Goal: Answer question/provide support: Share knowledge or assist other users

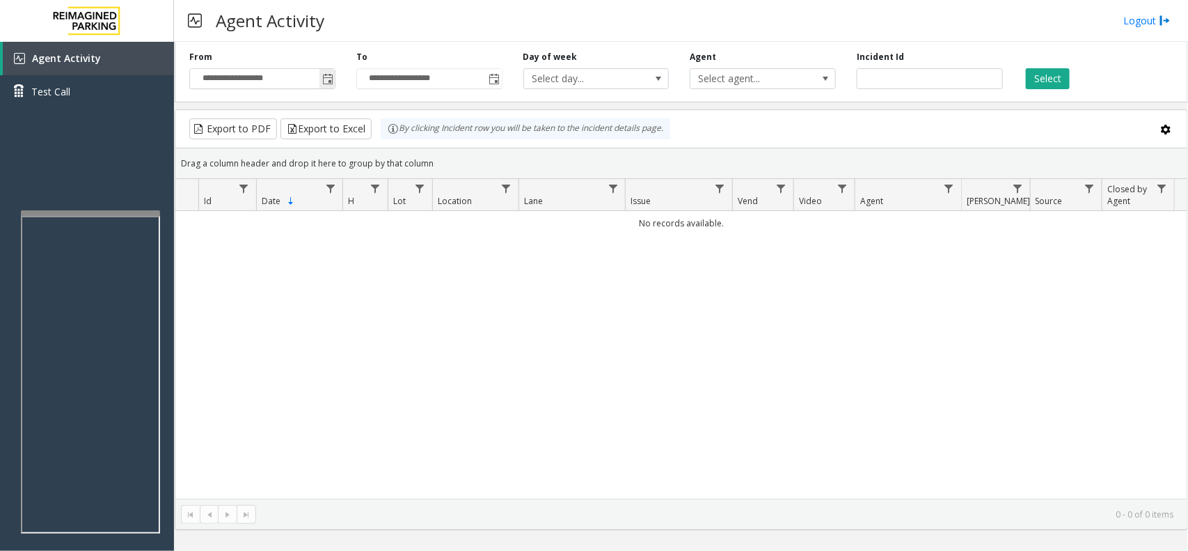
click at [319, 85] on span "Toggle popup" at bounding box center [326, 79] width 15 height 22
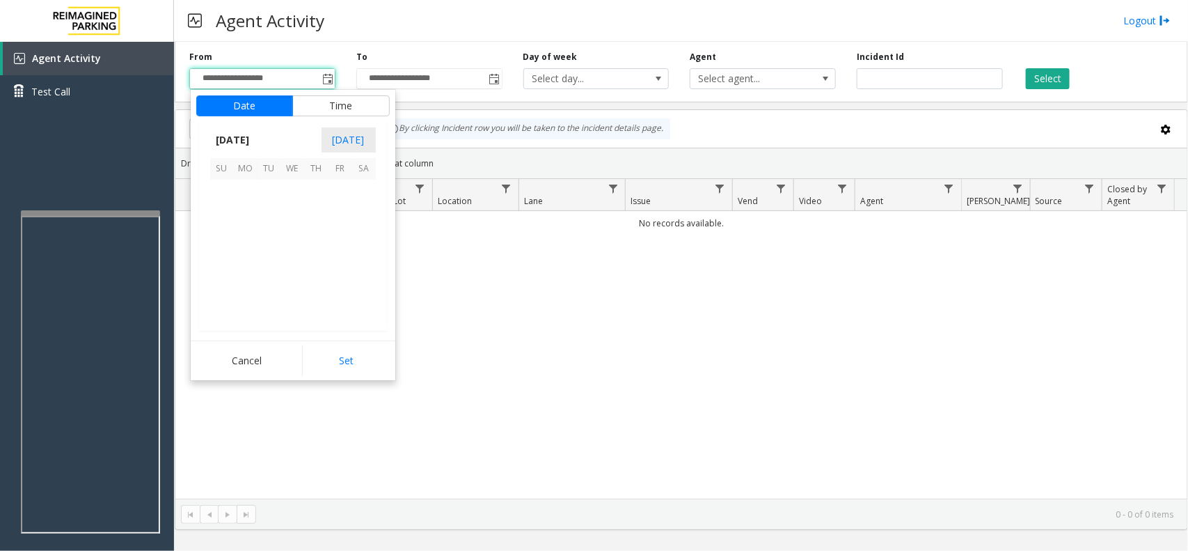
scroll to position [249538, 0]
click at [331, 216] on span "8" at bounding box center [341, 216] width 24 height 24
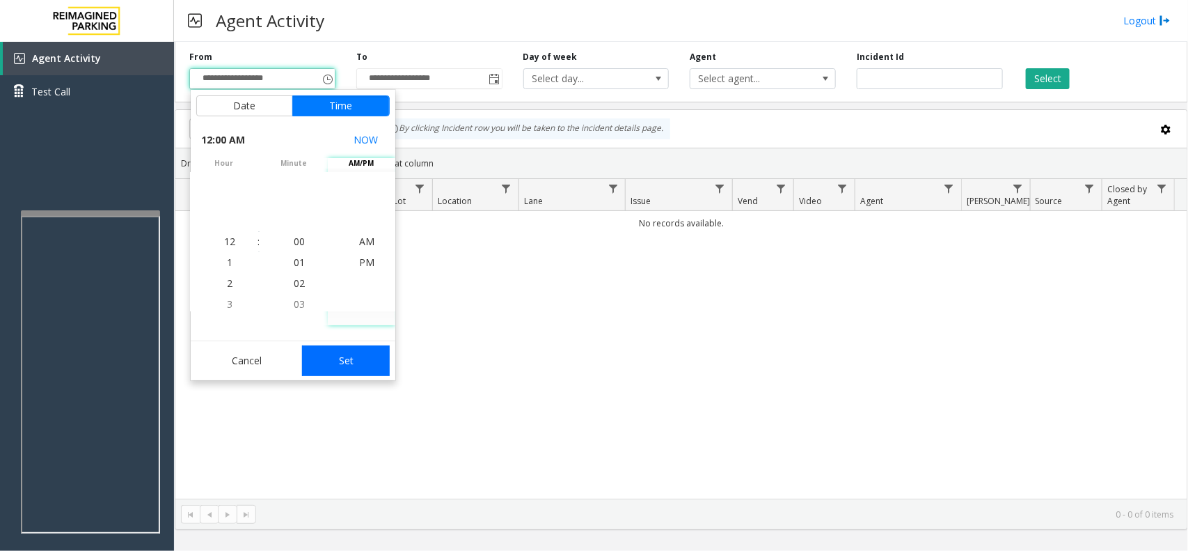
click at [349, 359] on button "Set" at bounding box center [346, 360] width 88 height 31
type input "**********"
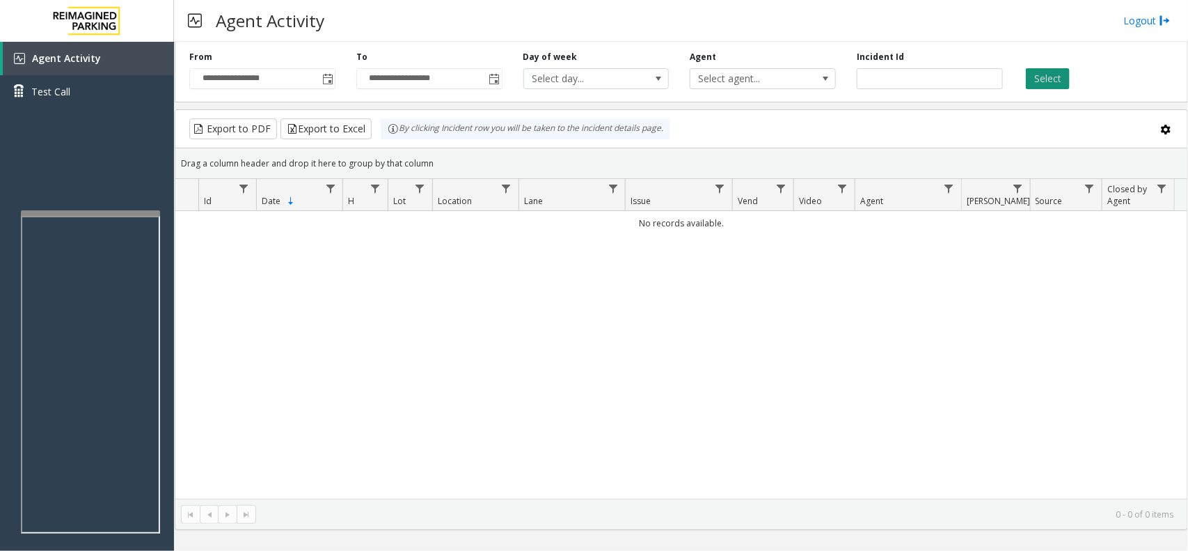
click at [1041, 81] on button "Select" at bounding box center [1048, 78] width 44 height 21
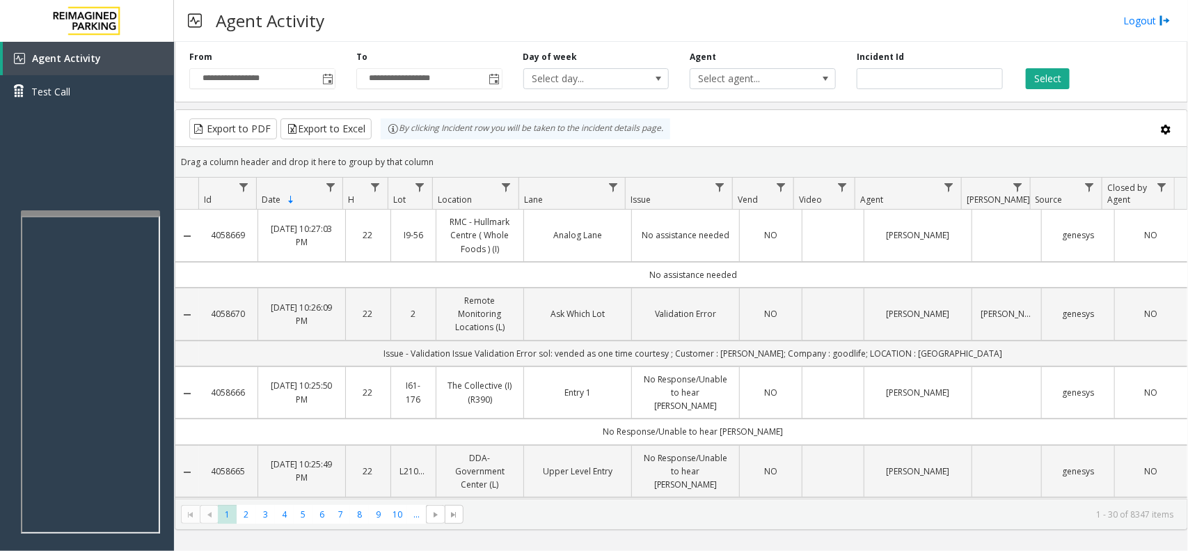
click at [836, 497] on td "No Response/Unable to hear [PERSON_NAME]" at bounding box center [693, 510] width 988 height 26
click at [1123, 471] on td "NO" at bounding box center [1150, 471] width 73 height 53
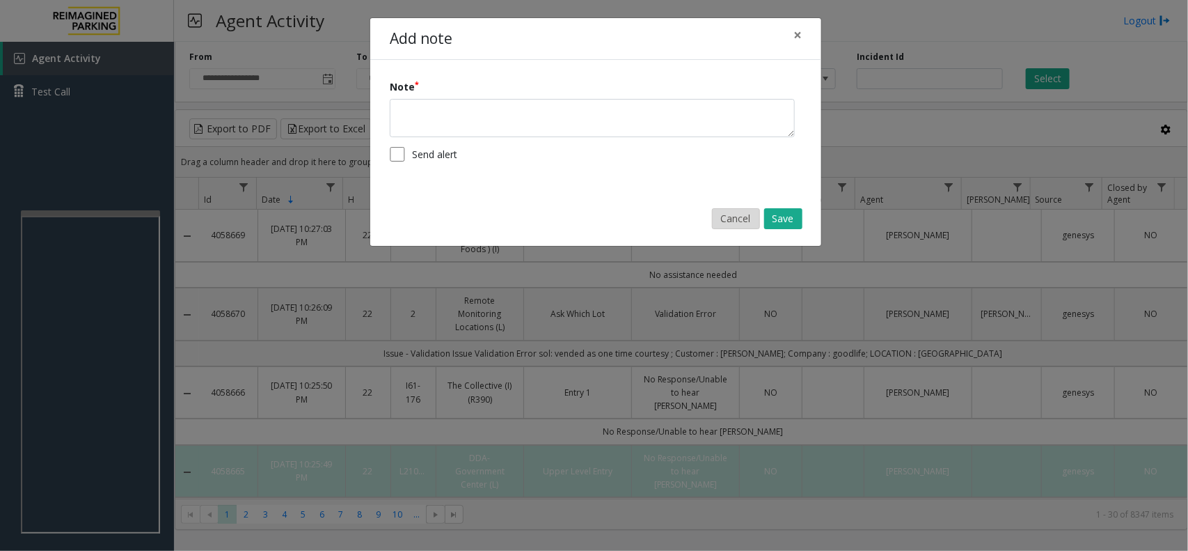
click at [736, 210] on button "Cancel" at bounding box center [736, 218] width 48 height 21
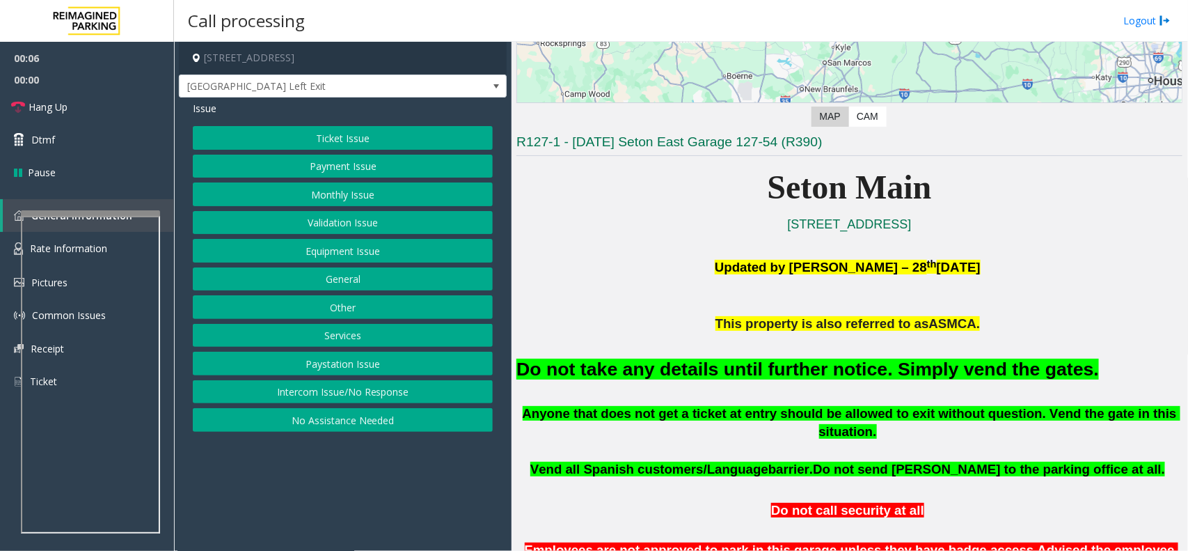
scroll to position [348, 0]
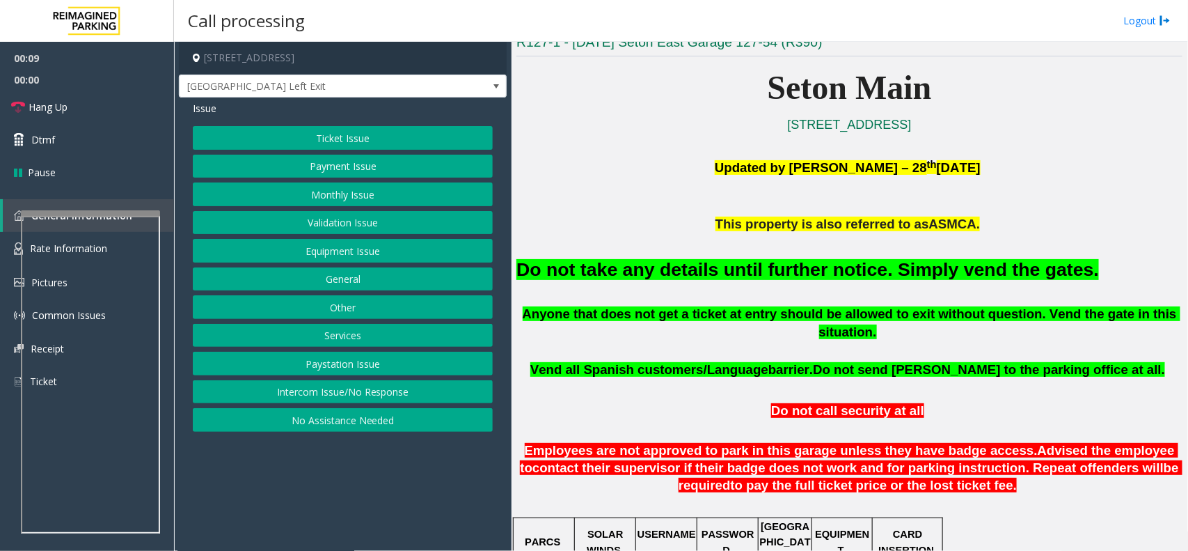
click at [339, 391] on button "Intercom Issue/No Response" at bounding box center [343, 392] width 300 height 24
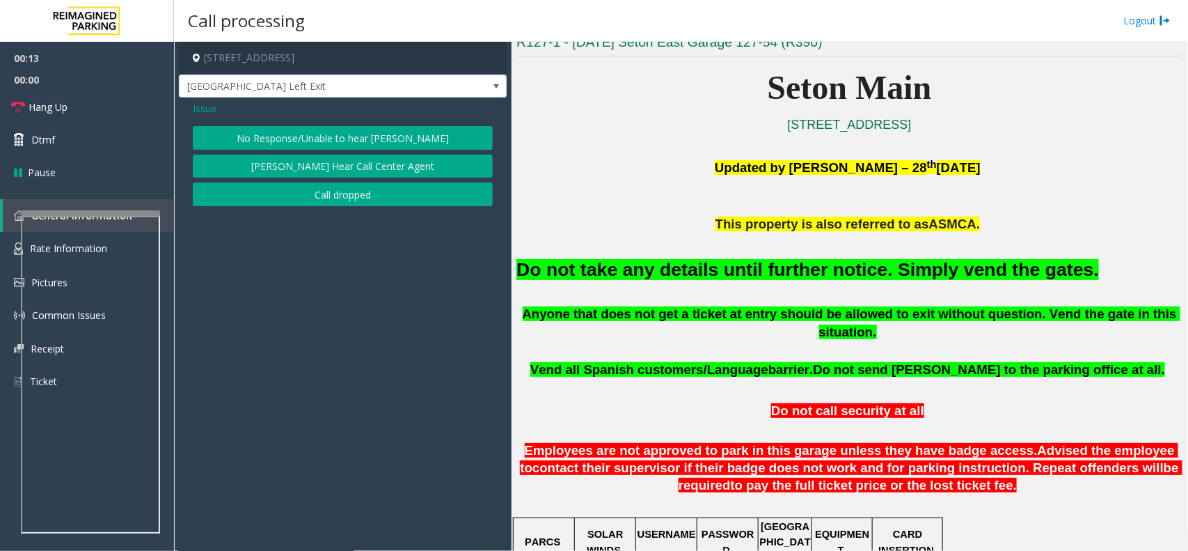
click at [207, 106] on span "Issue" at bounding box center [205, 108] width 24 height 15
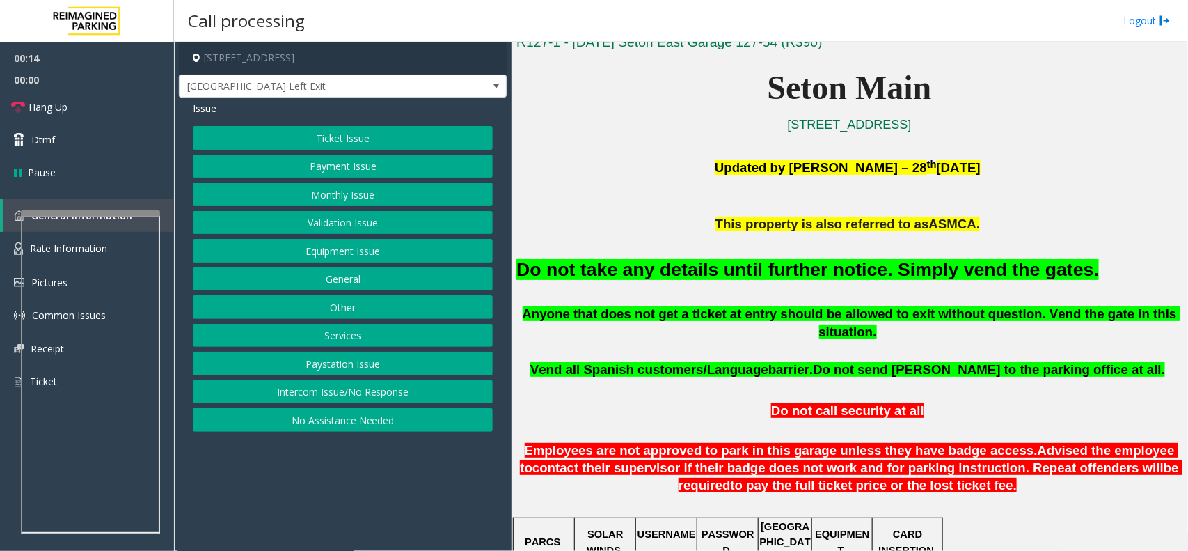
click at [367, 248] on button "Equipment Issue" at bounding box center [343, 251] width 300 height 24
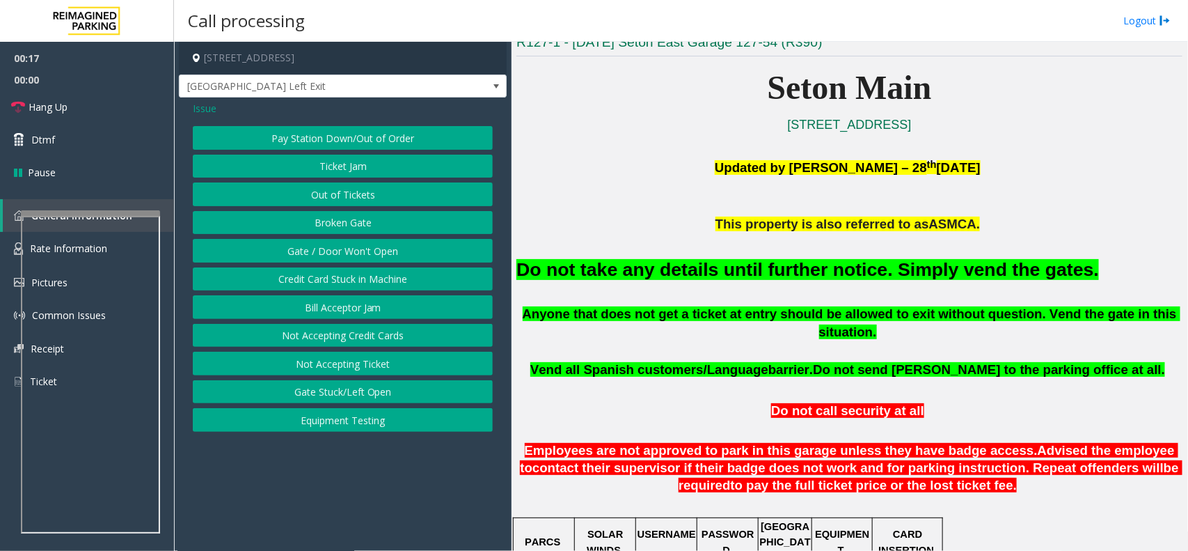
click at [340, 244] on button "Gate / Door Won't Open" at bounding box center [343, 251] width 300 height 24
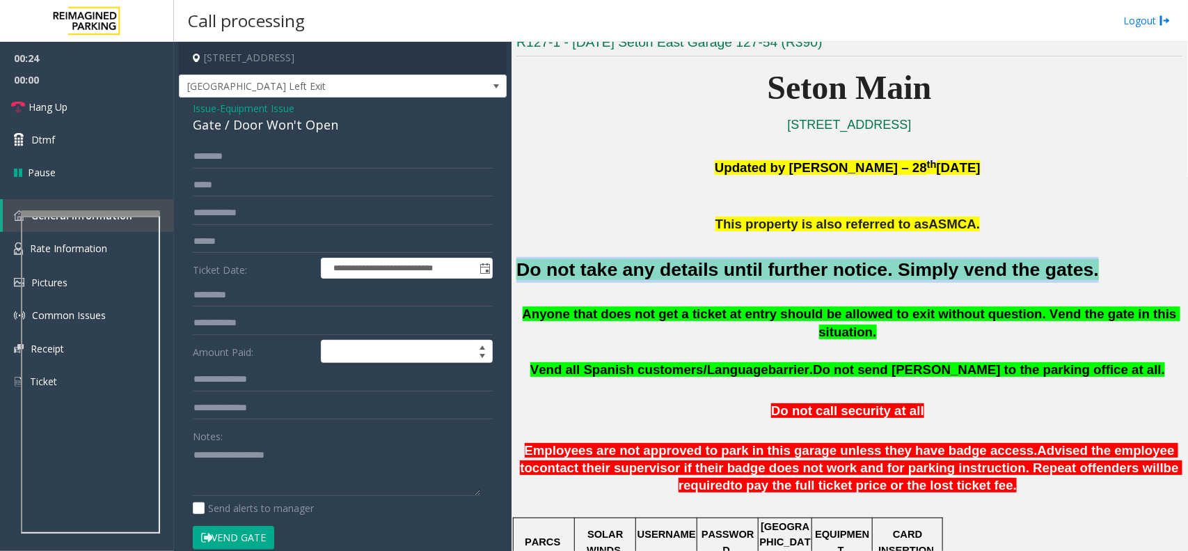
drag, startPoint x: 520, startPoint y: 272, endPoint x: 1025, endPoint y: 269, distance: 504.7
click at [1025, 269] on font "Do not take any details until further notice. Simply vend the gates." at bounding box center [807, 269] width 583 height 21
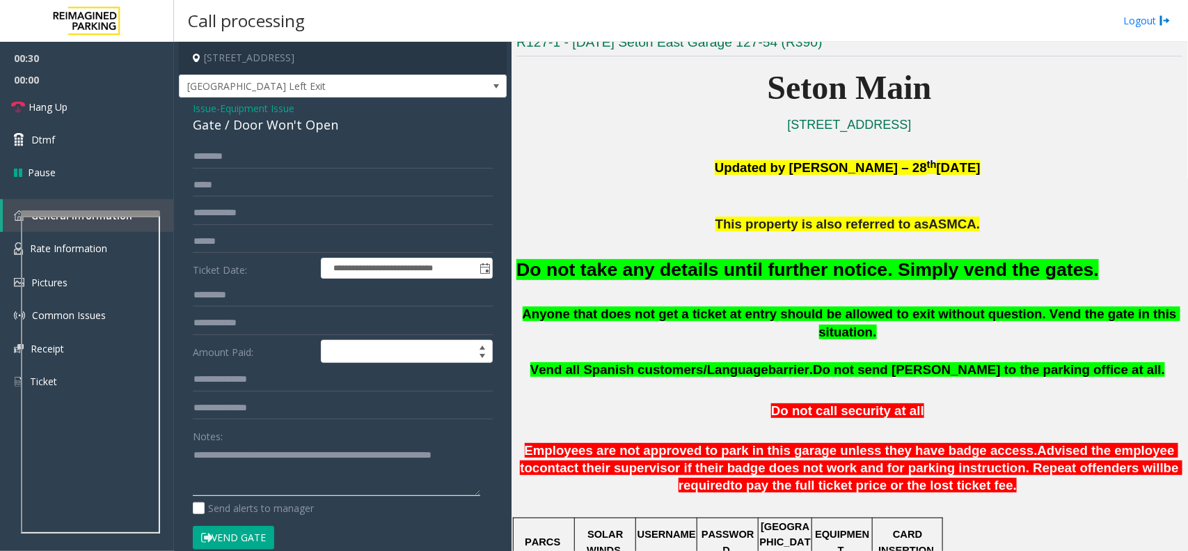
type textarea "**********"
click at [241, 534] on button "Vend Gate" at bounding box center [233, 538] width 81 height 24
click at [40, 106] on span "Hang Up" at bounding box center [48, 107] width 39 height 15
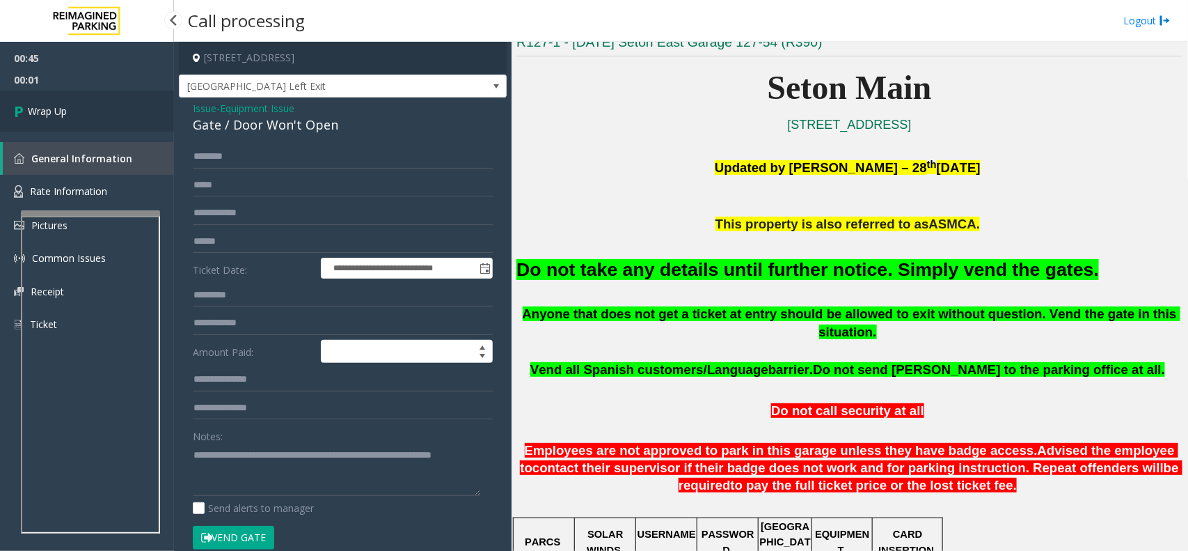
click at [58, 109] on span "Wrap Up" at bounding box center [47, 111] width 39 height 15
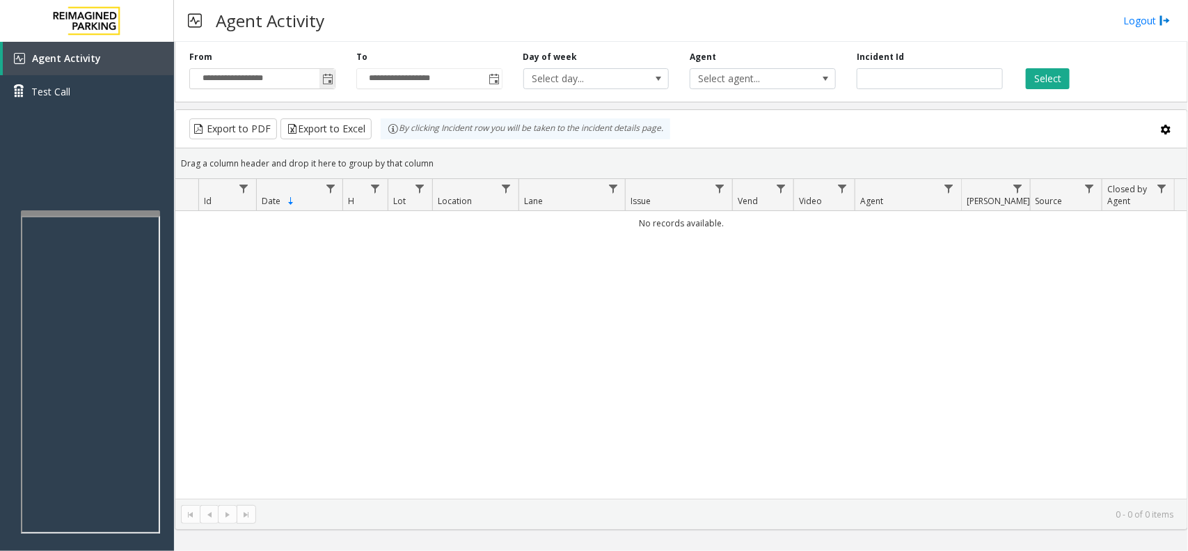
click at [328, 80] on span "Toggle popup" at bounding box center [327, 79] width 11 height 11
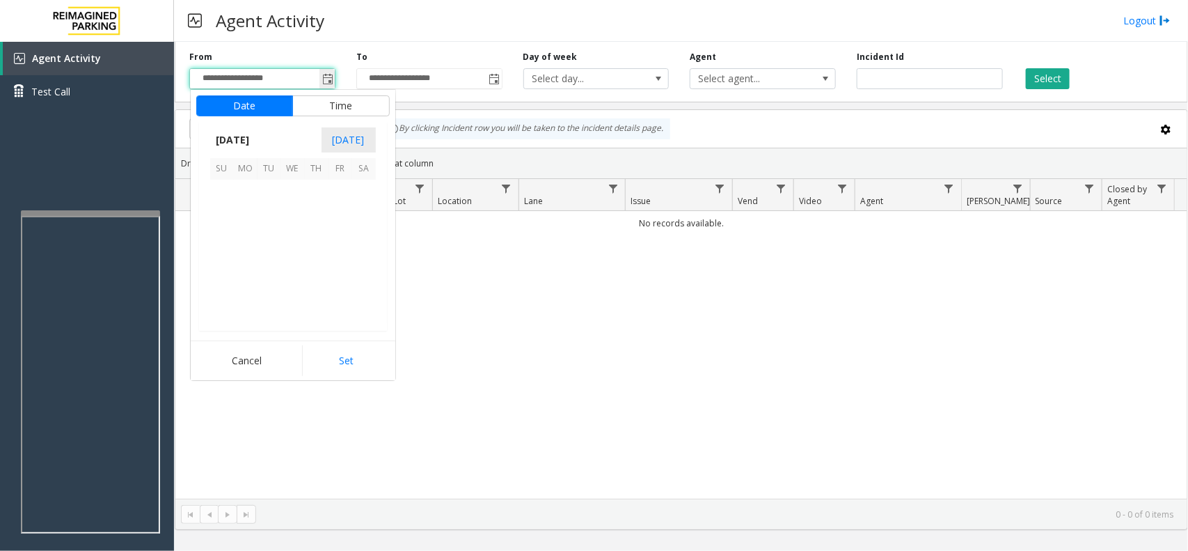
scroll to position [249538, 0]
click at [326, 217] on span "7" at bounding box center [317, 216] width 24 height 24
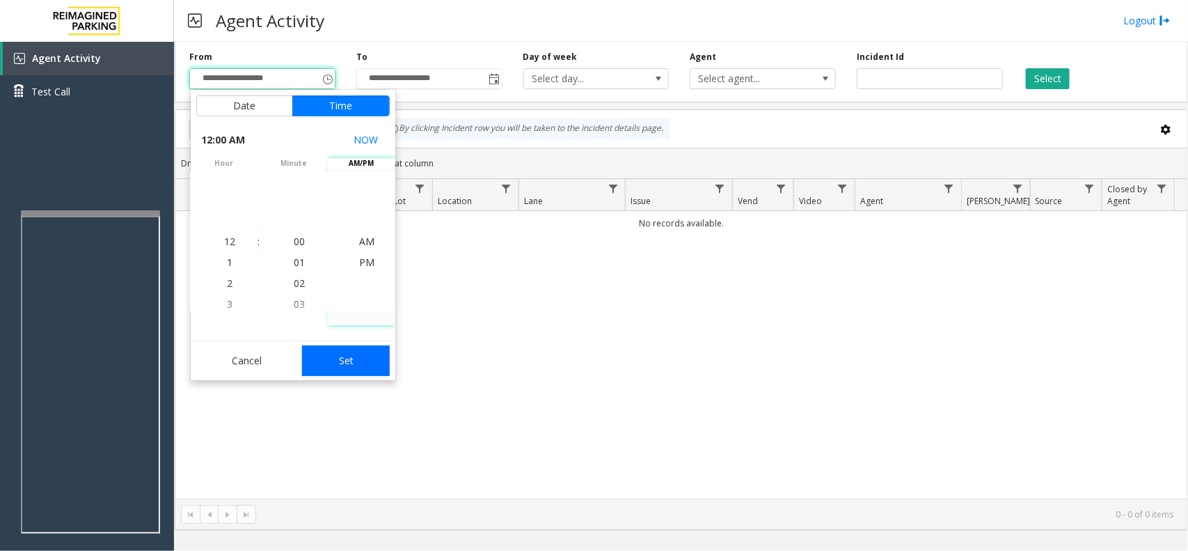
click at [365, 364] on button "Set" at bounding box center [346, 360] width 88 height 31
type input "**********"
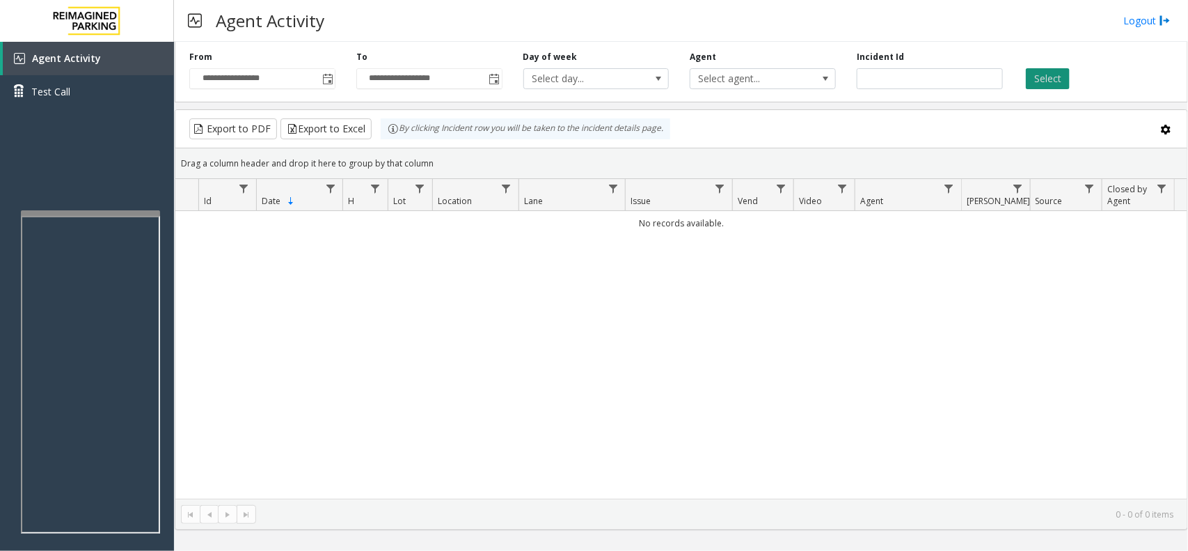
click at [1045, 79] on button "Select" at bounding box center [1048, 78] width 44 height 21
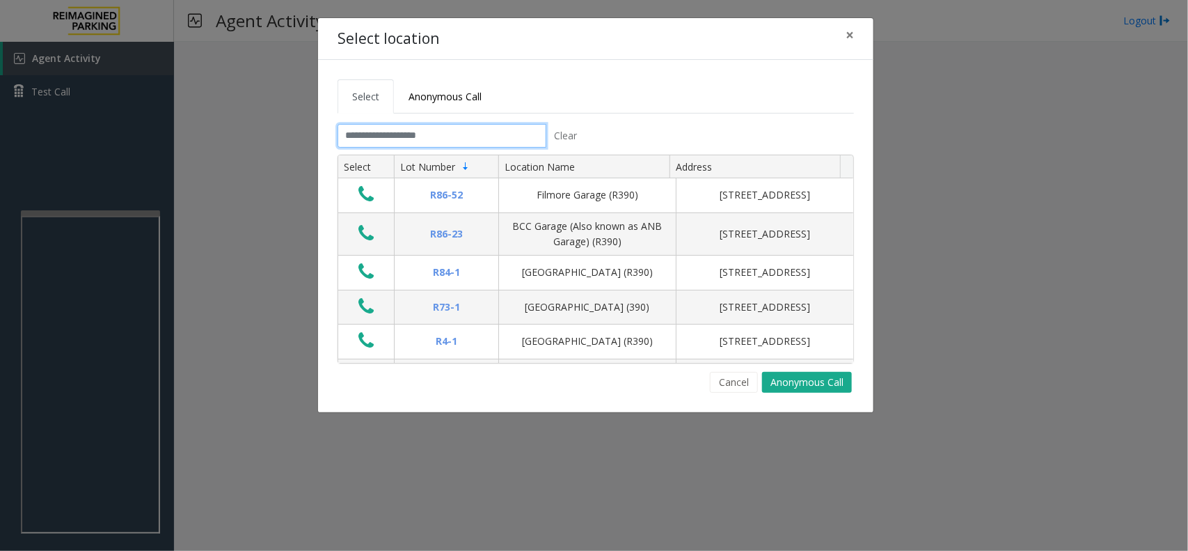
click at [447, 134] on input "text" at bounding box center [442, 136] width 209 height 24
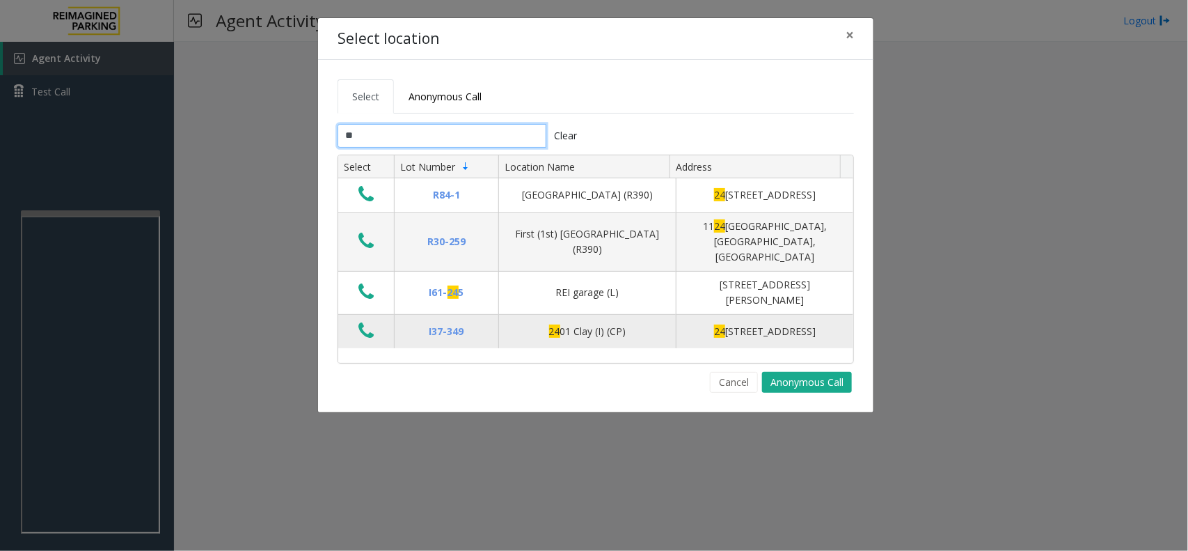
type input "**"
click at [360, 328] on icon "Data table" at bounding box center [365, 330] width 15 height 19
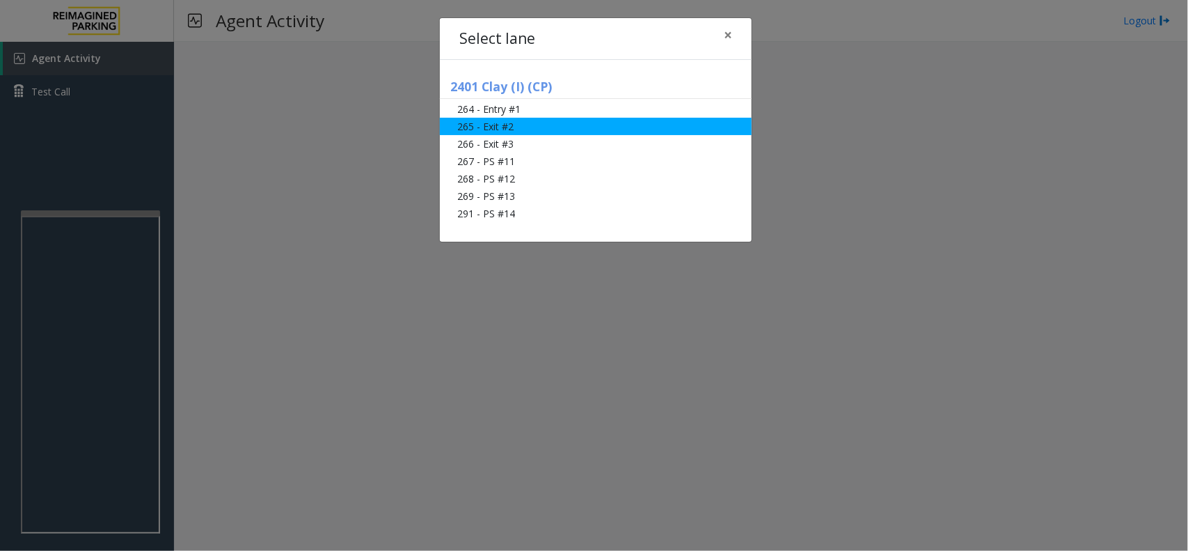
click at [501, 129] on li "265 - Exit #2" at bounding box center [596, 126] width 312 height 17
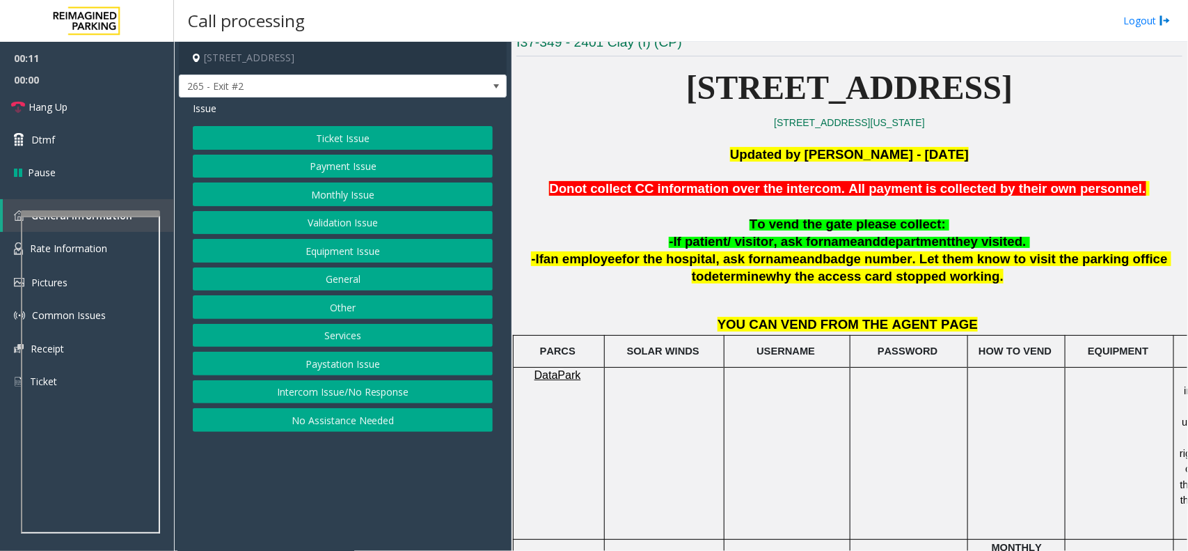
scroll to position [261, 0]
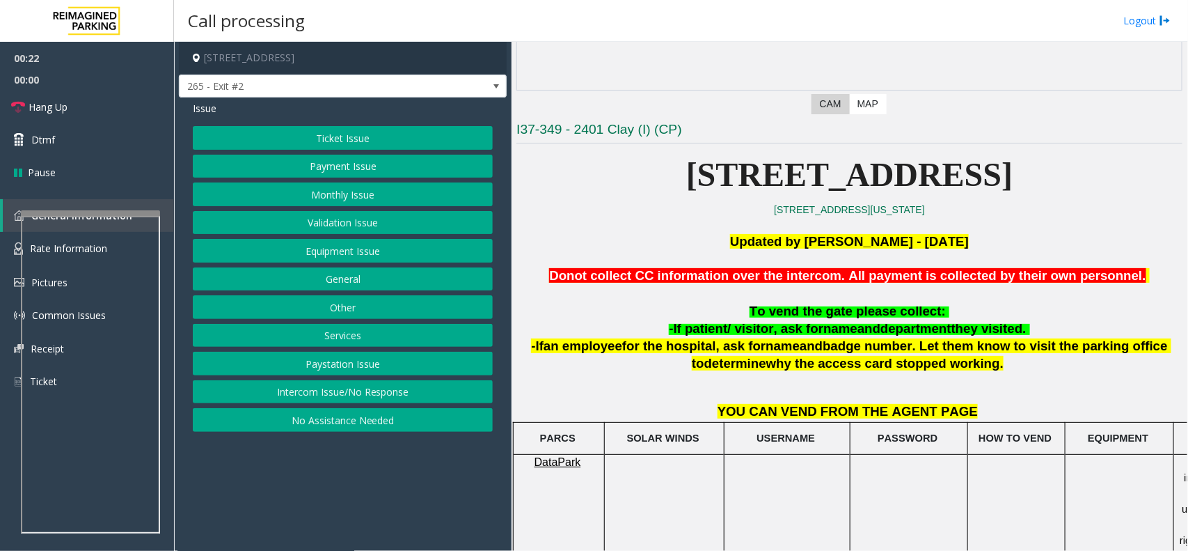
click at [322, 252] on button "Equipment Issue" at bounding box center [343, 251] width 300 height 24
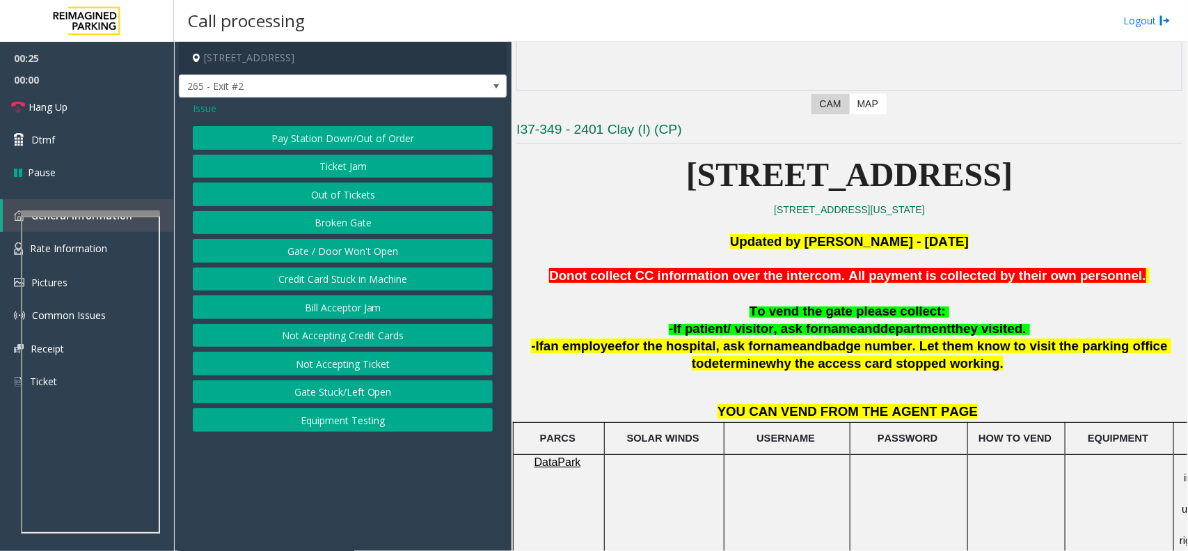
click at [202, 106] on span "Issue" at bounding box center [205, 108] width 24 height 15
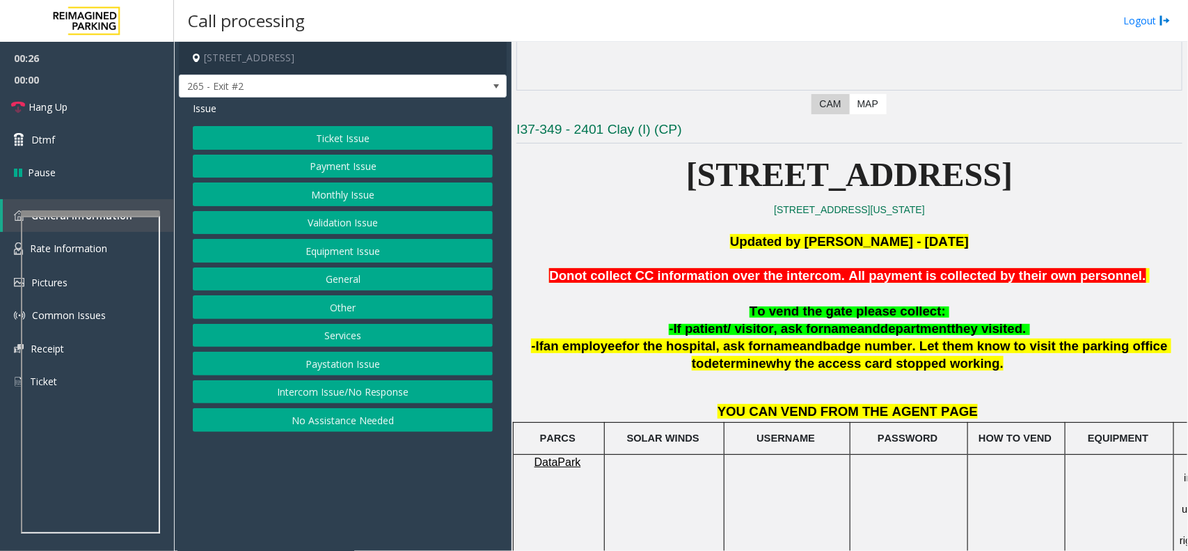
click at [331, 143] on button "Ticket Issue" at bounding box center [343, 138] width 300 height 24
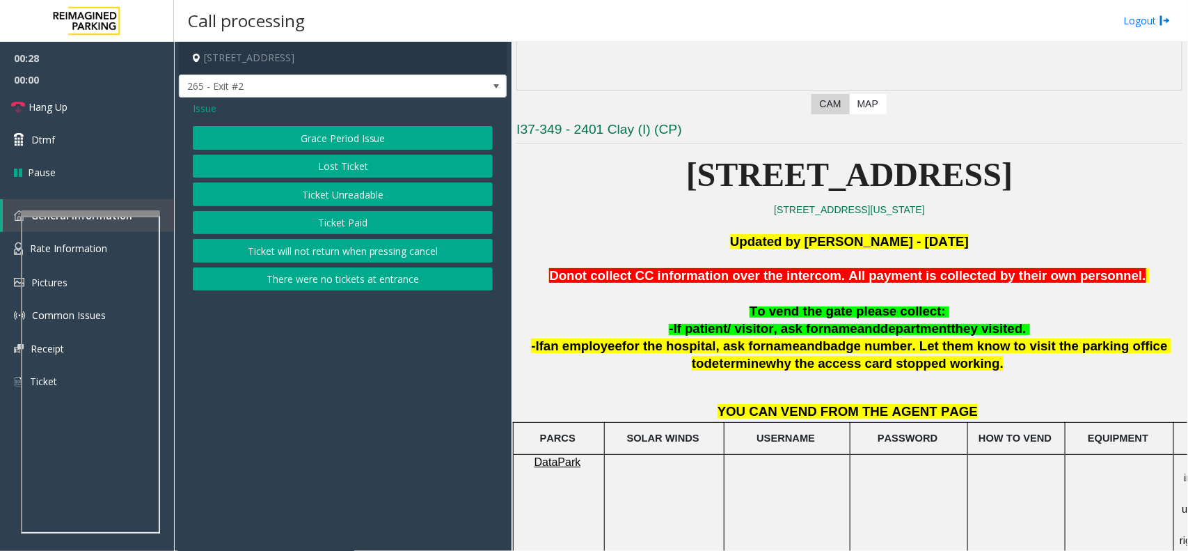
click at [329, 219] on button "Ticket Paid" at bounding box center [343, 223] width 300 height 24
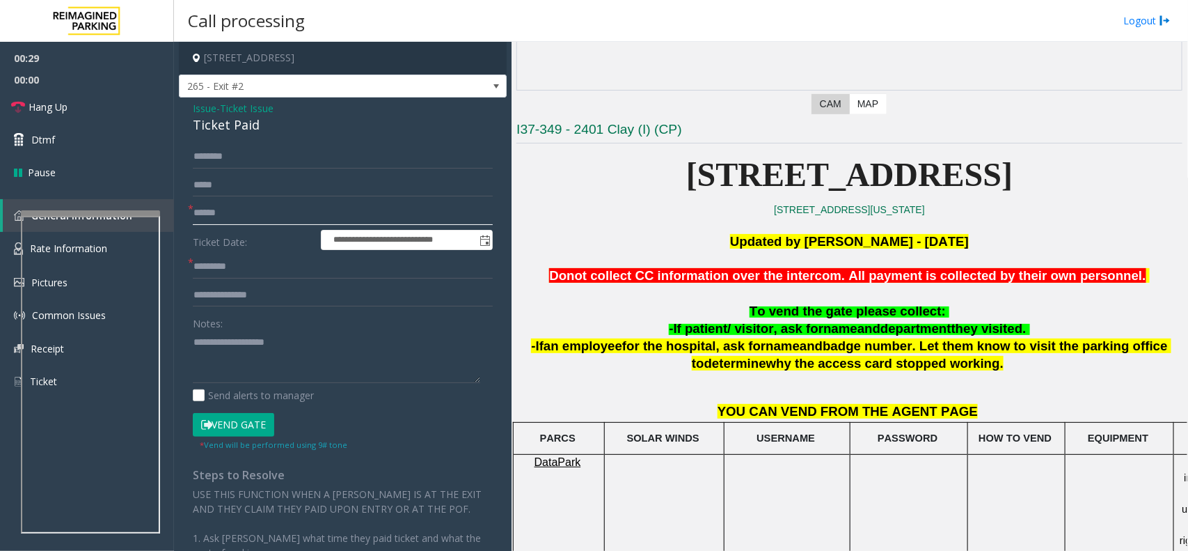
click at [242, 214] on input "text" at bounding box center [343, 213] width 300 height 24
type input "******"
click at [221, 266] on input "text" at bounding box center [343, 267] width 300 height 24
click at [207, 339] on textarea at bounding box center [336, 357] width 287 height 52
type textarea "******"
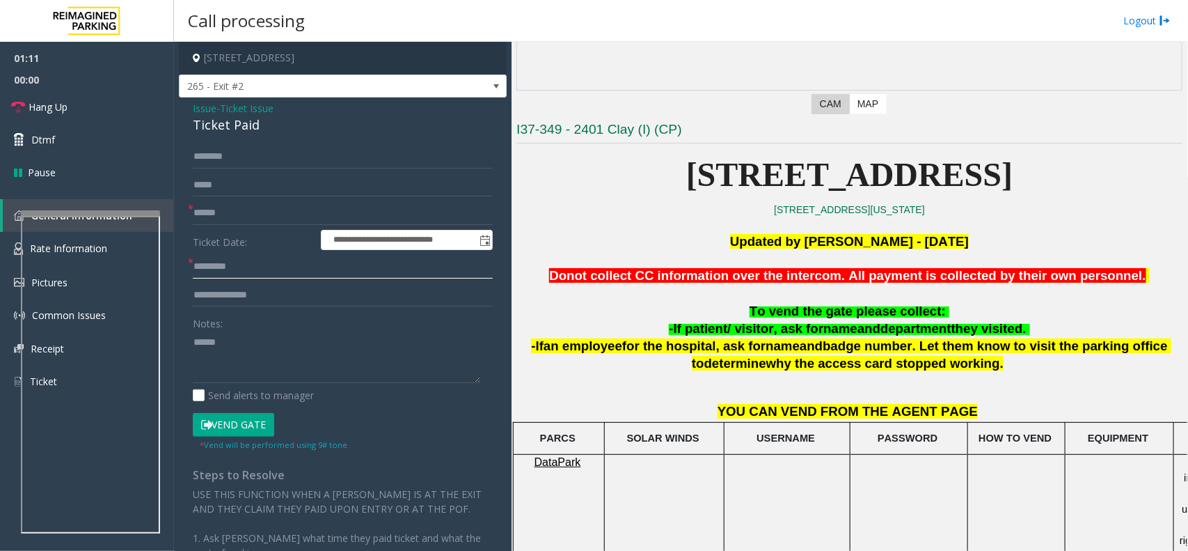
click at [242, 268] on input "text" at bounding box center [343, 267] width 300 height 24
type input "*******"
click at [242, 296] on input "text" at bounding box center [343, 295] width 300 height 24
type input "**********"
click at [212, 359] on textarea at bounding box center [336, 357] width 287 height 52
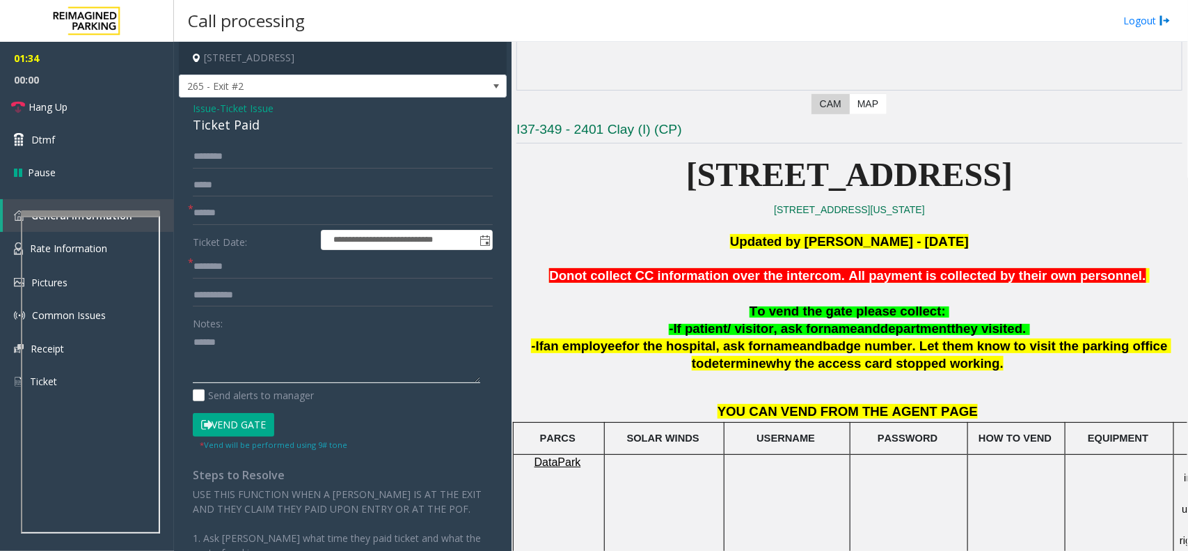
click at [223, 345] on textarea at bounding box center [336, 357] width 287 height 52
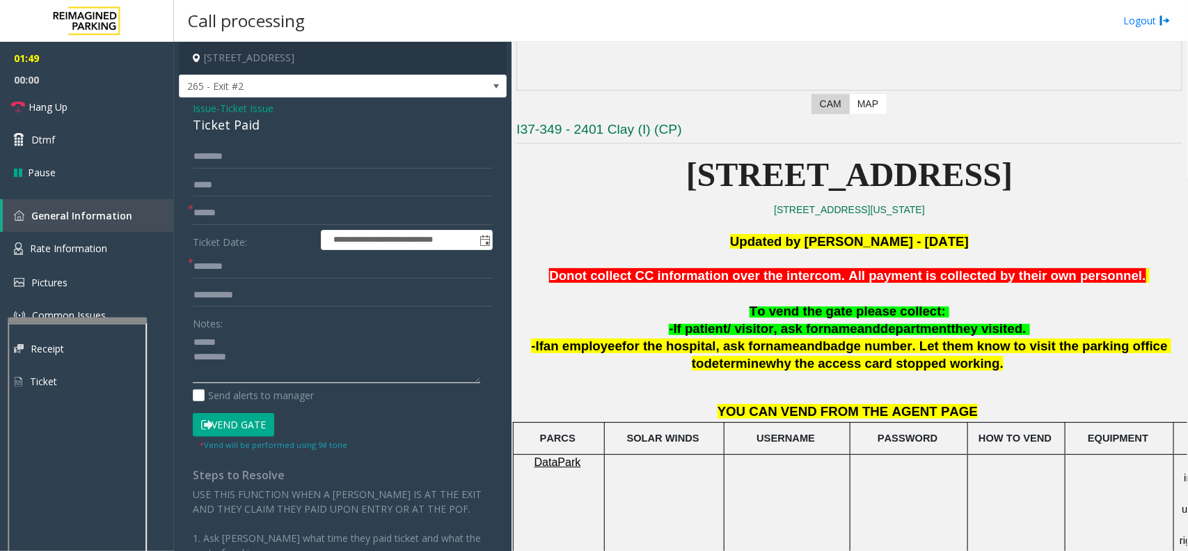
click at [80, 322] on div at bounding box center [77, 320] width 139 height 6
click at [90, 251] on span "Rate Information" at bounding box center [68, 248] width 77 height 13
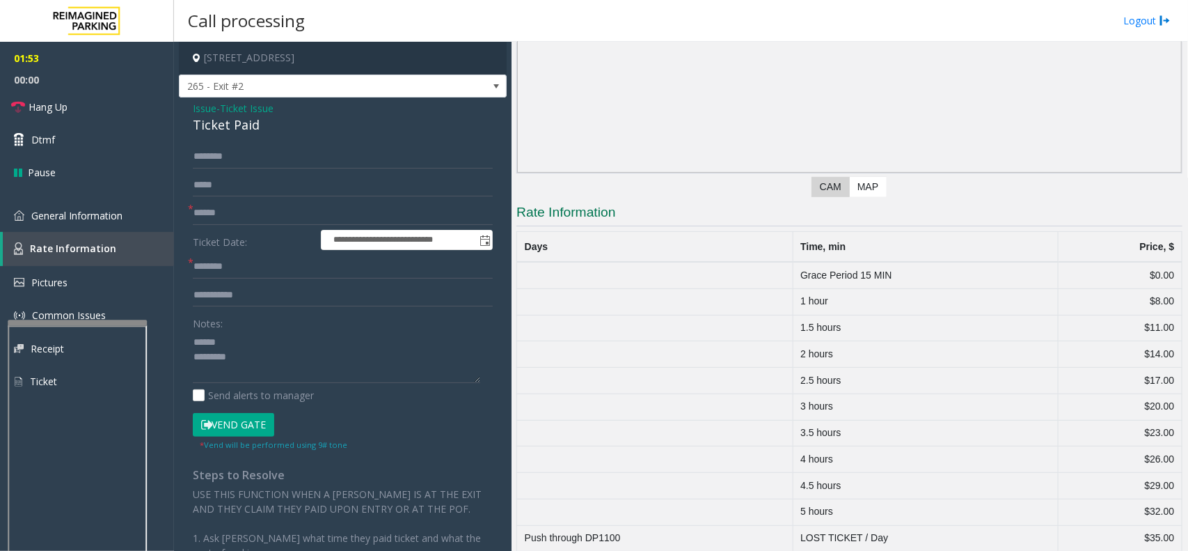
scroll to position [106, 0]
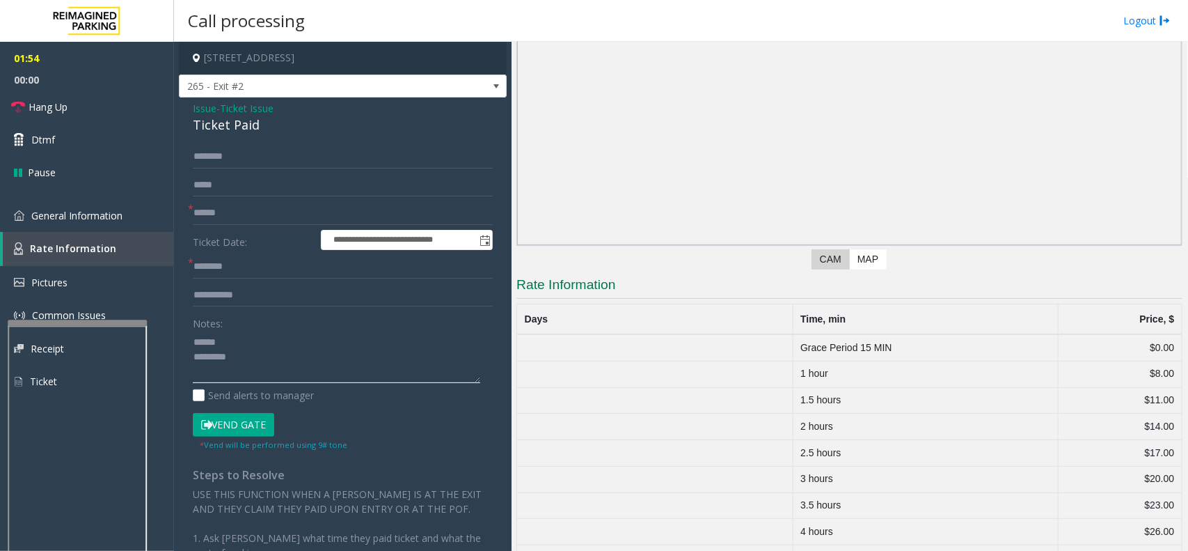
click at [244, 361] on textarea at bounding box center [336, 357] width 287 height 52
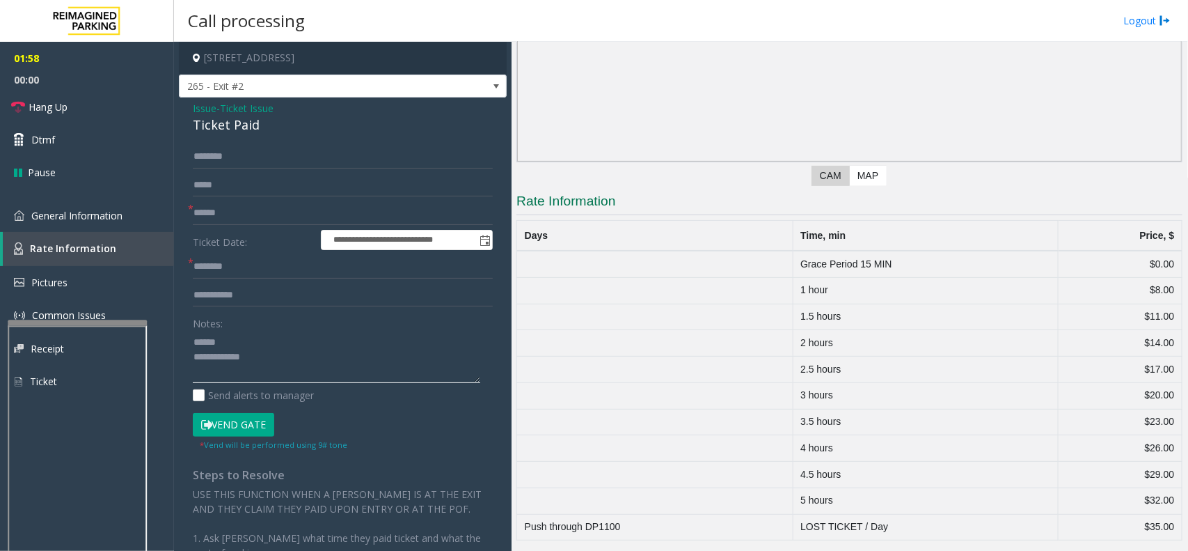
scroll to position [193, 0]
click at [279, 364] on textarea at bounding box center [336, 357] width 287 height 52
type textarea "**********"
click at [228, 157] on input "text" at bounding box center [343, 157] width 300 height 24
type input "***"
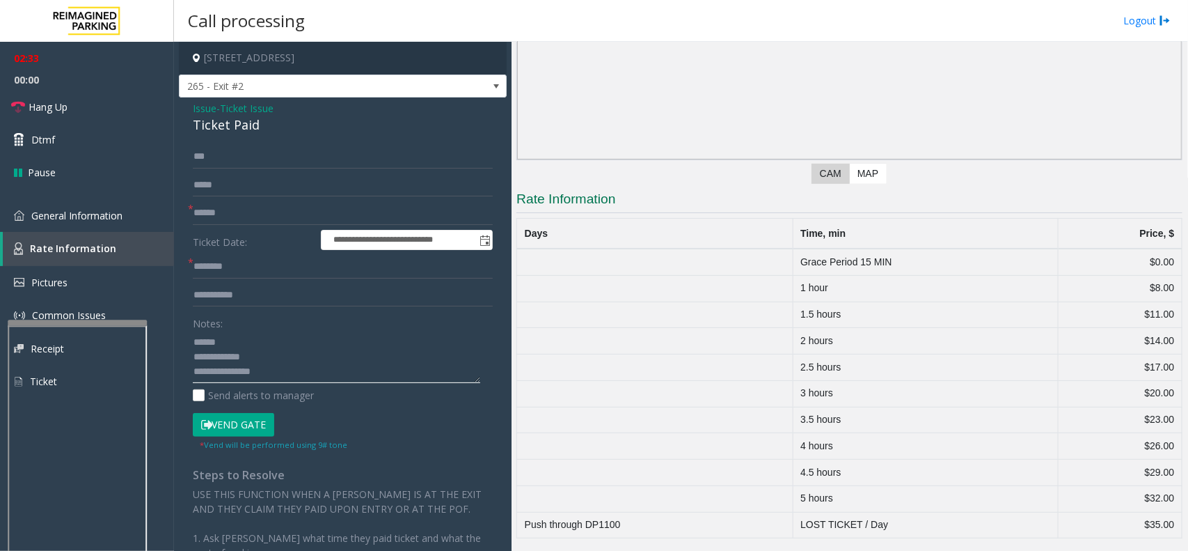
click at [230, 342] on textarea at bounding box center [336, 357] width 287 height 52
click at [221, 427] on button "Vend Gate" at bounding box center [233, 425] width 81 height 24
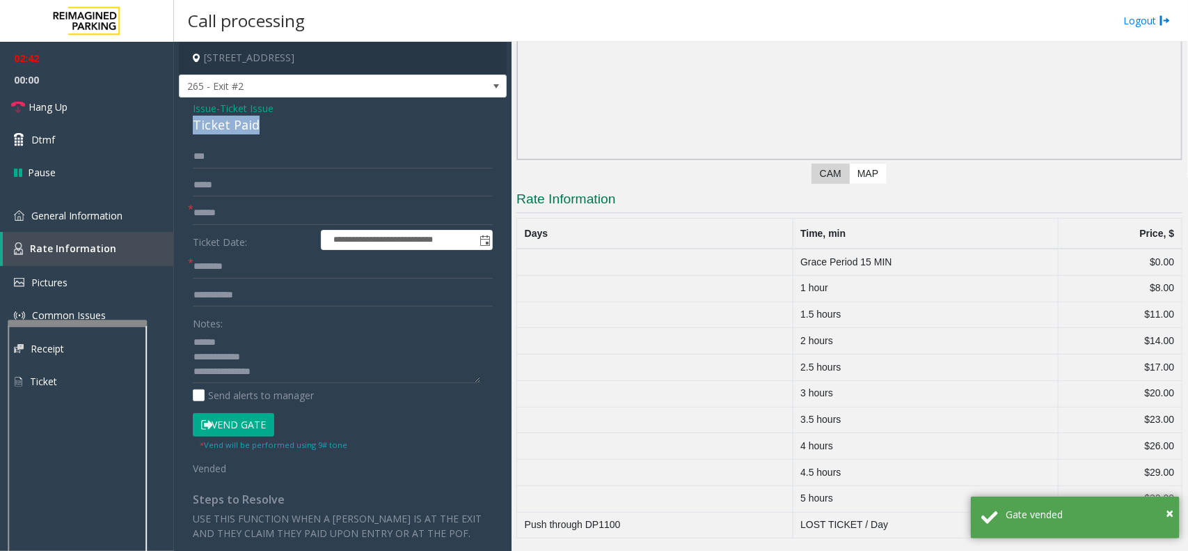
drag, startPoint x: 254, startPoint y: 123, endPoint x: 187, endPoint y: 120, distance: 67.6
click at [187, 120] on div "**********" at bounding box center [343, 420] width 328 height 646
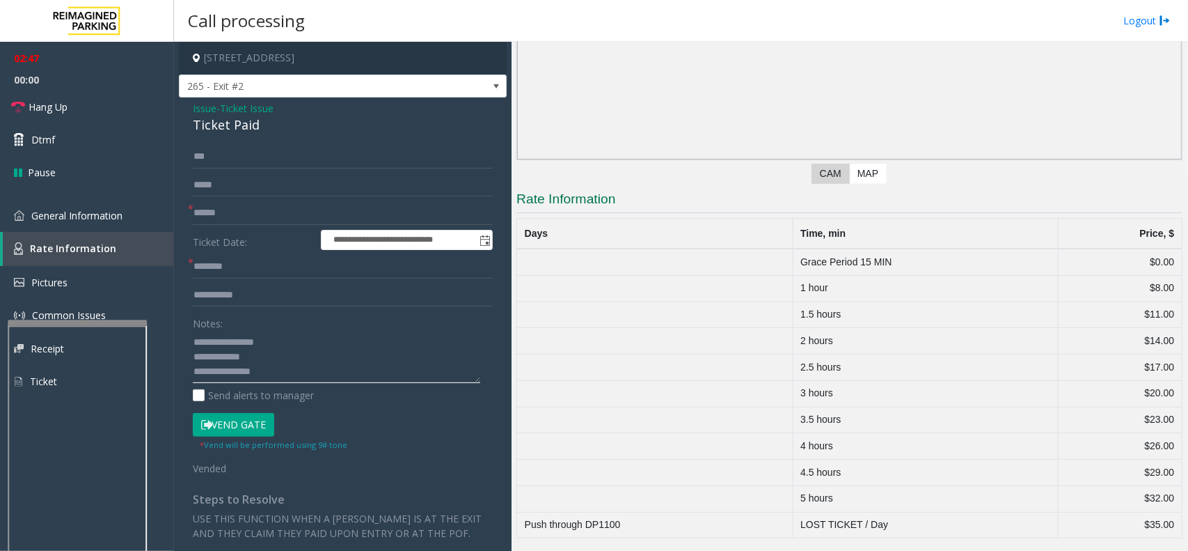
click at [281, 349] on textarea at bounding box center [336, 357] width 287 height 52
click at [39, 105] on span "Hang Up" at bounding box center [48, 107] width 39 height 15
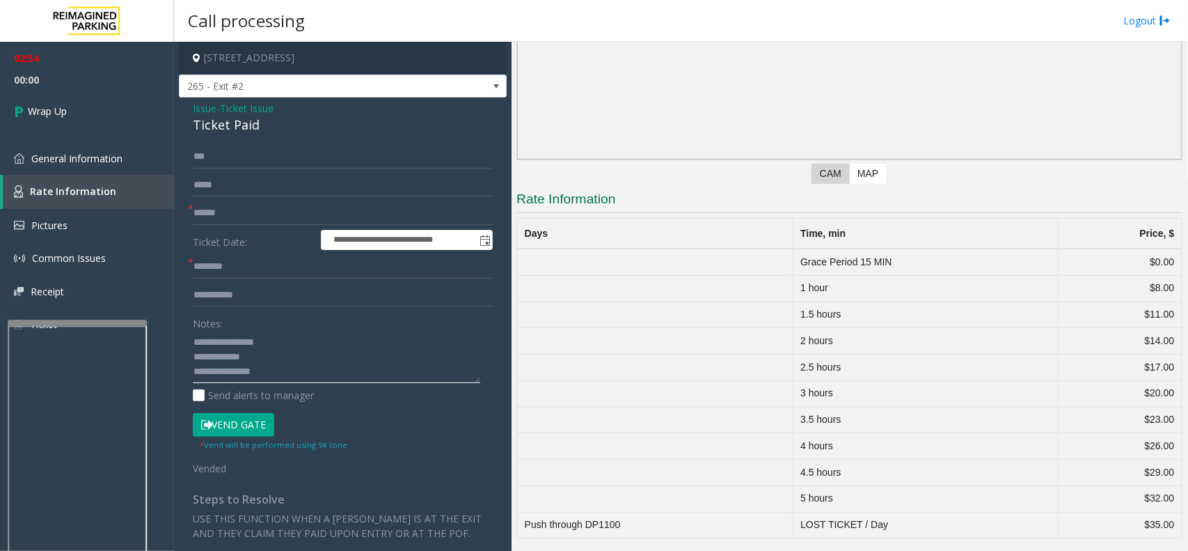
click at [276, 340] on textarea at bounding box center [336, 357] width 287 height 52
type textarea "**********"
click at [49, 112] on span "Wrap Up" at bounding box center [47, 111] width 39 height 15
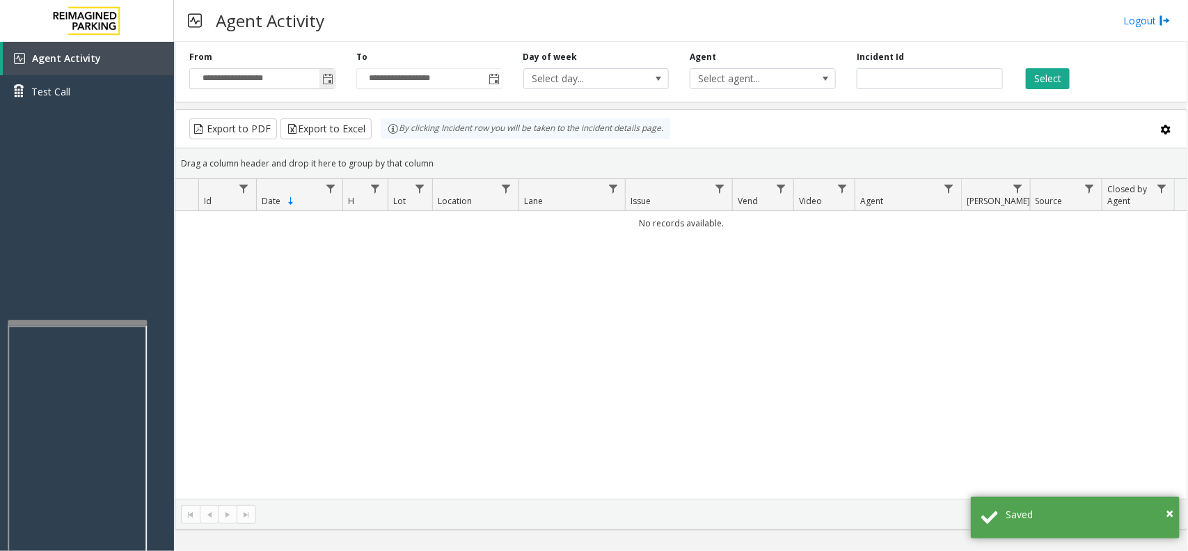
click at [331, 85] on span "Toggle popup" at bounding box center [327, 79] width 11 height 11
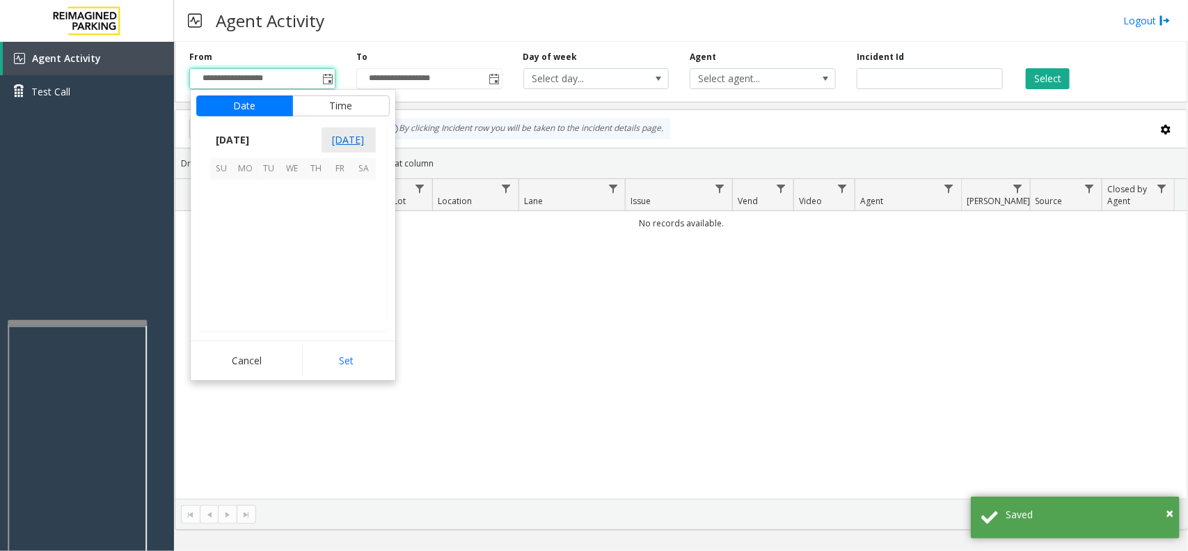
scroll to position [249538, 0]
click at [289, 233] on span "13" at bounding box center [293, 240] width 24 height 24
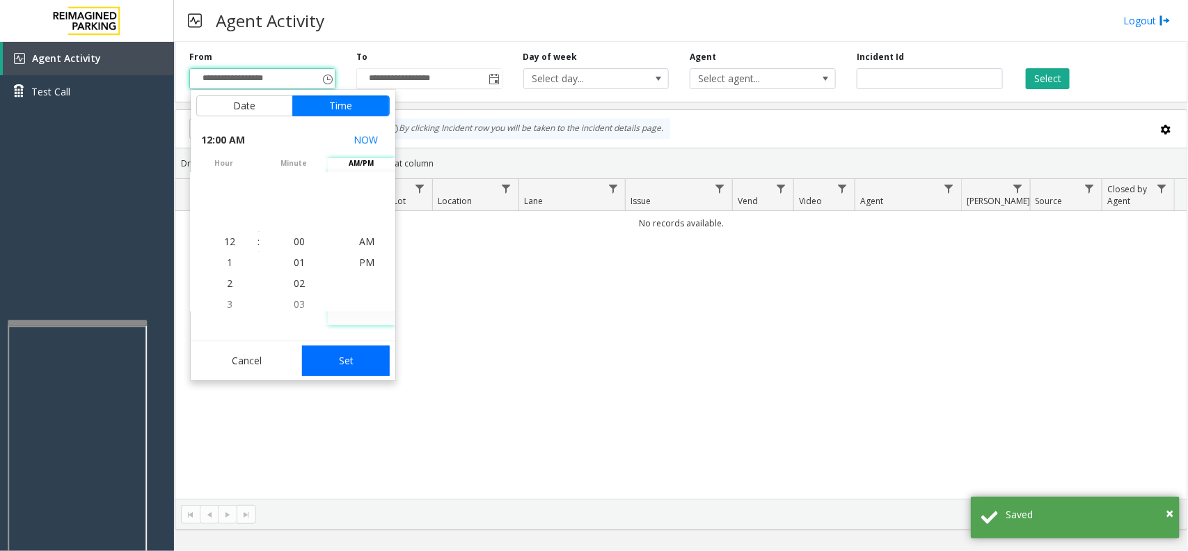
click at [347, 358] on button "Set" at bounding box center [346, 360] width 88 height 31
type input "**********"
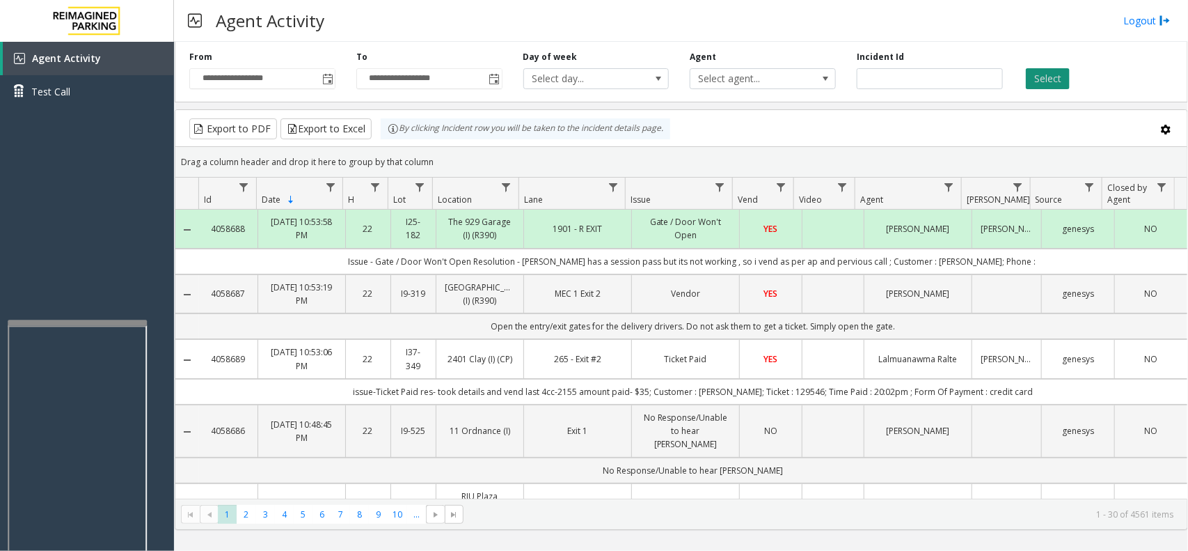
click at [1036, 77] on button "Select" at bounding box center [1048, 78] width 44 height 21
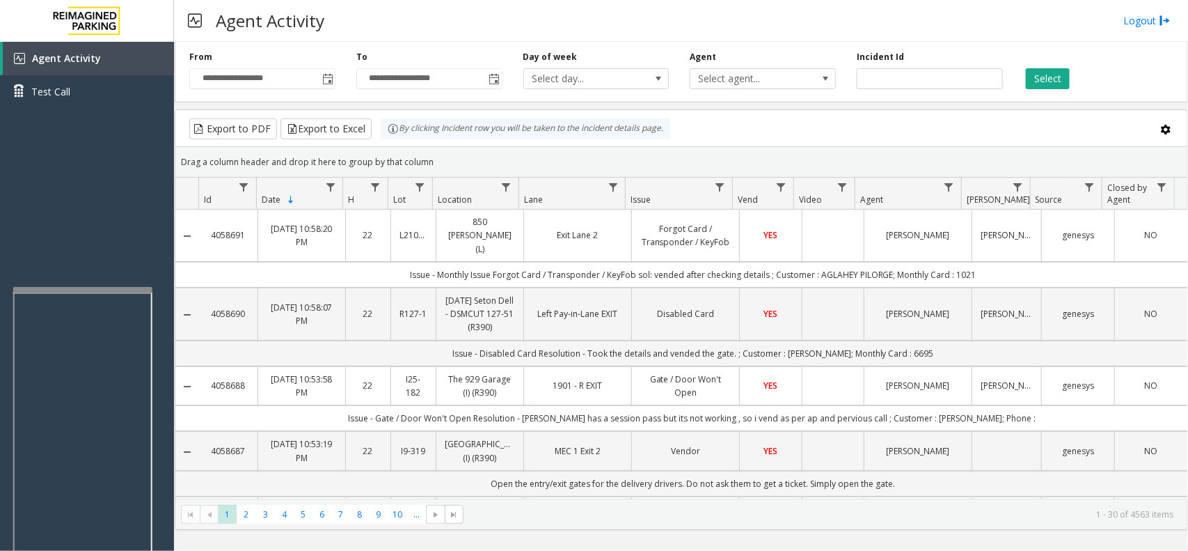
click at [59, 287] on div at bounding box center [82, 290] width 139 height 6
click at [1144, 72] on div "Select" at bounding box center [1096, 70] width 167 height 38
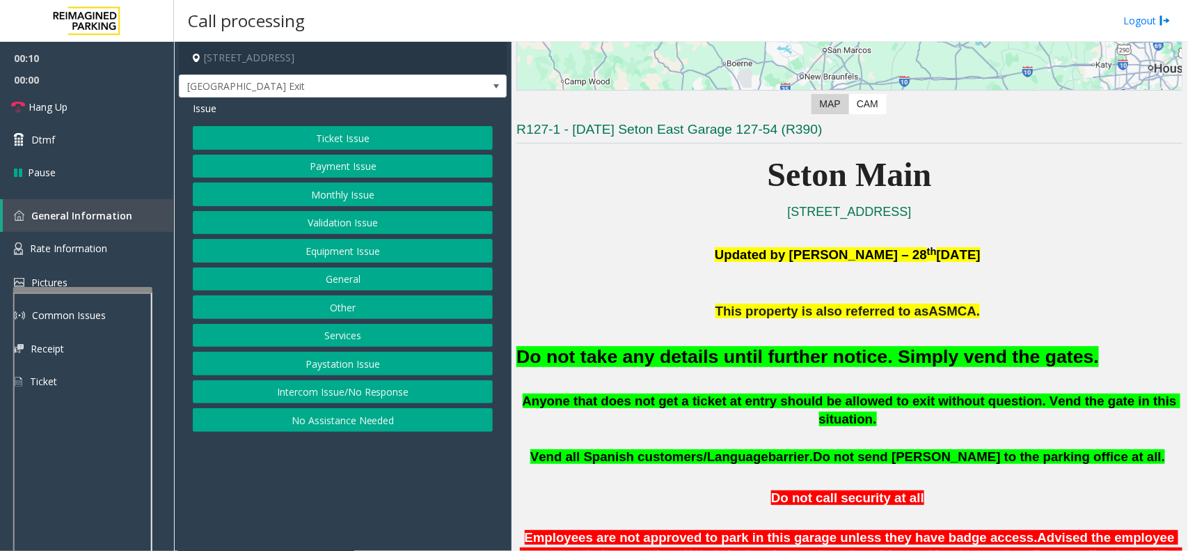
scroll to position [348, 0]
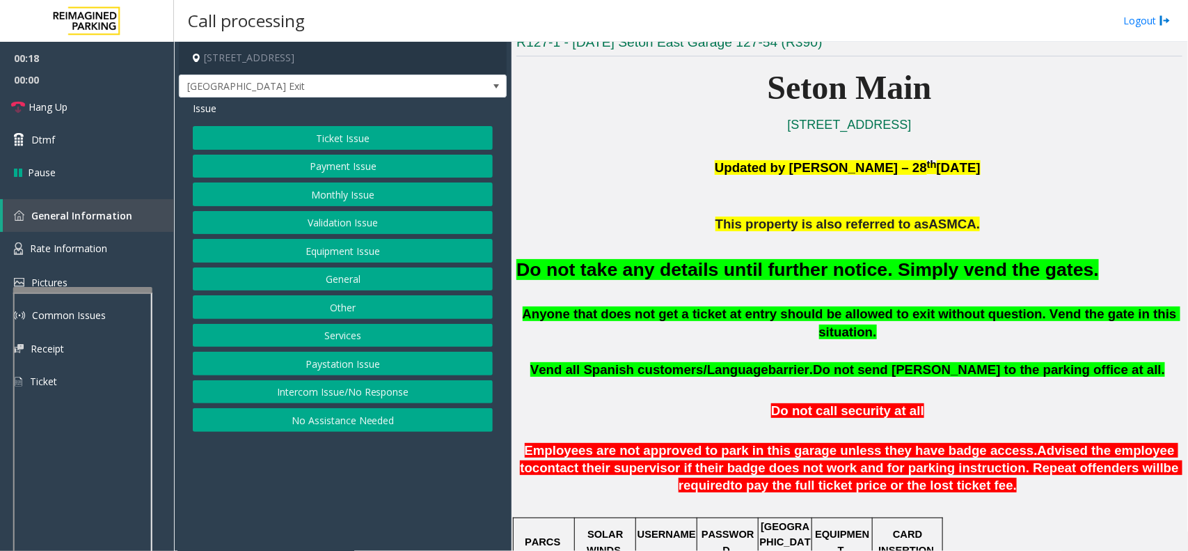
click at [362, 252] on button "Equipment Issue" at bounding box center [343, 251] width 300 height 24
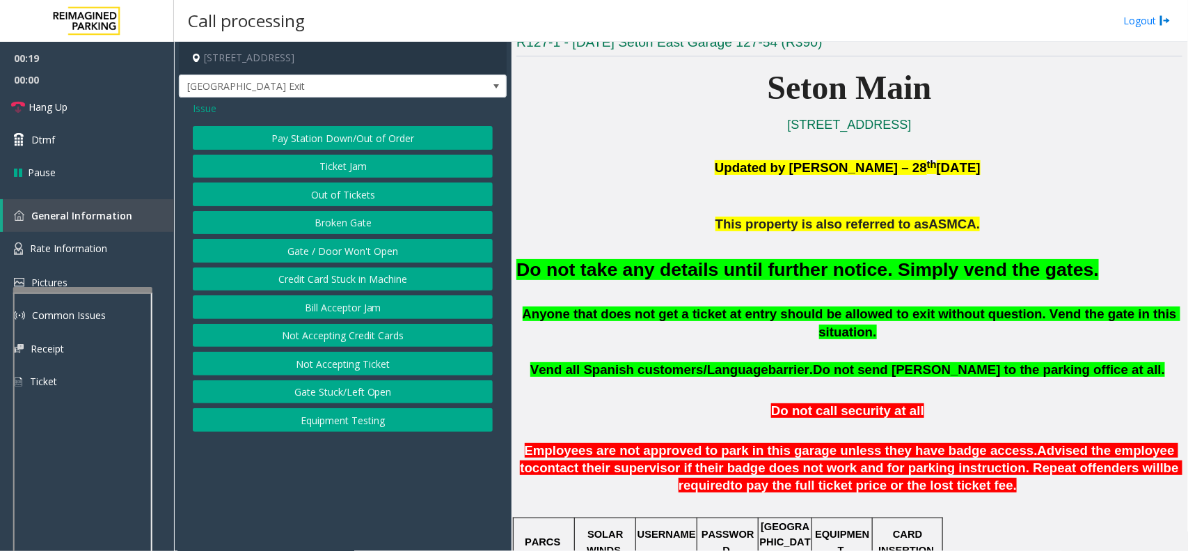
click at [368, 248] on button "Gate / Door Won't Open" at bounding box center [343, 251] width 300 height 24
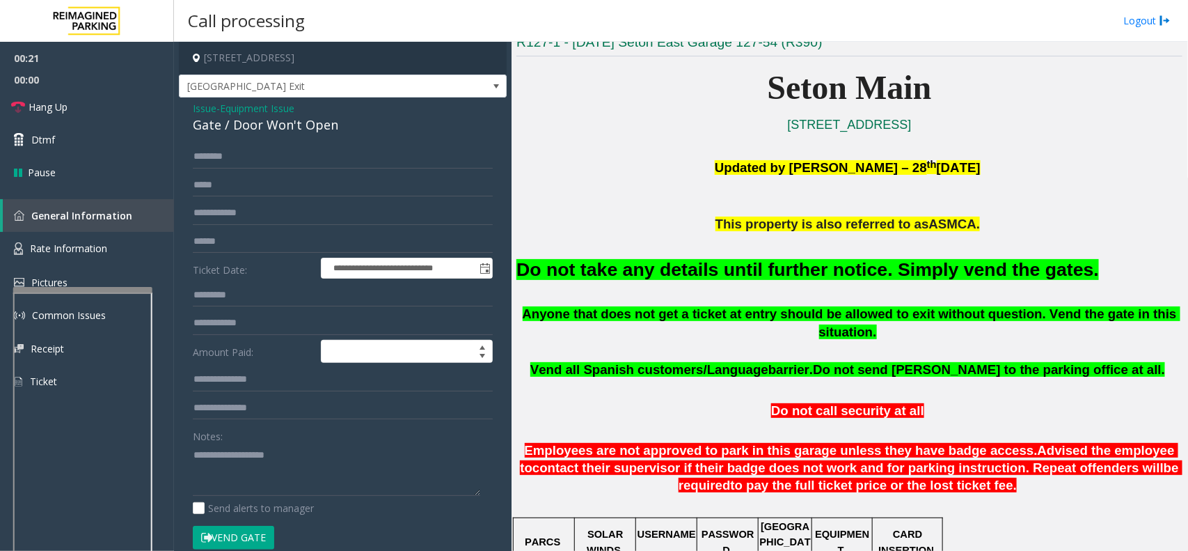
click at [262, 527] on button "Vend Gate" at bounding box center [233, 538] width 81 height 24
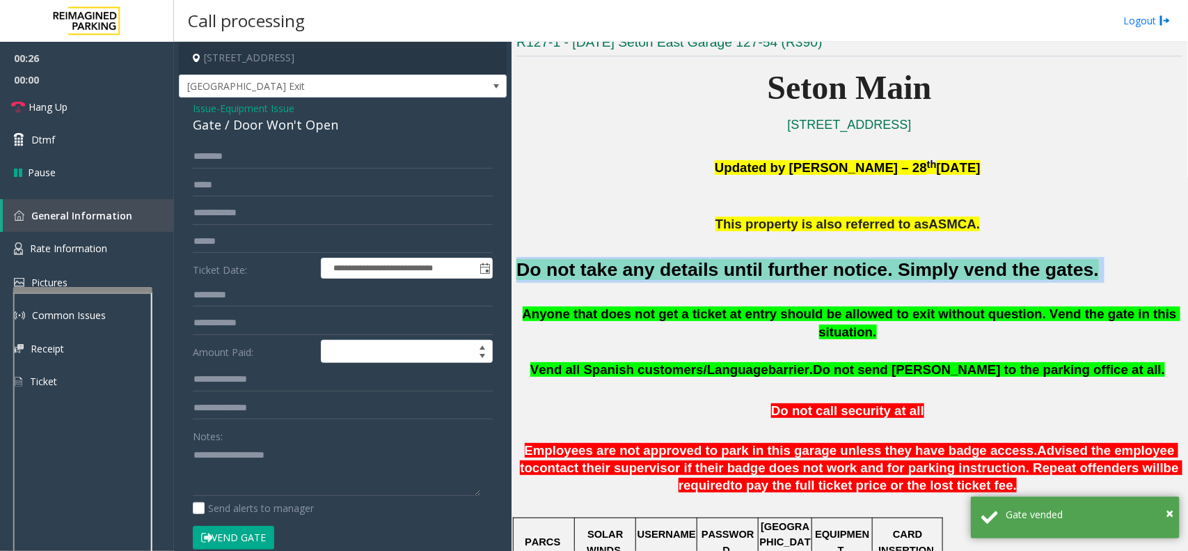
drag, startPoint x: 516, startPoint y: 269, endPoint x: 1042, endPoint y: 272, distance: 526.2
click at [1042, 272] on div "Main ← Move left → Move right ↑ Move up ↓ Move down + Zoom in - Zoom out Home J…" at bounding box center [850, 296] width 676 height 509
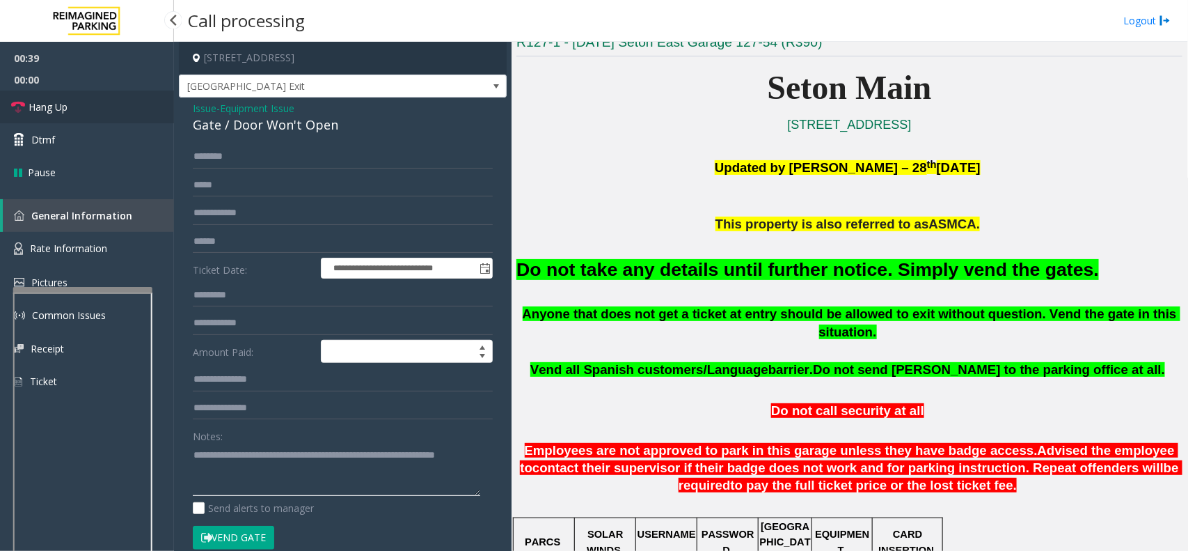
type textarea "**********"
click at [81, 103] on link "Hang Up" at bounding box center [87, 106] width 174 height 33
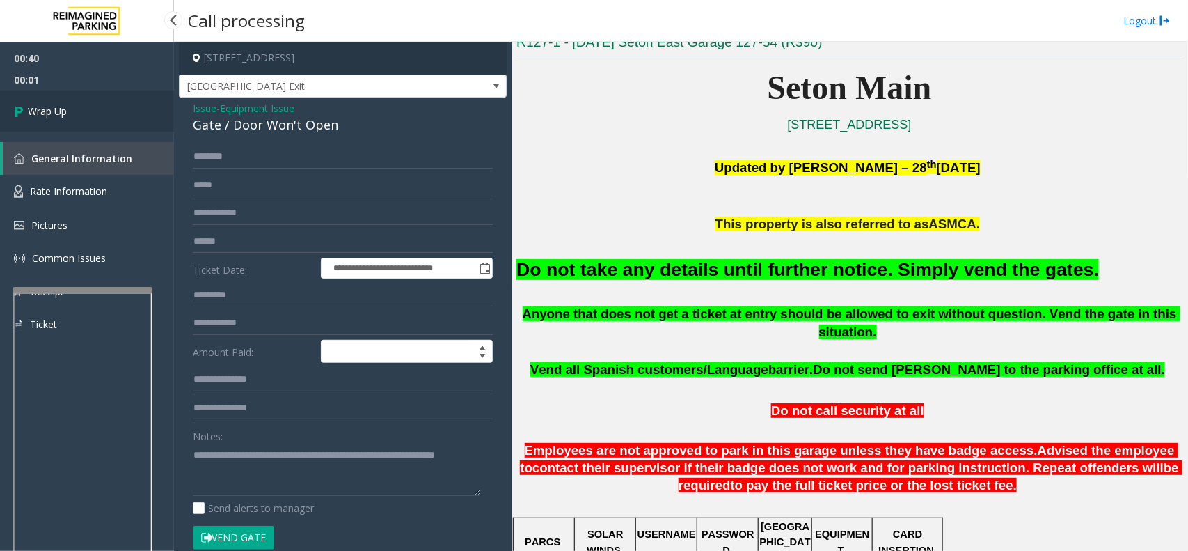
click at [81, 111] on link "Wrap Up" at bounding box center [87, 110] width 174 height 41
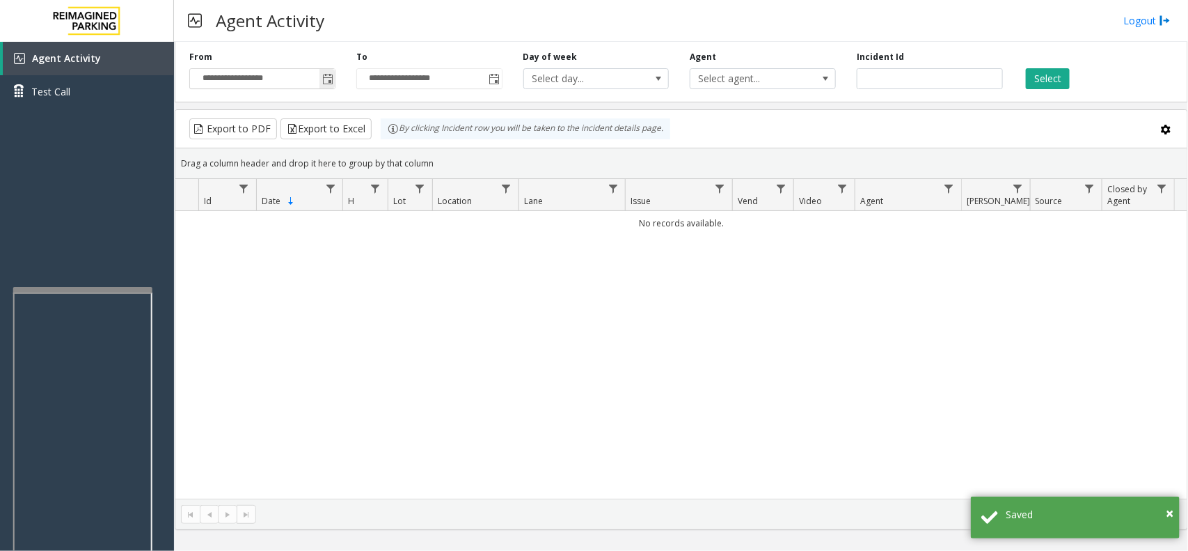
click at [327, 80] on span "Toggle popup" at bounding box center [327, 79] width 11 height 11
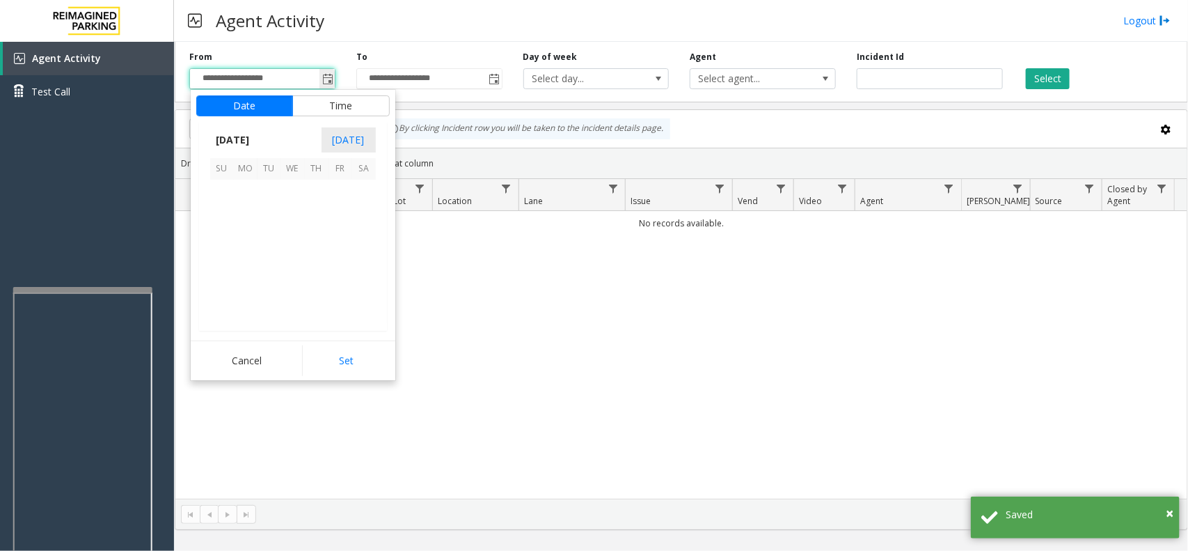
scroll to position [249538, 0]
click at [291, 219] on span "6" at bounding box center [293, 216] width 24 height 24
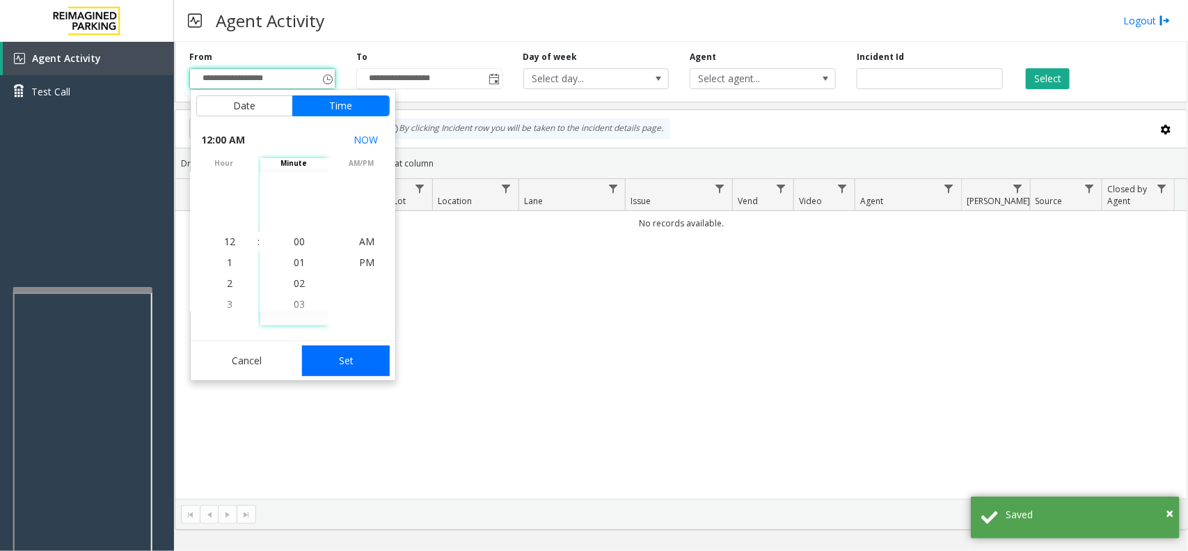
click at [317, 352] on button "Set" at bounding box center [346, 360] width 88 height 31
type input "**********"
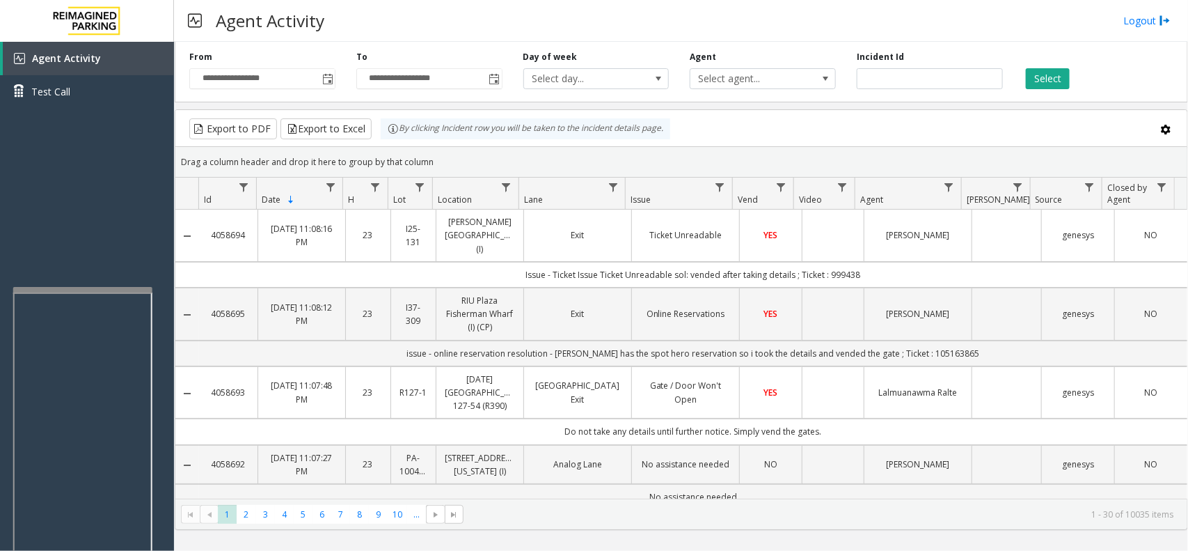
click at [459, 14] on div "Agent Activity Logout" at bounding box center [681, 21] width 1014 height 42
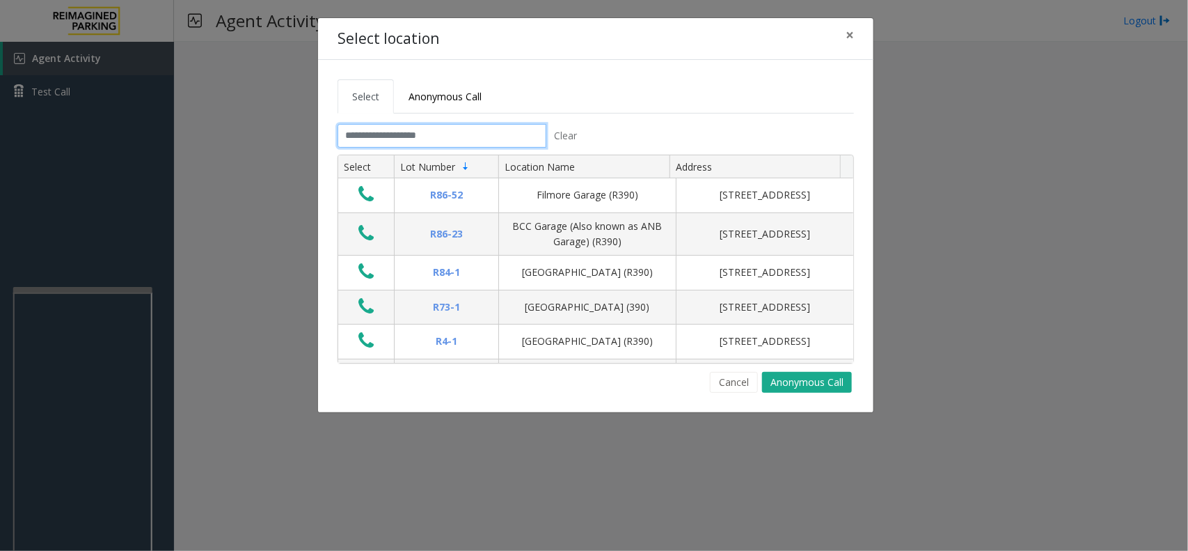
click at [444, 138] on input "text" at bounding box center [442, 136] width 209 height 24
click at [412, 136] on input "text" at bounding box center [442, 136] width 209 height 24
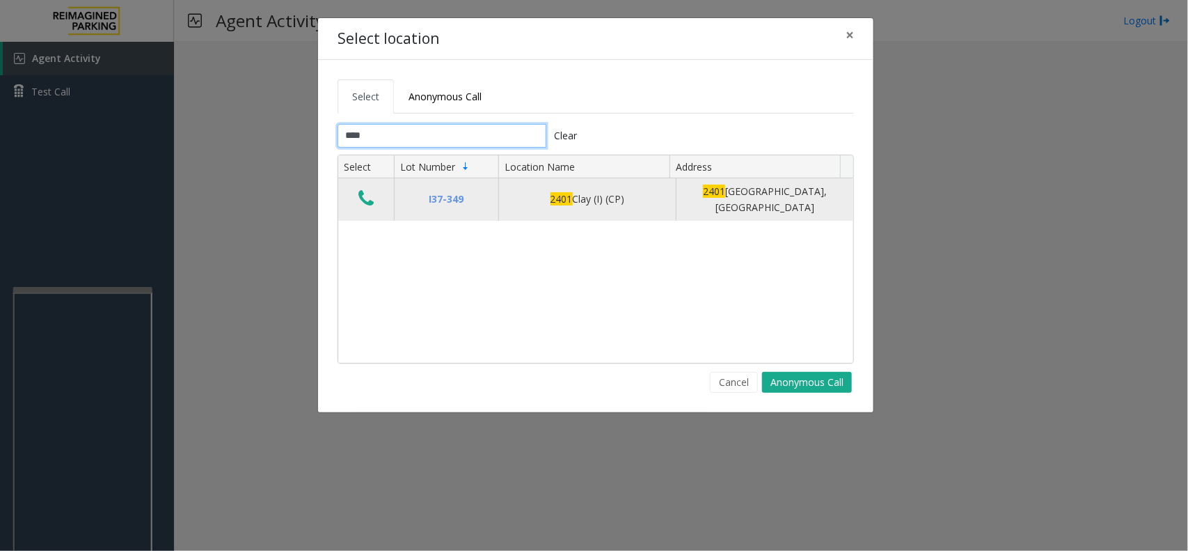
type input "****"
click at [364, 198] on icon "Data table" at bounding box center [365, 198] width 15 height 19
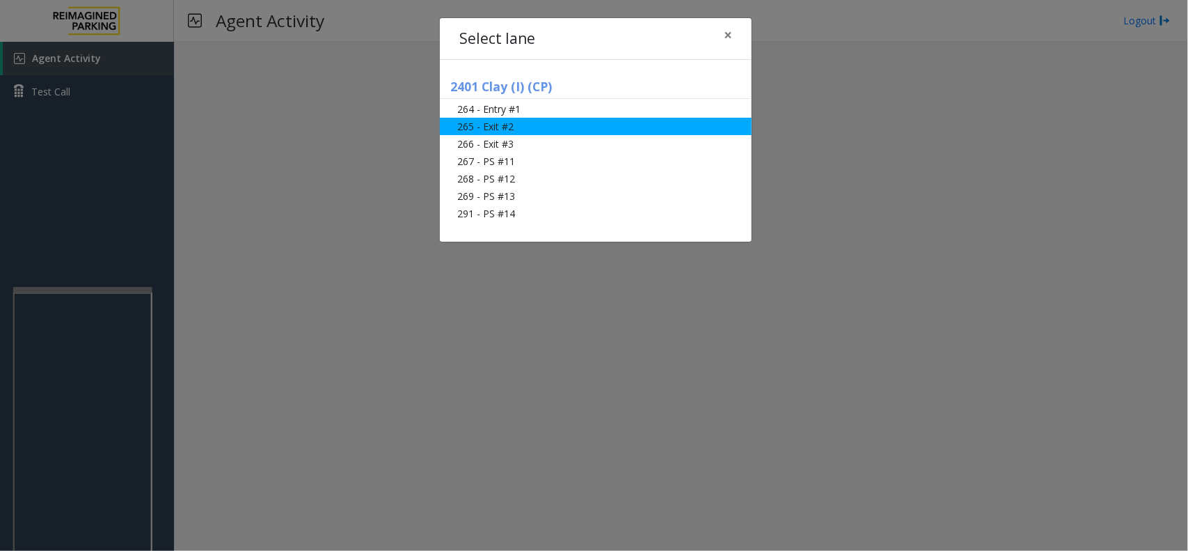
click at [475, 127] on li "265 - Exit #2" at bounding box center [596, 126] width 312 height 17
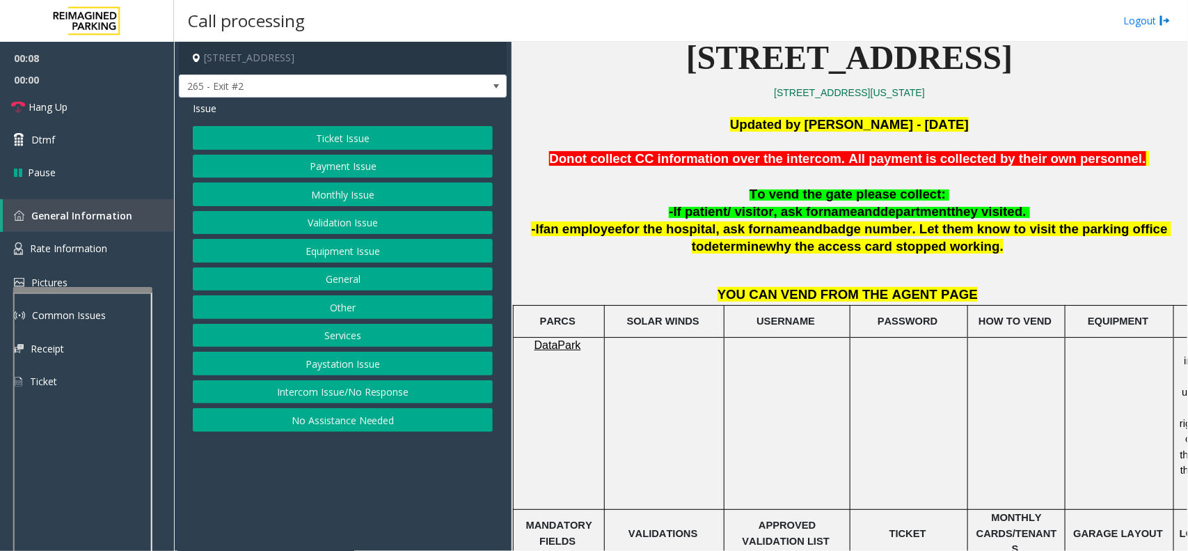
scroll to position [348, 0]
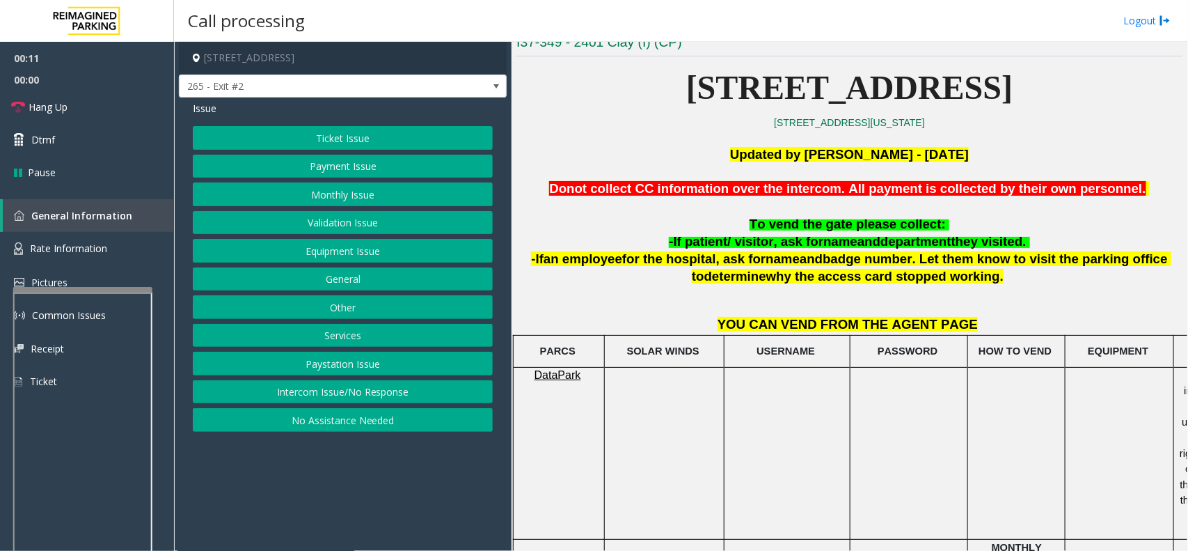
click at [360, 140] on button "Ticket Issue" at bounding box center [343, 138] width 300 height 24
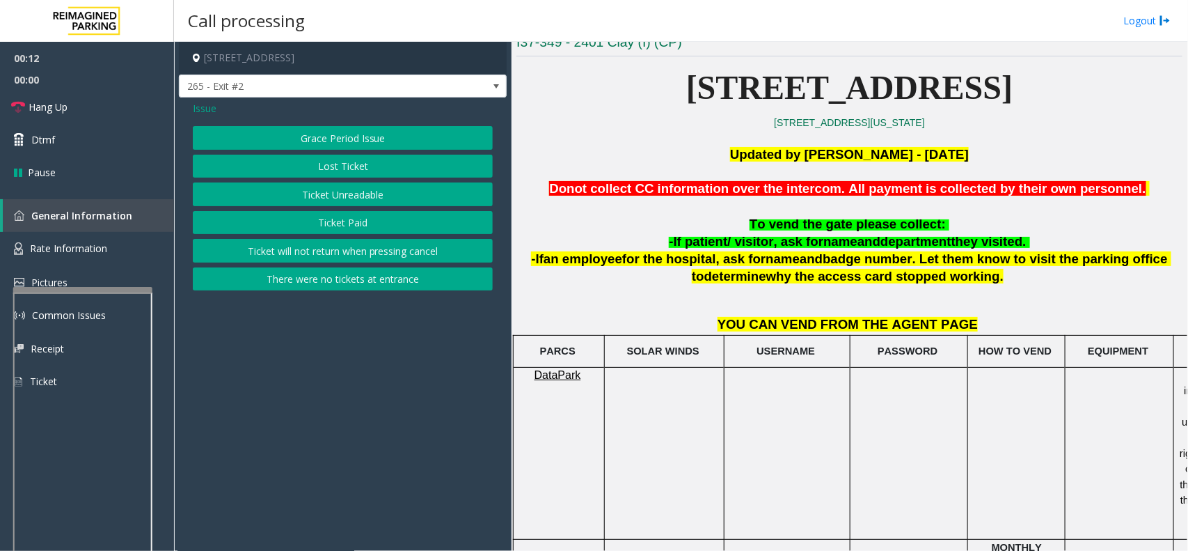
click at [360, 188] on button "Ticket Unreadable" at bounding box center [343, 194] width 300 height 24
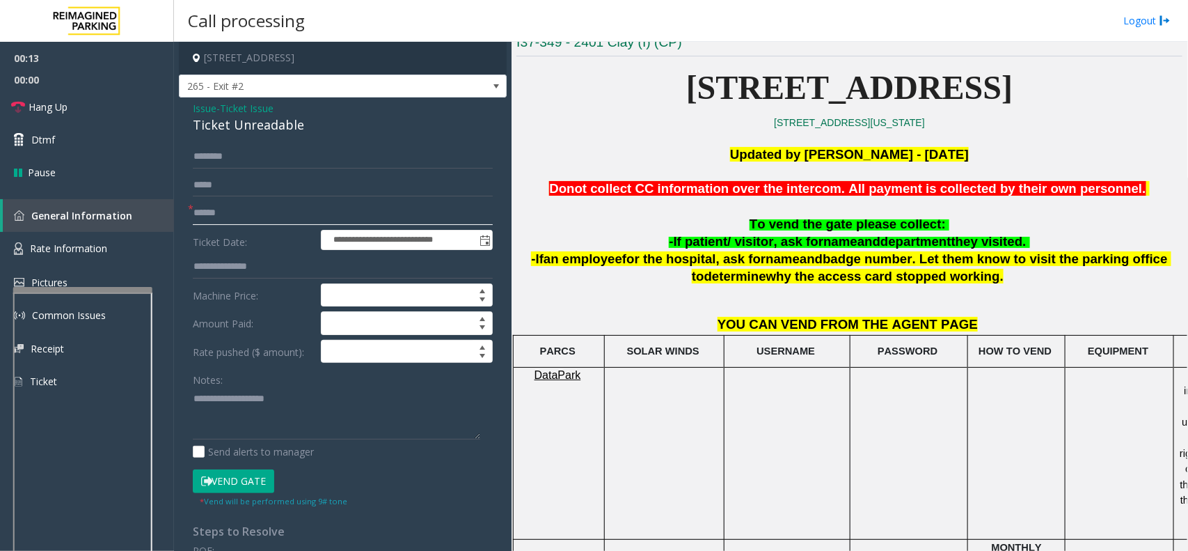
click at [228, 213] on input "text" at bounding box center [343, 213] width 300 height 24
type input "******"
click at [234, 153] on input "text" at bounding box center [343, 157] width 300 height 24
type input "******"
drag, startPoint x: 189, startPoint y: 102, endPoint x: 274, endPoint y: 123, distance: 86.8
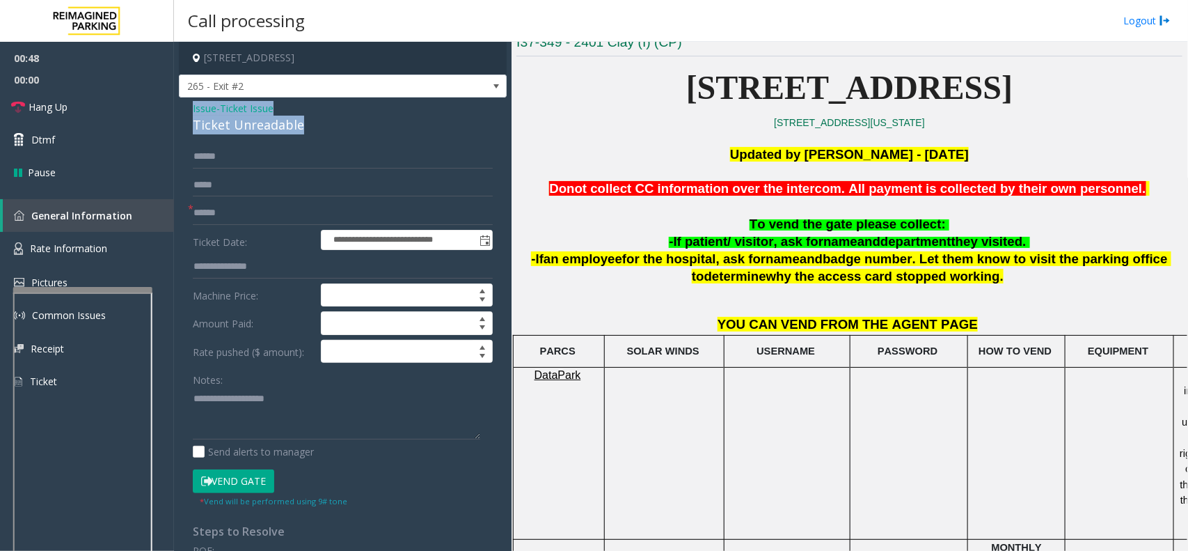
click at [313, 130] on div "**********" at bounding box center [343, 443] width 328 height 693
click at [321, 421] on textarea at bounding box center [336, 413] width 287 height 52
click at [287, 412] on textarea at bounding box center [336, 413] width 287 height 52
click at [269, 475] on button "Vend Gate" at bounding box center [233, 481] width 81 height 24
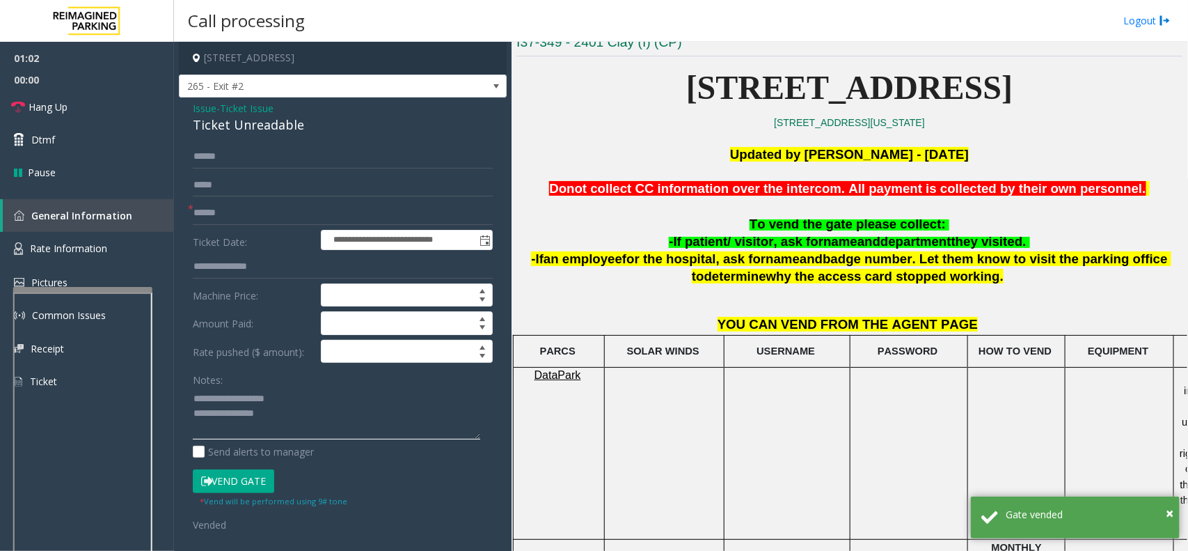
click at [290, 420] on textarea at bounding box center [336, 413] width 287 height 52
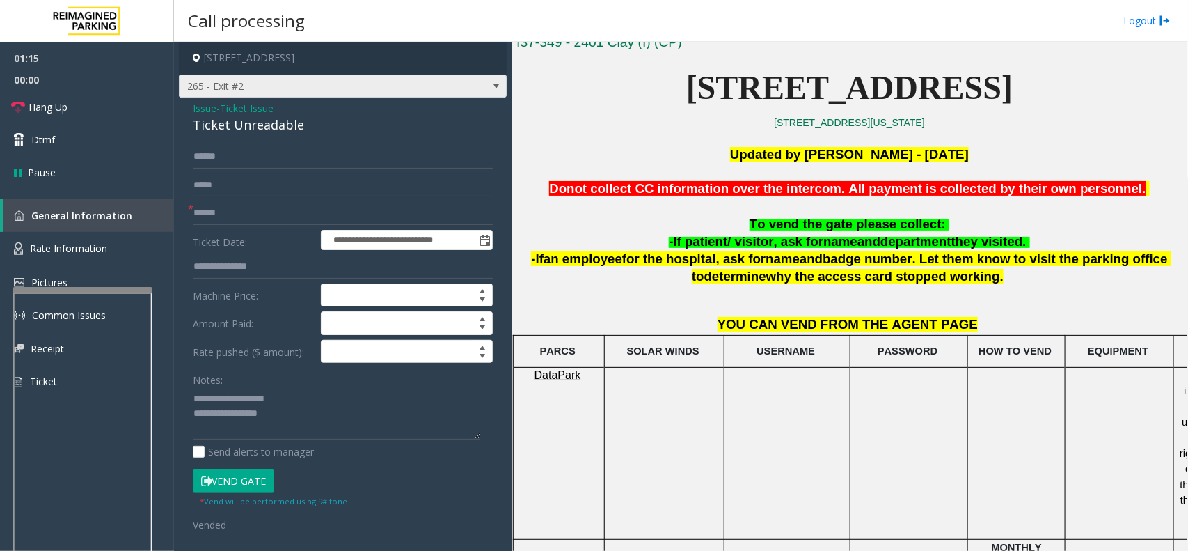
click at [491, 88] on span at bounding box center [496, 86] width 11 height 11
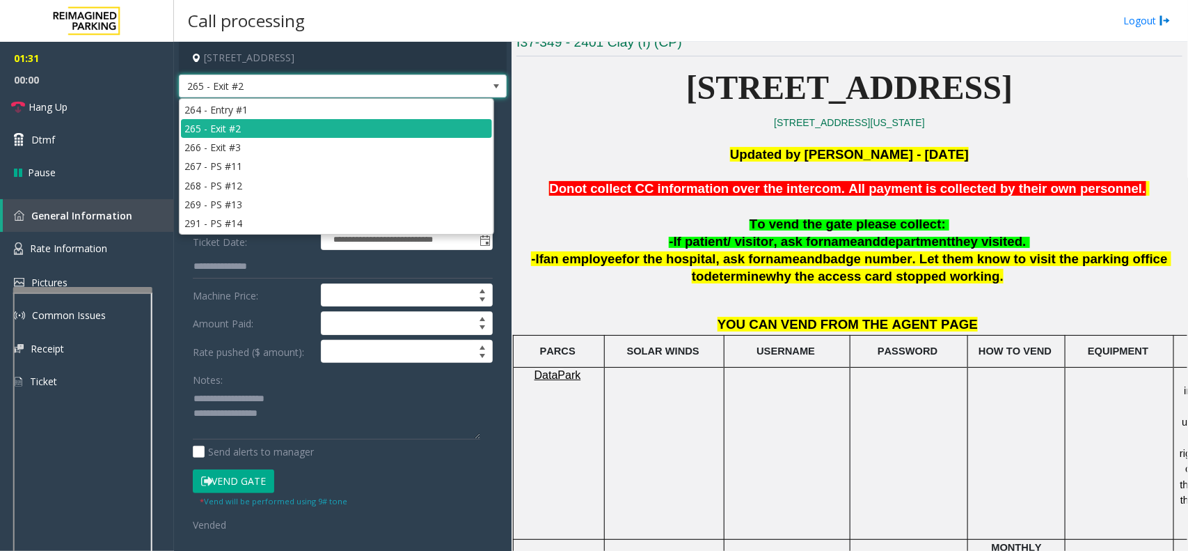
click at [491, 88] on span at bounding box center [496, 86] width 11 height 11
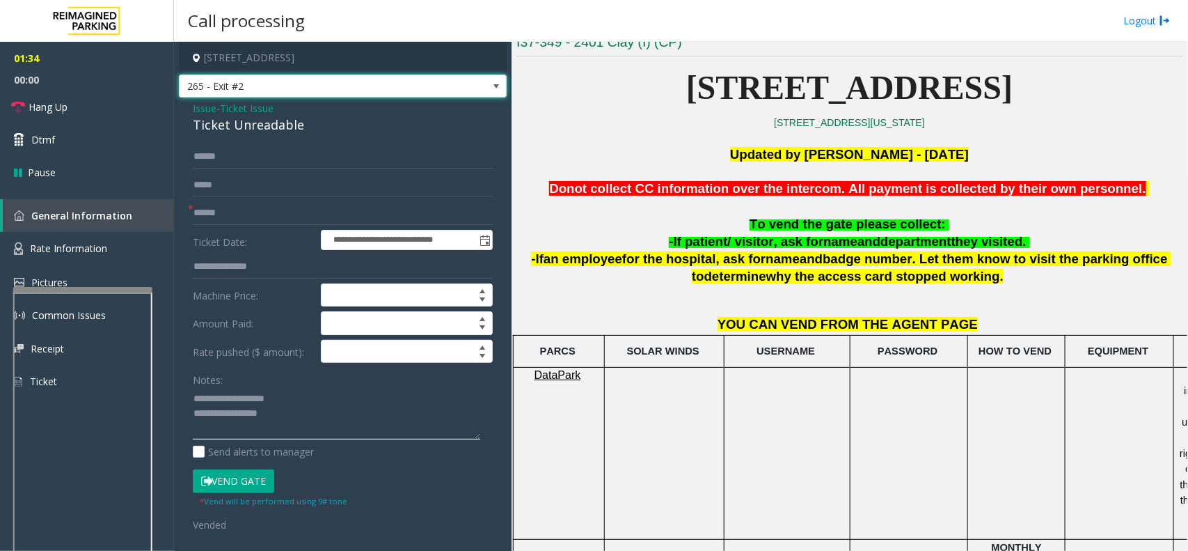
click at [286, 416] on textarea at bounding box center [336, 413] width 287 height 52
click at [42, 108] on span "Hang Up" at bounding box center [48, 107] width 39 height 15
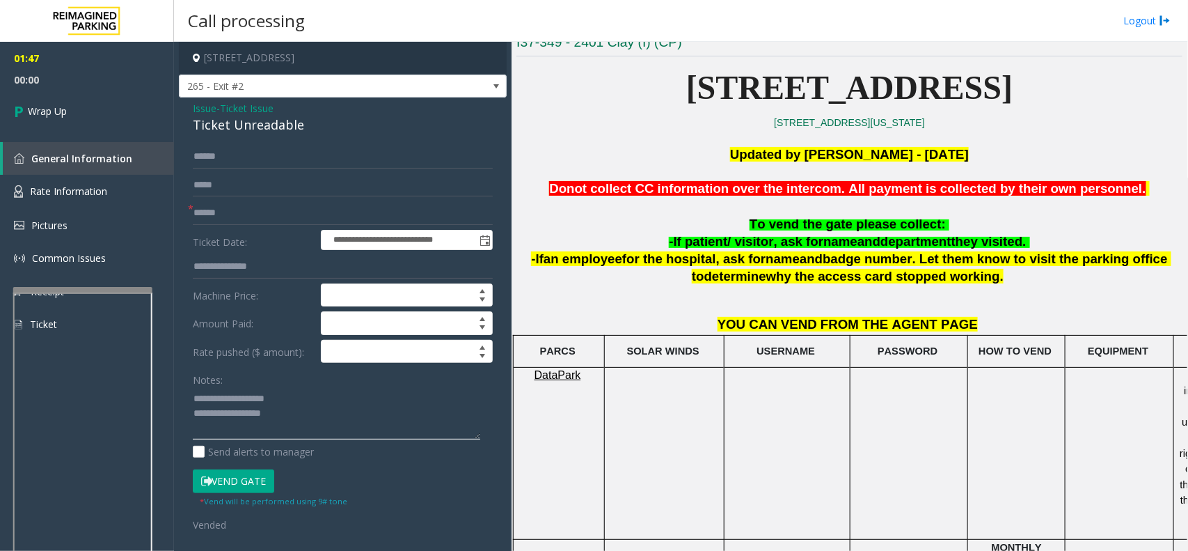
click at [283, 413] on textarea at bounding box center [336, 413] width 287 height 52
click at [242, 414] on textarea at bounding box center [336, 413] width 287 height 52
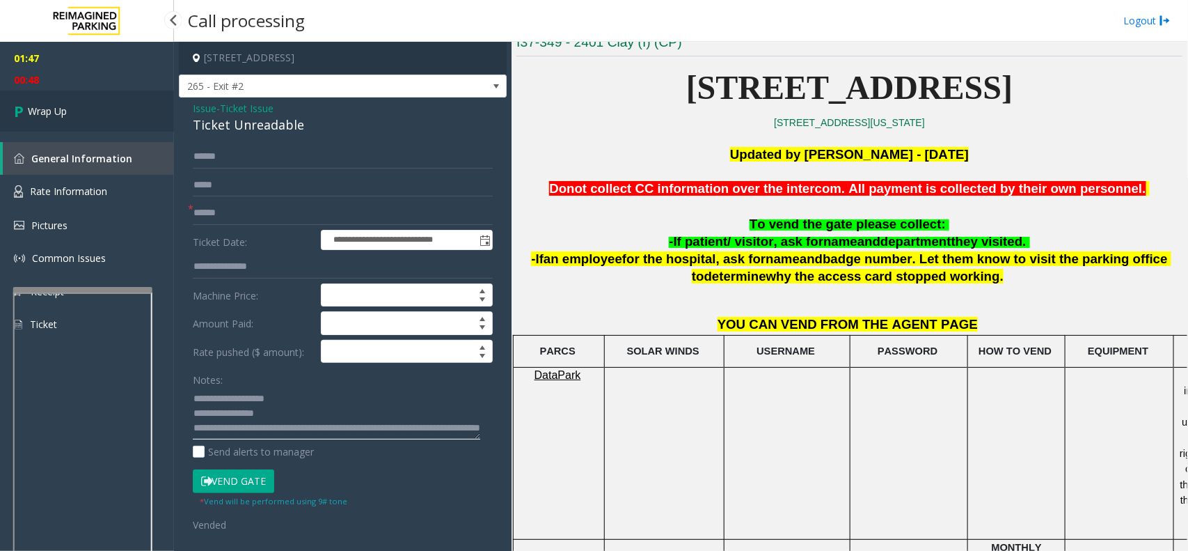
type textarea "**********"
click at [74, 100] on link "Wrap Up" at bounding box center [87, 110] width 174 height 41
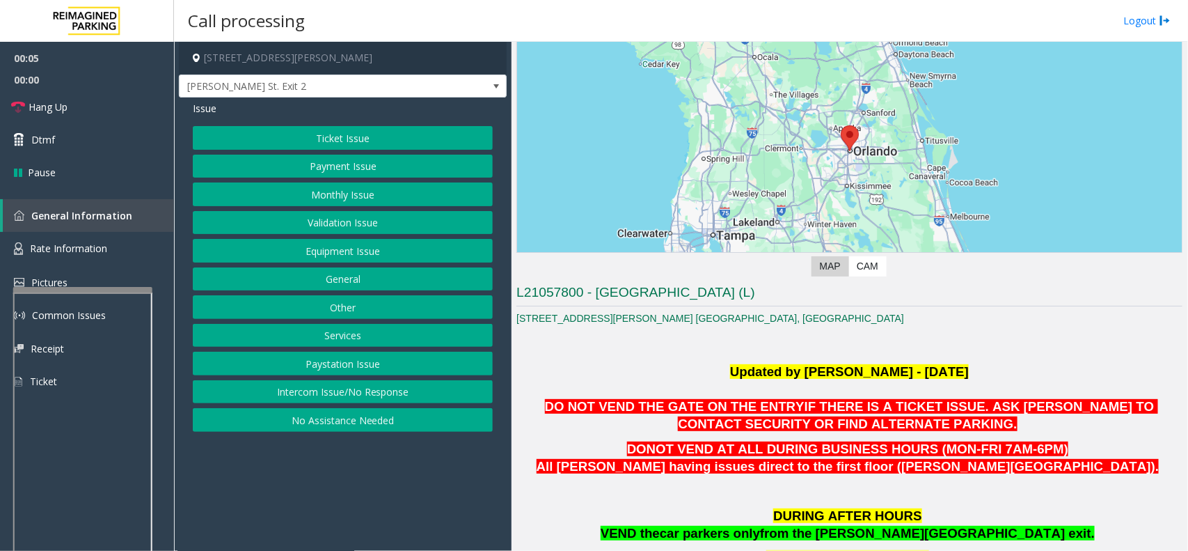
scroll to position [87, 0]
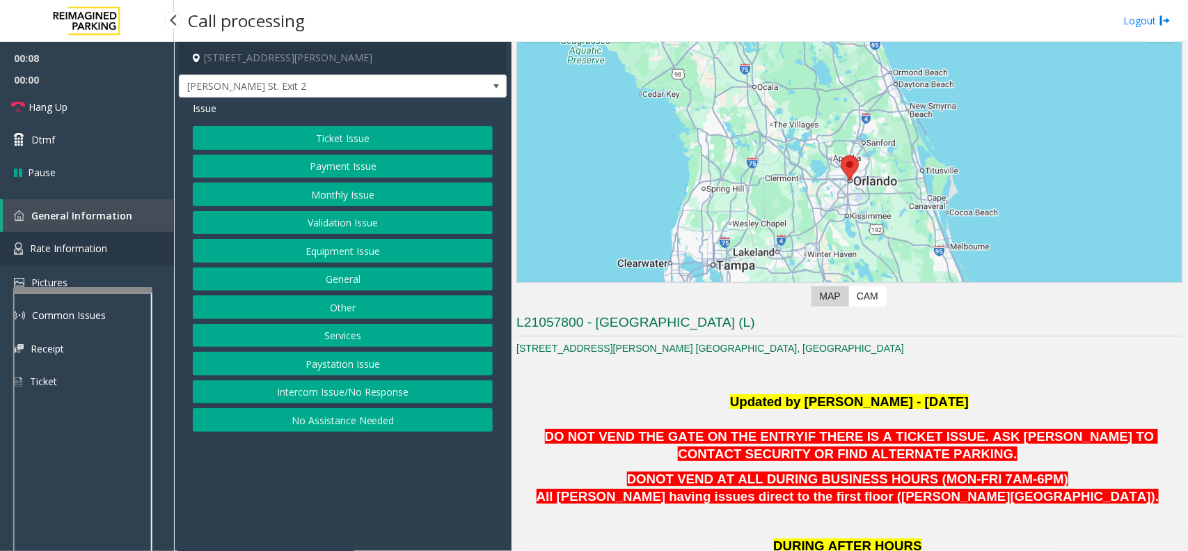
click at [95, 249] on span "Rate Information" at bounding box center [68, 248] width 77 height 13
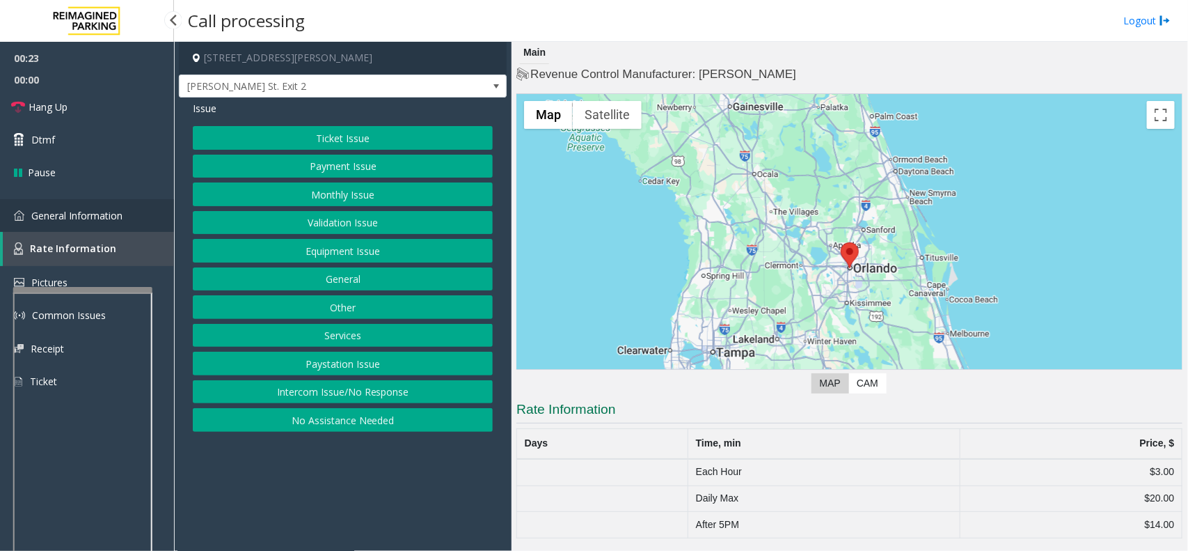
drag, startPoint x: 78, startPoint y: 212, endPoint x: 93, endPoint y: 214, distance: 14.7
click at [78, 212] on span "General Information" at bounding box center [76, 215] width 91 height 13
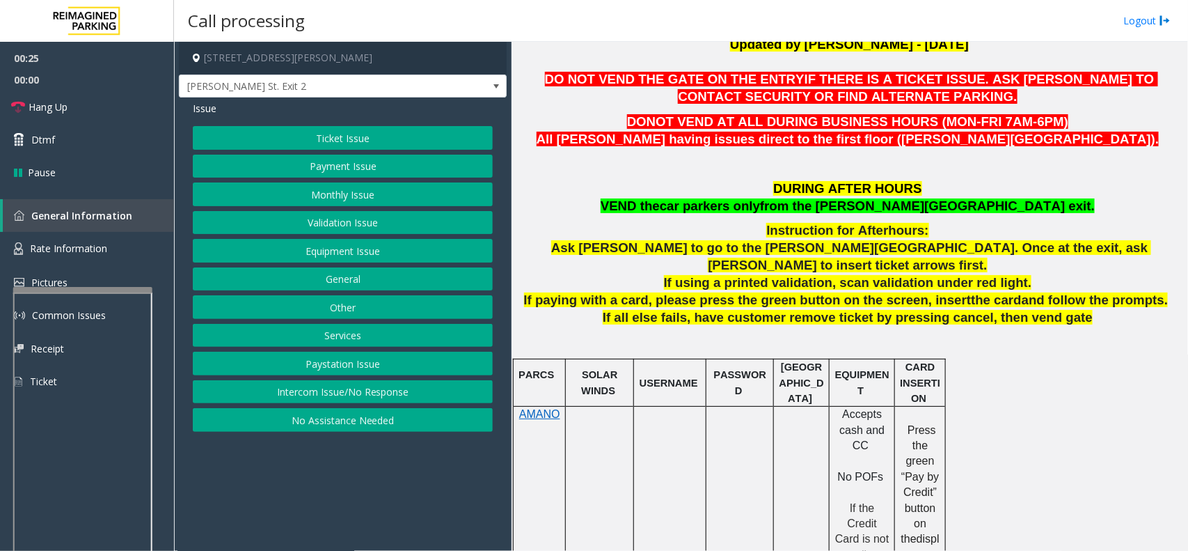
scroll to position [522, 0]
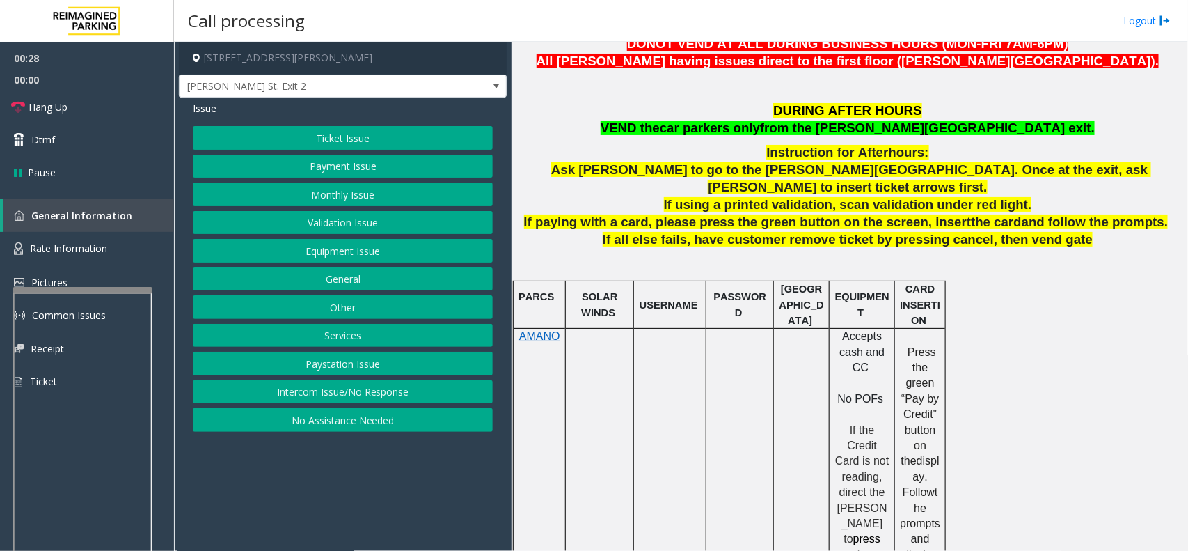
click at [345, 141] on button "Ticket Issue" at bounding box center [343, 138] width 300 height 24
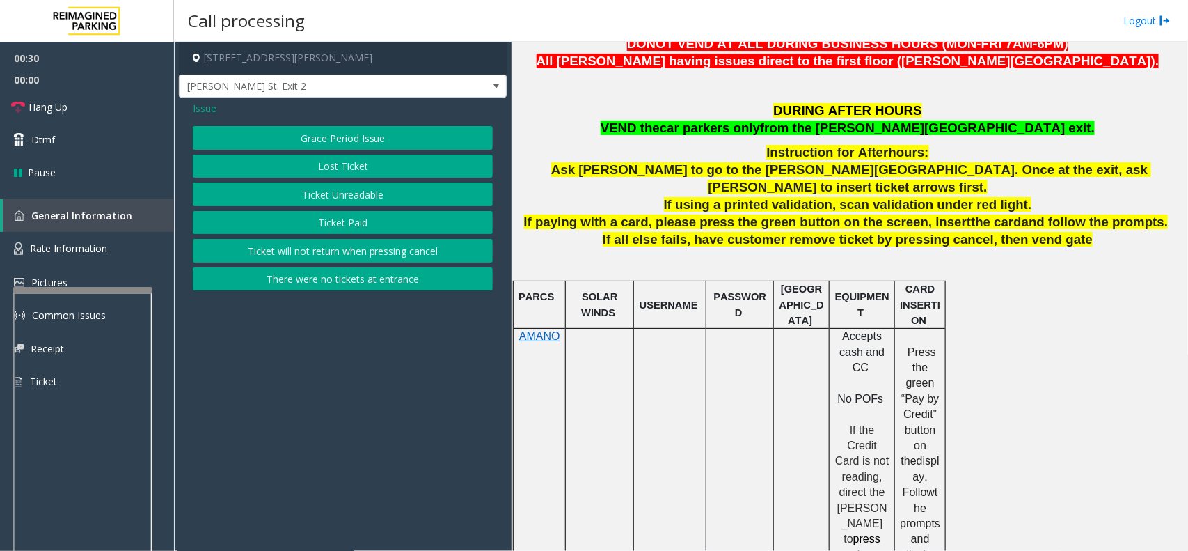
click at [209, 106] on span "Issue" at bounding box center [205, 108] width 24 height 15
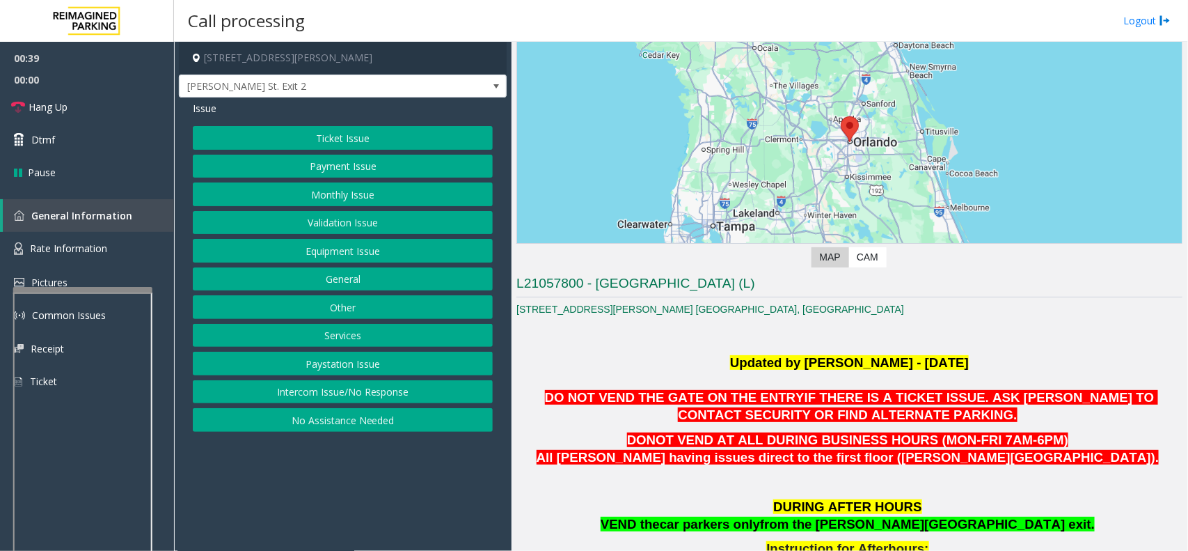
scroll to position [87, 0]
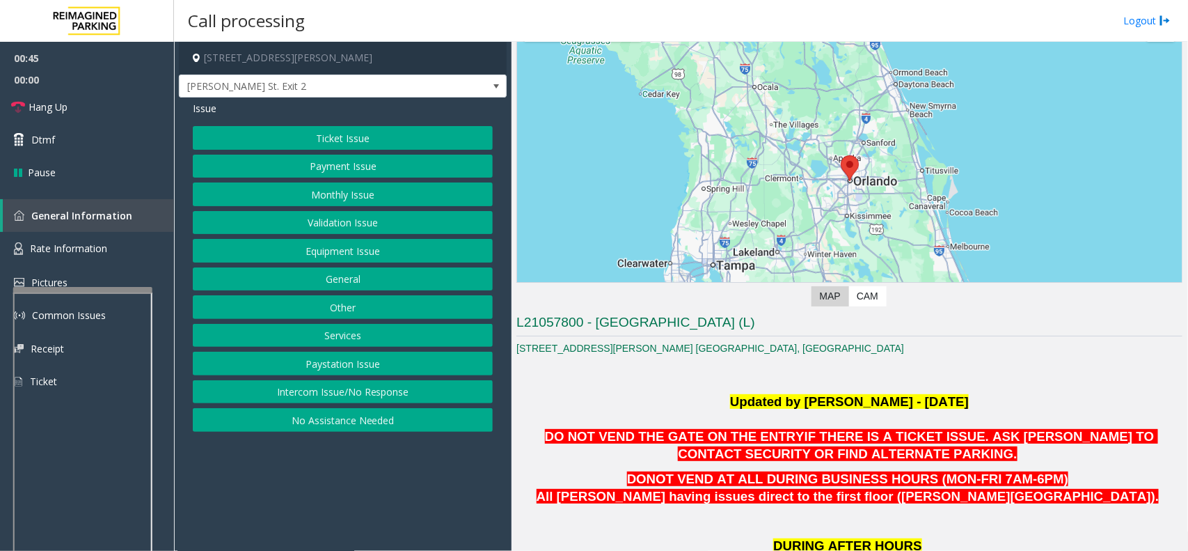
click at [359, 137] on button "Ticket Issue" at bounding box center [343, 138] width 300 height 24
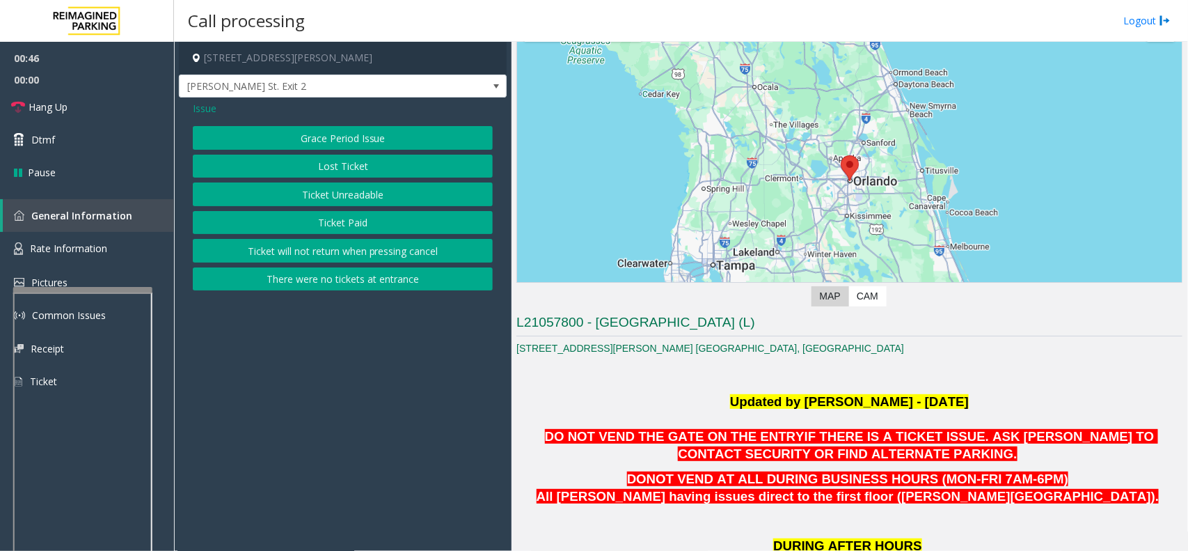
click at [366, 195] on button "Ticket Unreadable" at bounding box center [343, 194] width 300 height 24
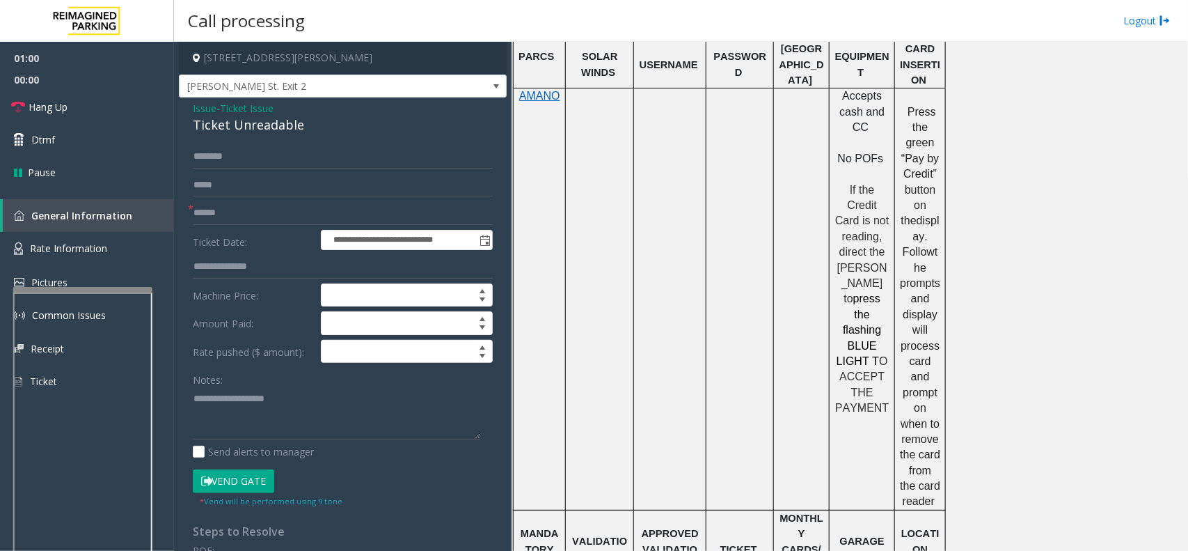
scroll to position [783, 0]
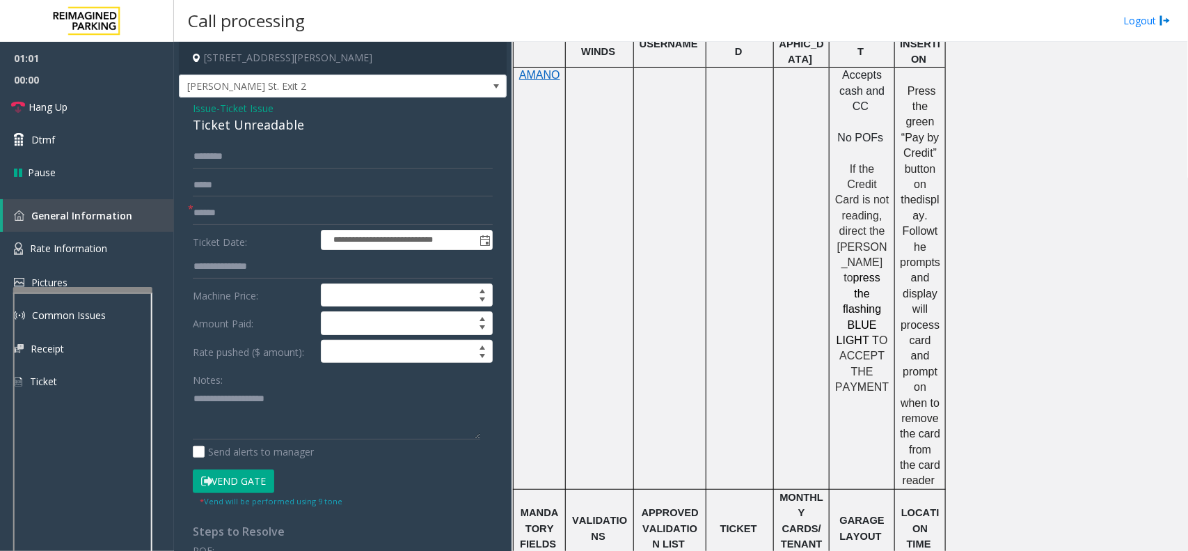
click at [109, 241] on link "Rate Information" at bounding box center [87, 249] width 174 height 34
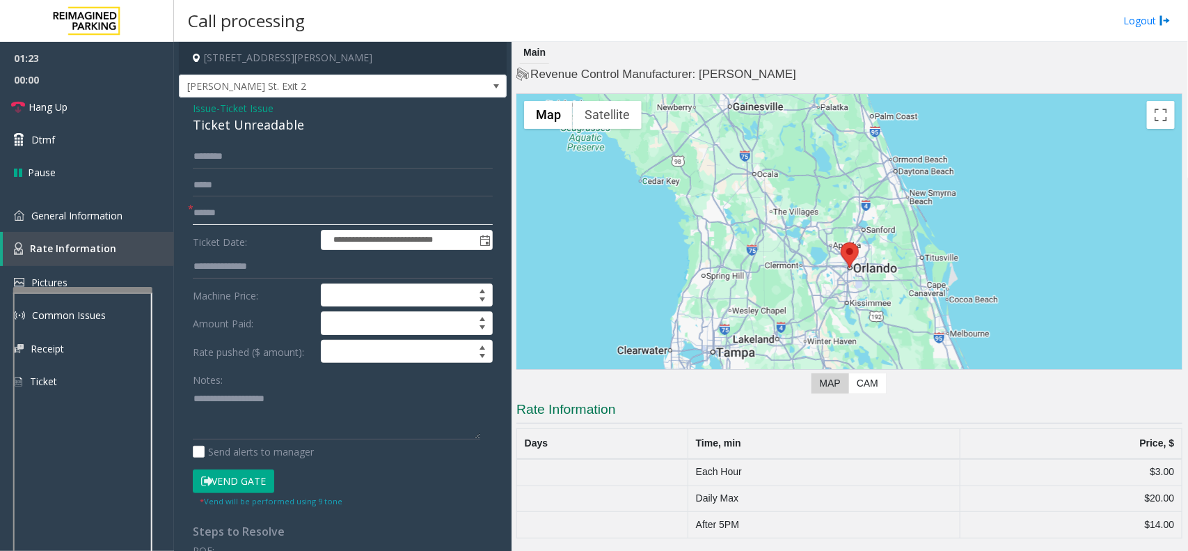
click at [219, 218] on input "text" at bounding box center [343, 213] width 300 height 24
type input "**********"
click at [231, 401] on textarea at bounding box center [336, 413] width 287 height 52
type textarea "********"
click at [237, 214] on input "**********" at bounding box center [343, 213] width 300 height 24
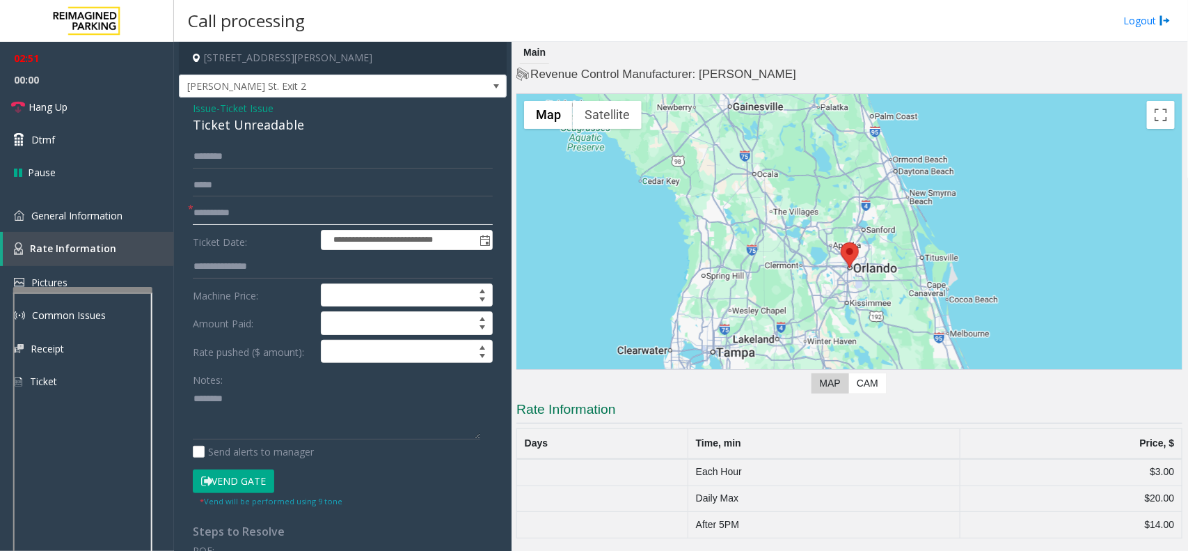
type input "**********"
click at [246, 398] on textarea at bounding box center [336, 413] width 287 height 52
drag, startPoint x: 104, startPoint y: 212, endPoint x: 111, endPoint y: 220, distance: 10.3
click at [104, 213] on span "General Information" at bounding box center [76, 215] width 91 height 13
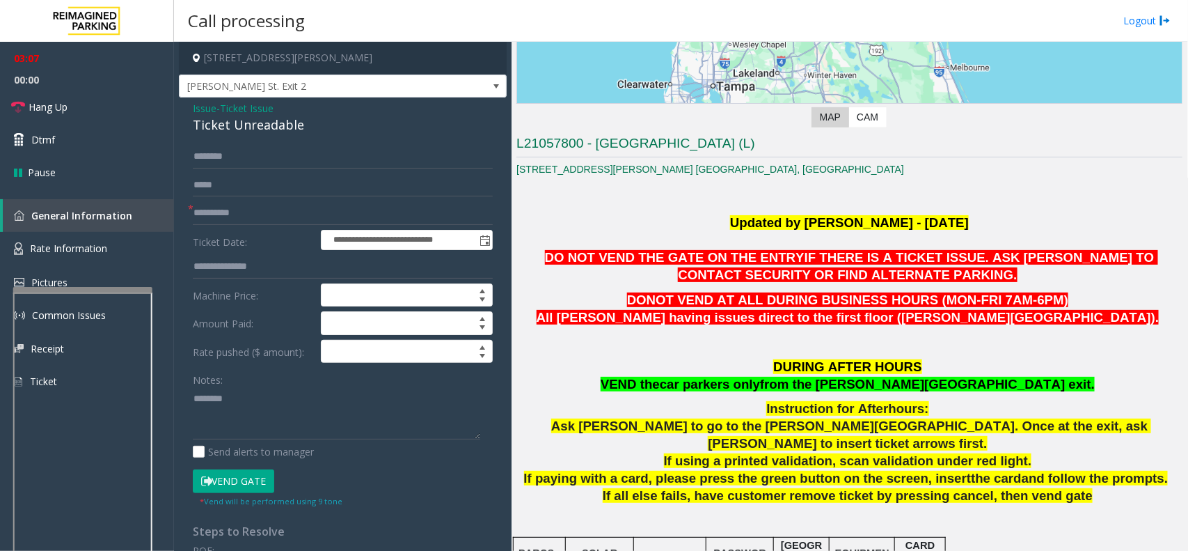
scroll to position [348, 0]
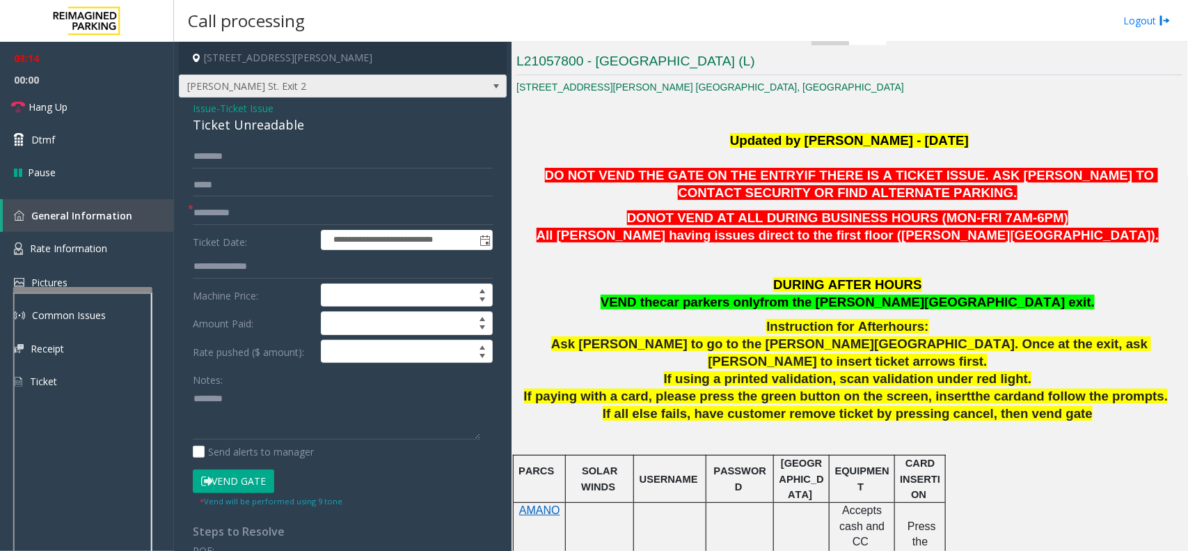
click at [491, 84] on span at bounding box center [496, 86] width 11 height 11
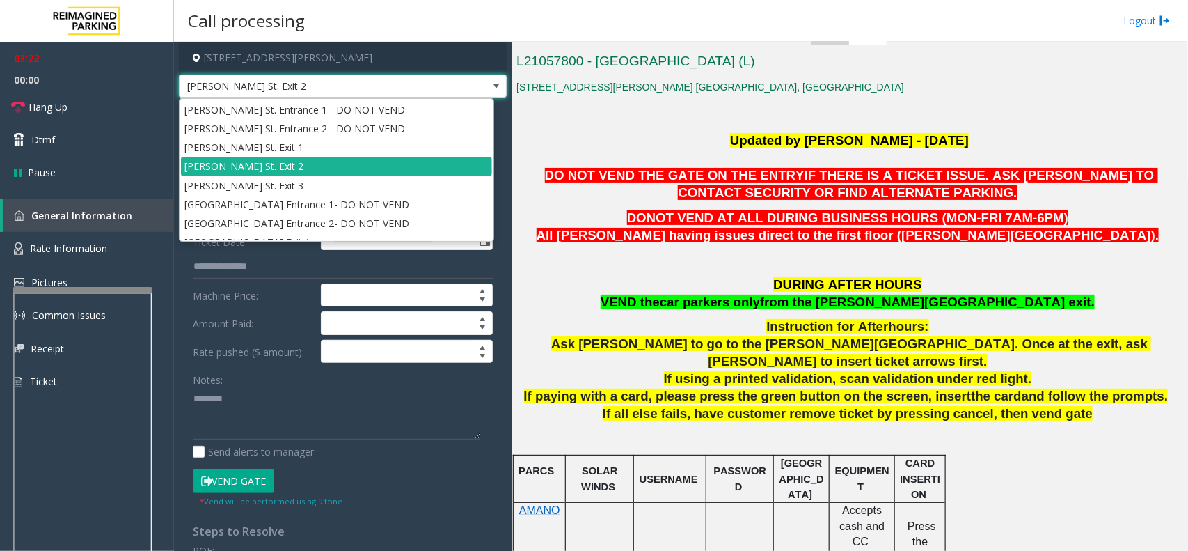
click at [491, 84] on span at bounding box center [496, 86] width 11 height 11
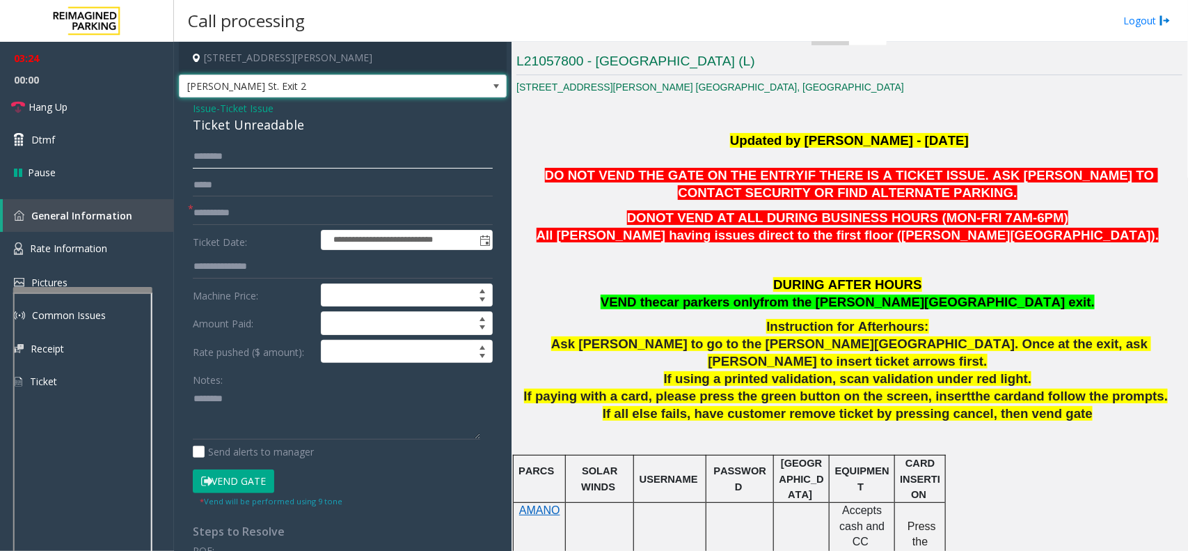
click at [246, 161] on input "text" at bounding box center [343, 157] width 300 height 24
type input "********"
click at [239, 401] on textarea at bounding box center [336, 413] width 287 height 52
click at [239, 402] on textarea at bounding box center [336, 413] width 287 height 52
click at [230, 485] on button "Vend Gate" at bounding box center [233, 481] width 81 height 24
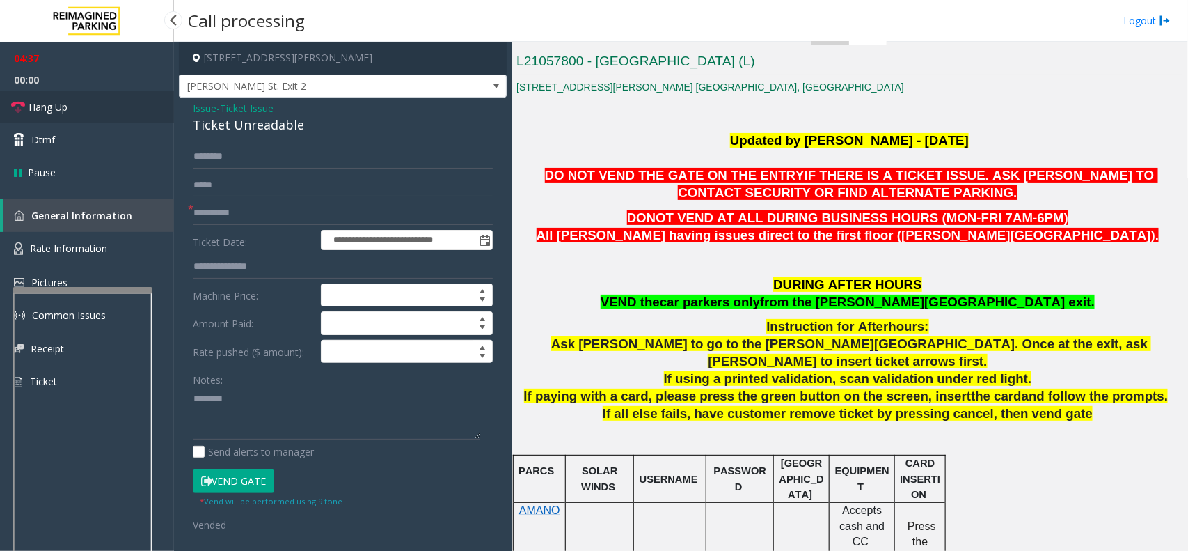
click at [58, 105] on span "Hang Up" at bounding box center [48, 107] width 39 height 15
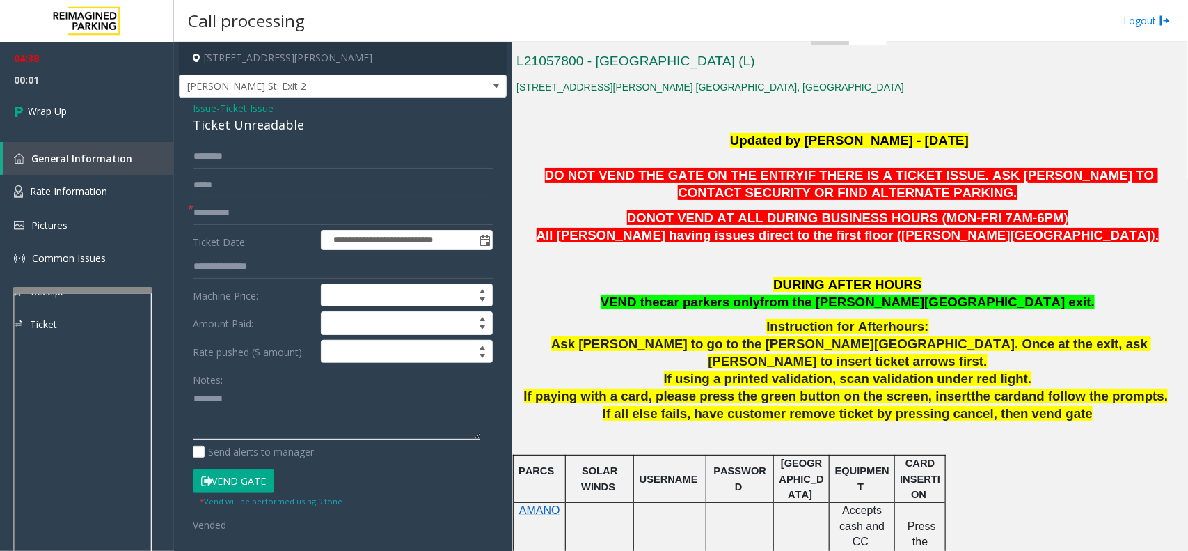
click at [242, 402] on textarea at bounding box center [336, 413] width 287 height 52
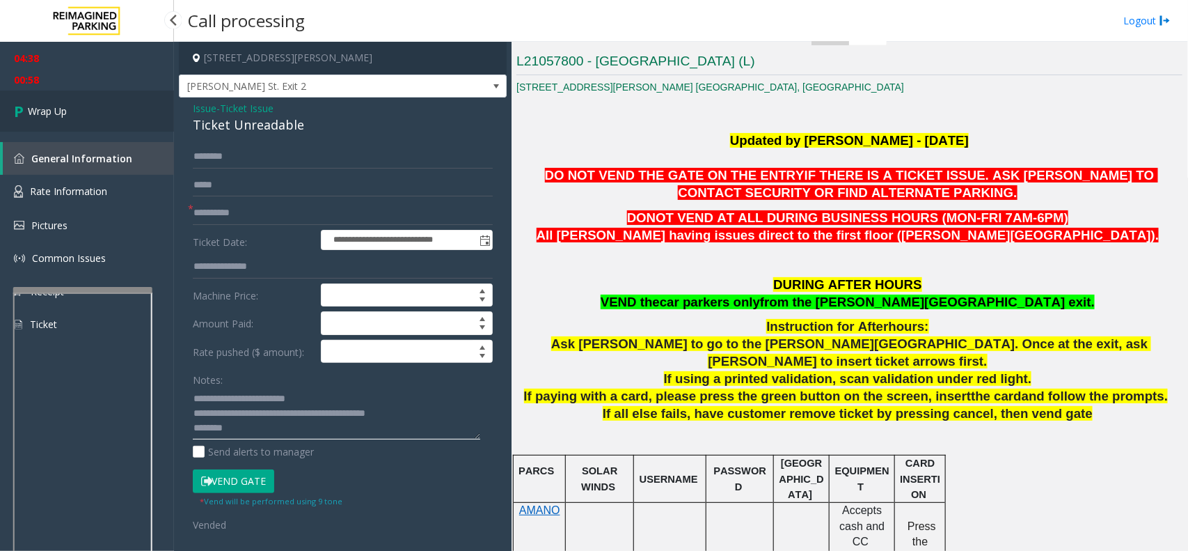
type textarea "**********"
click at [67, 117] on span "Wrap Up" at bounding box center [47, 111] width 39 height 15
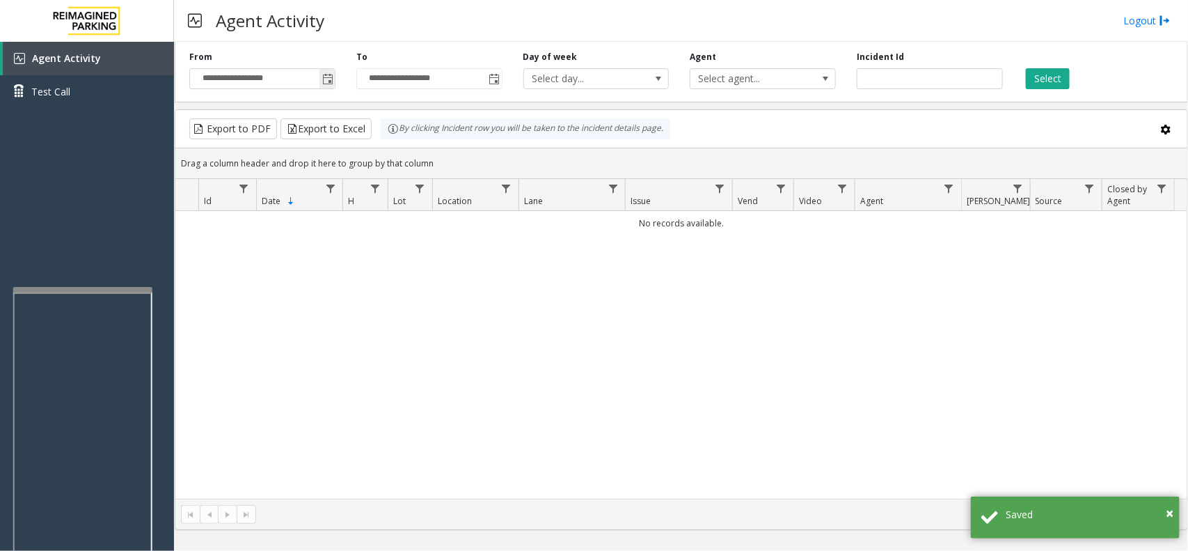
click at [327, 87] on span "Toggle popup" at bounding box center [326, 79] width 15 height 22
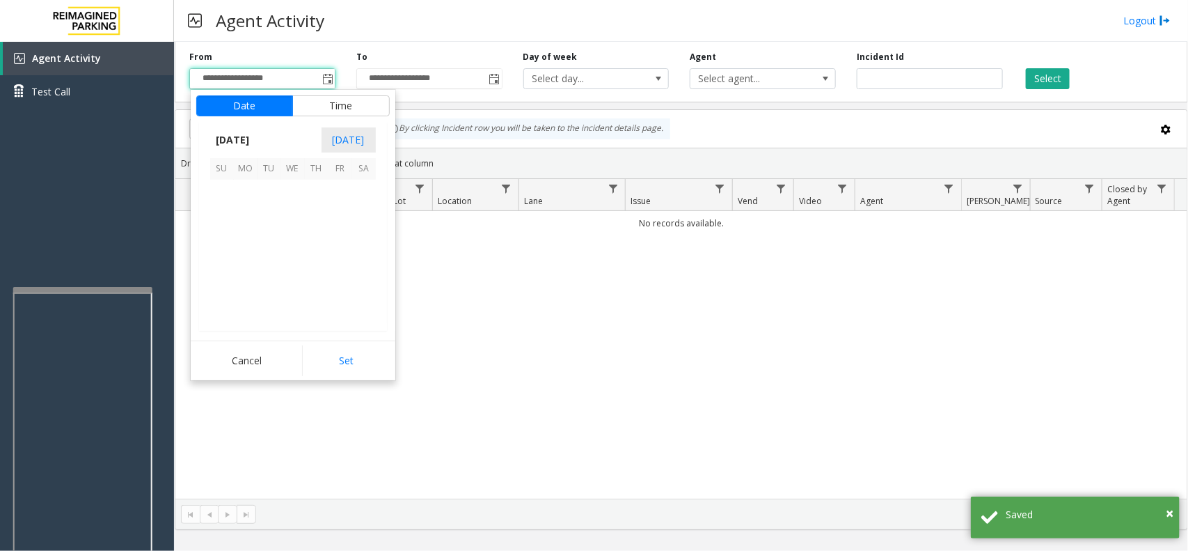
scroll to position [249538, 0]
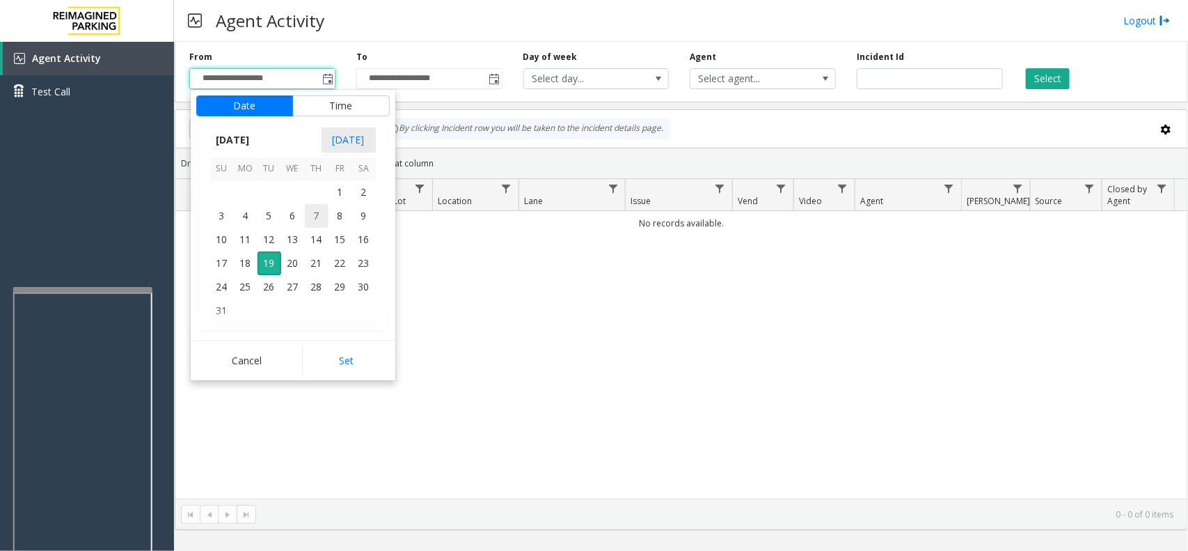
click at [307, 223] on span "7" at bounding box center [317, 216] width 24 height 24
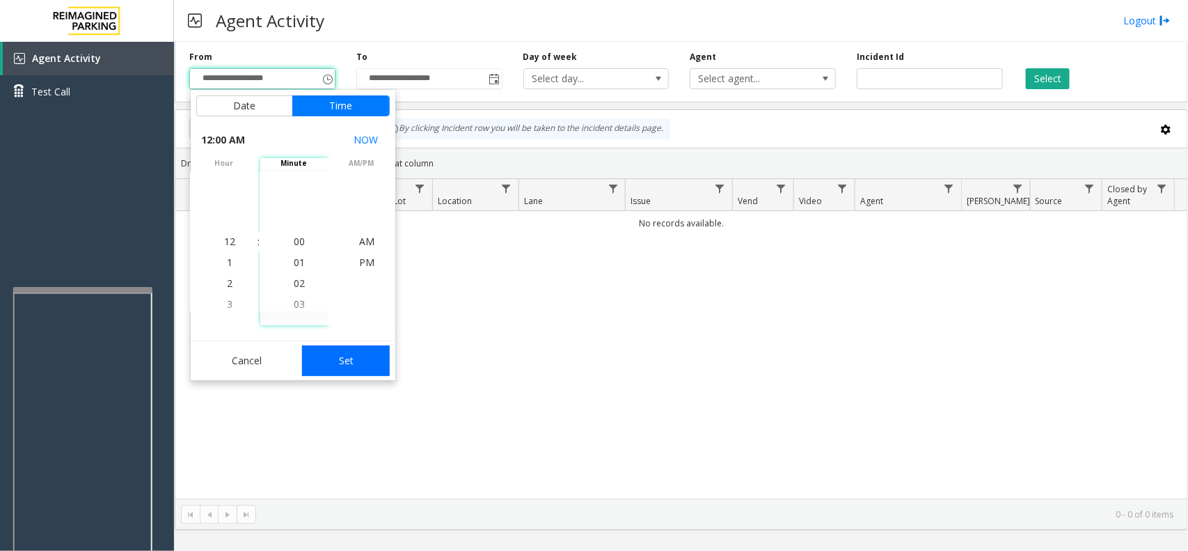
click at [324, 360] on button "Set" at bounding box center [346, 360] width 88 height 31
type input "**********"
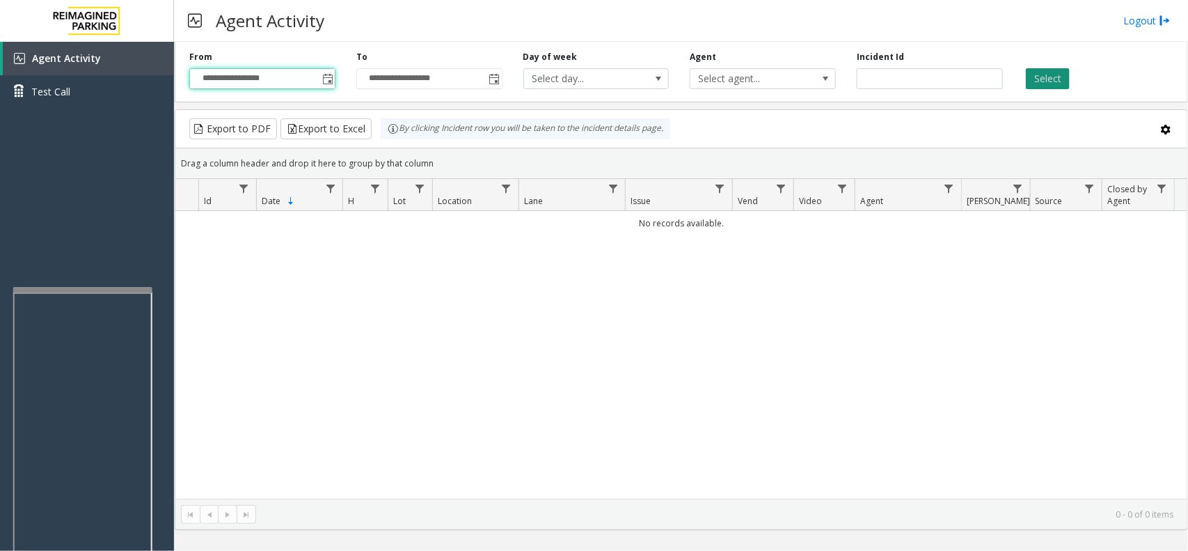
click at [1034, 81] on button "Select" at bounding box center [1048, 78] width 44 height 21
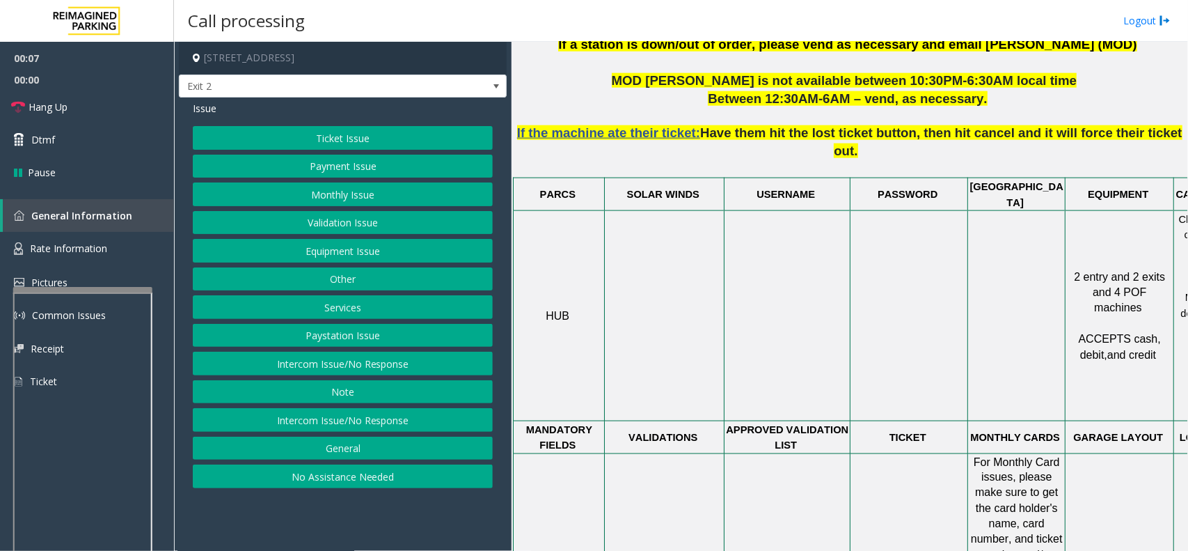
scroll to position [783, 0]
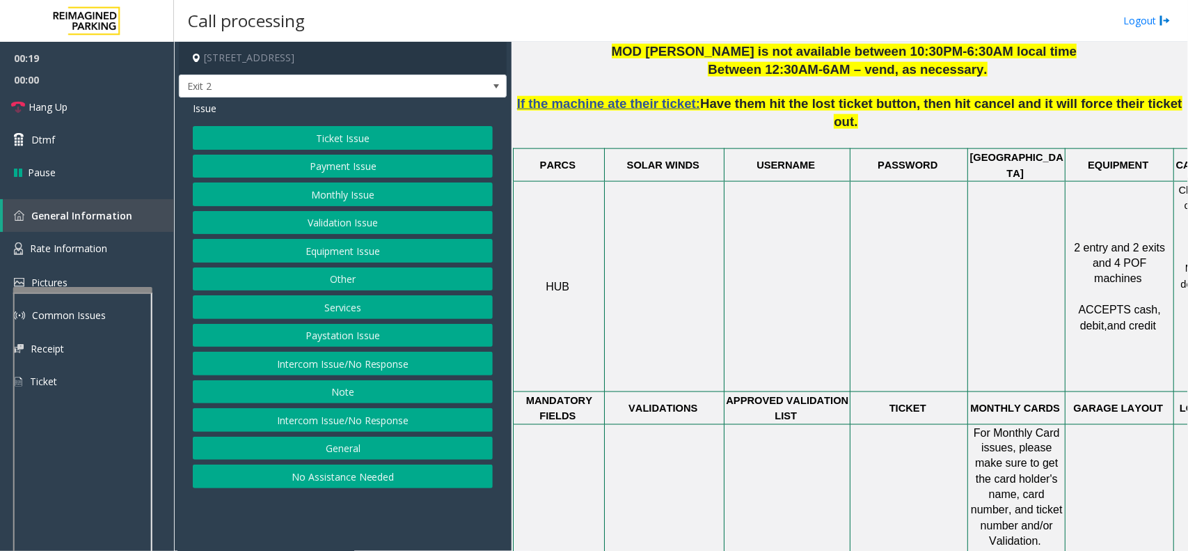
click at [363, 425] on button "Intercom Issue/No Response" at bounding box center [343, 420] width 300 height 24
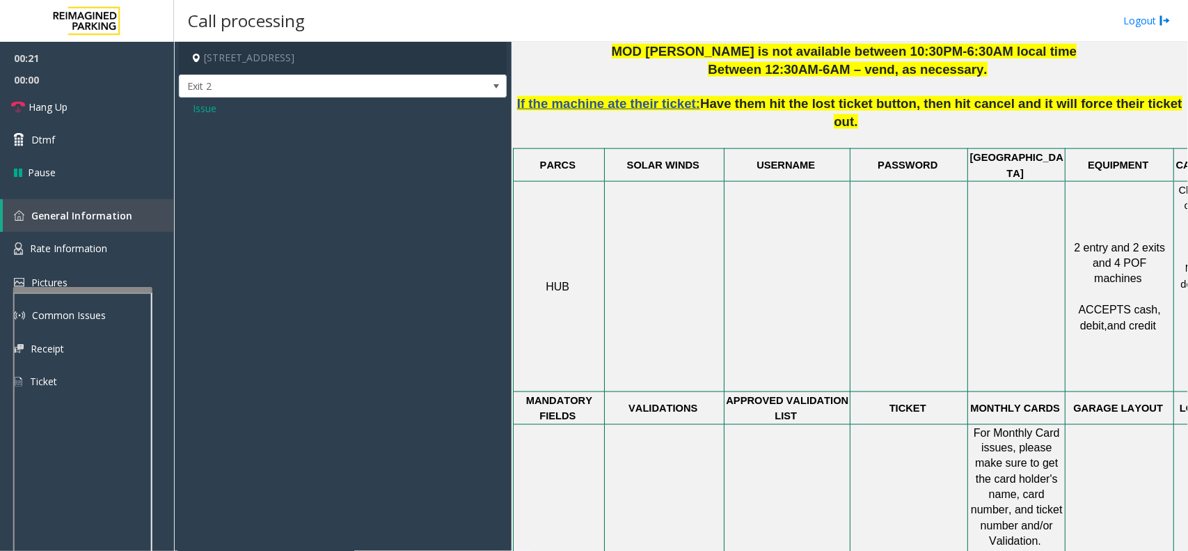
click at [205, 109] on span "Issue" at bounding box center [205, 108] width 24 height 15
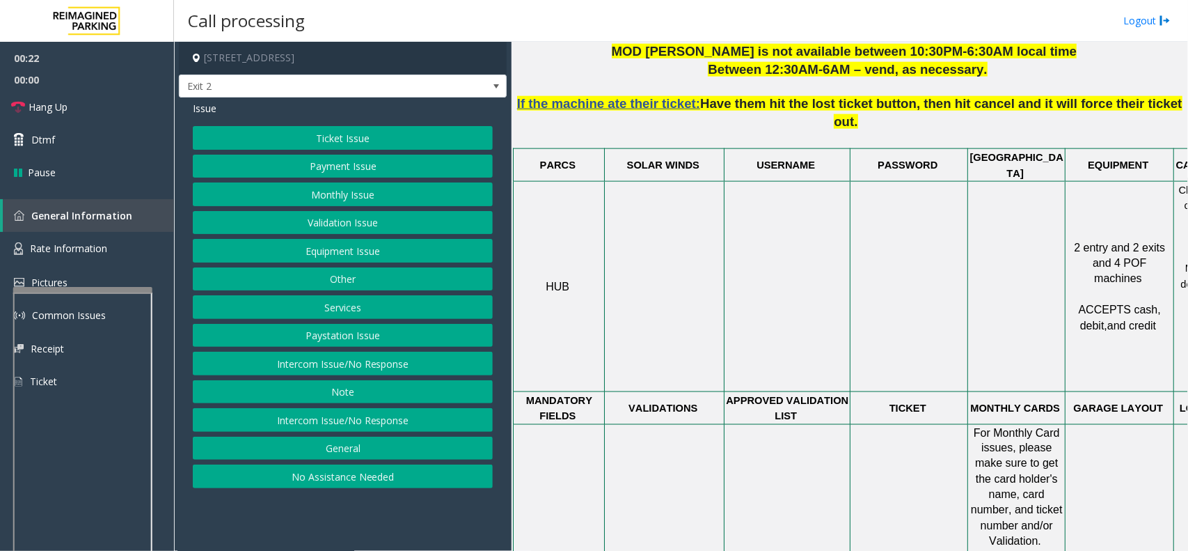
click at [354, 363] on button "Intercom Issue/No Response" at bounding box center [343, 364] width 300 height 24
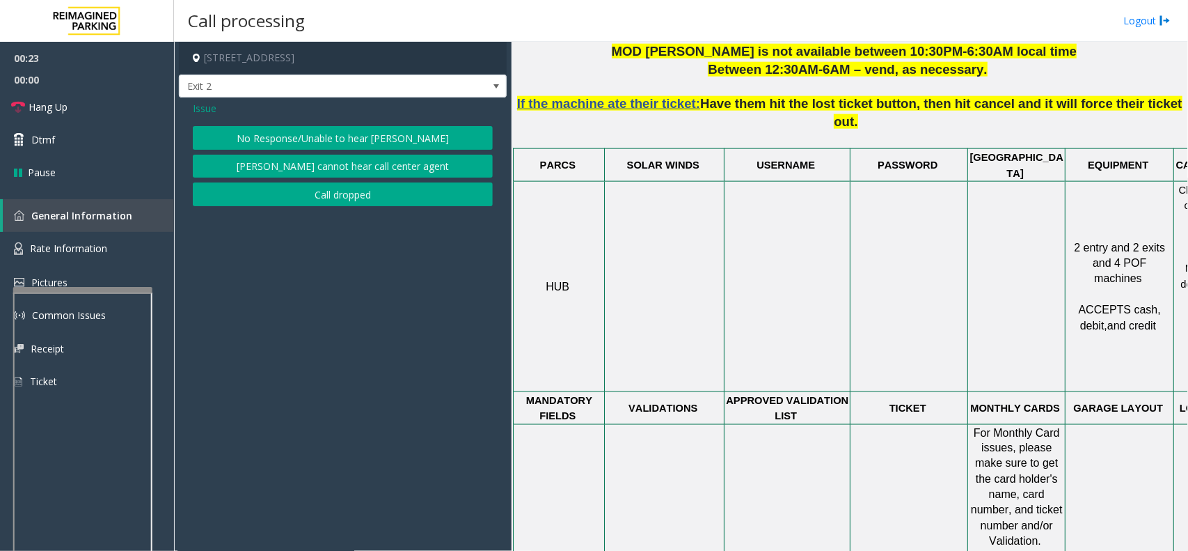
click at [273, 141] on button "No Response/Unable to hear [PERSON_NAME]" at bounding box center [343, 138] width 300 height 24
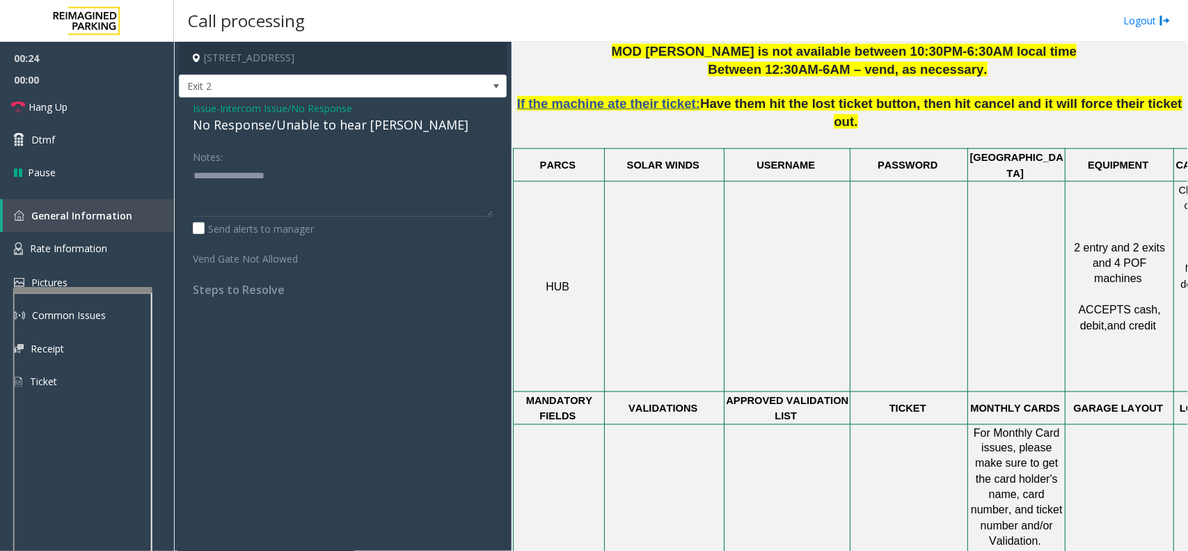
click at [279, 119] on div "No Response/Unable to hear [PERSON_NAME]" at bounding box center [343, 125] width 300 height 19
type textarea "**********"
click at [81, 108] on link "Hang Up" at bounding box center [87, 106] width 174 height 33
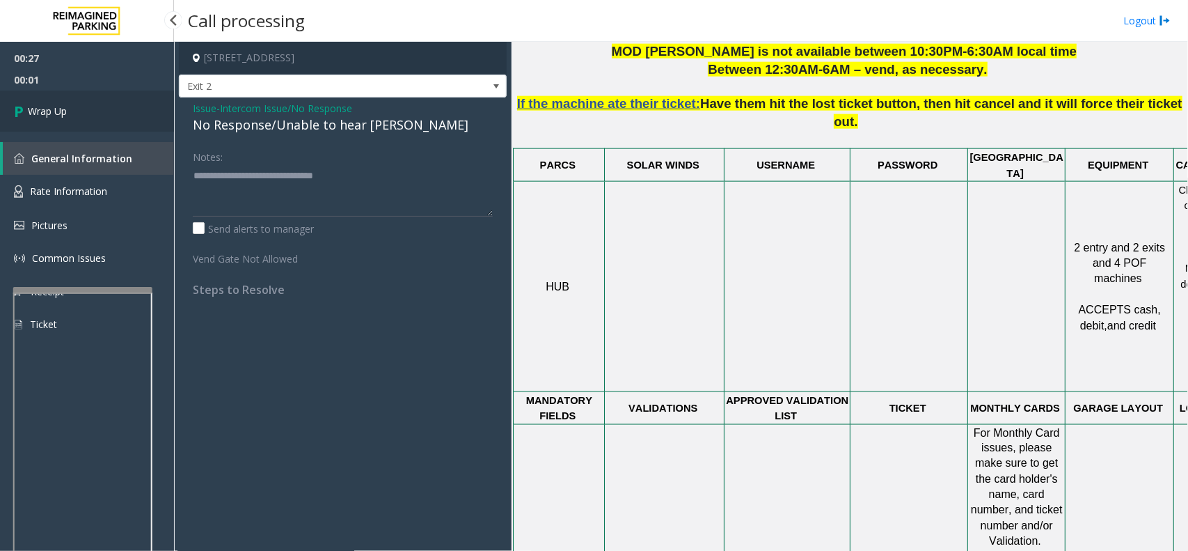
click at [70, 108] on link "Wrap Up" at bounding box center [87, 110] width 174 height 41
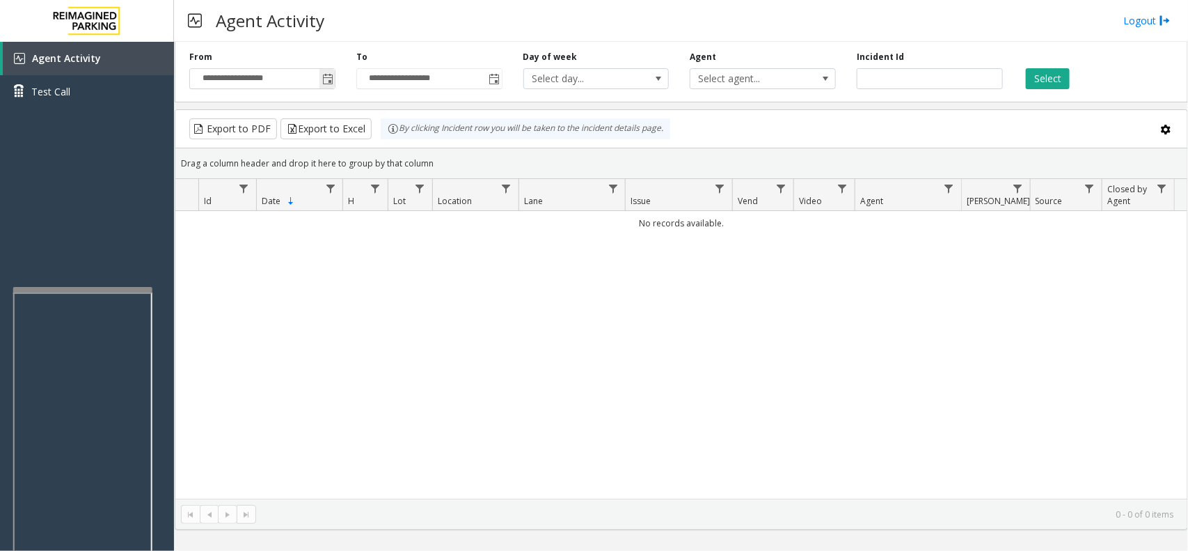
click at [325, 79] on span "Toggle popup" at bounding box center [327, 79] width 11 height 11
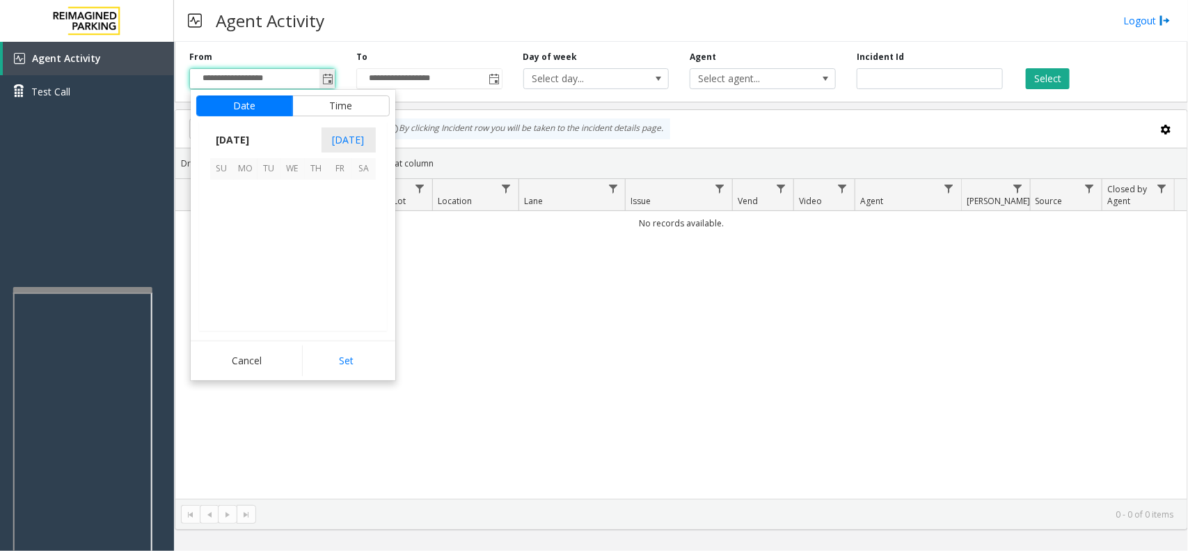
scroll to position [249538, 0]
click at [260, 352] on button "Cancel" at bounding box center [247, 360] width 102 height 31
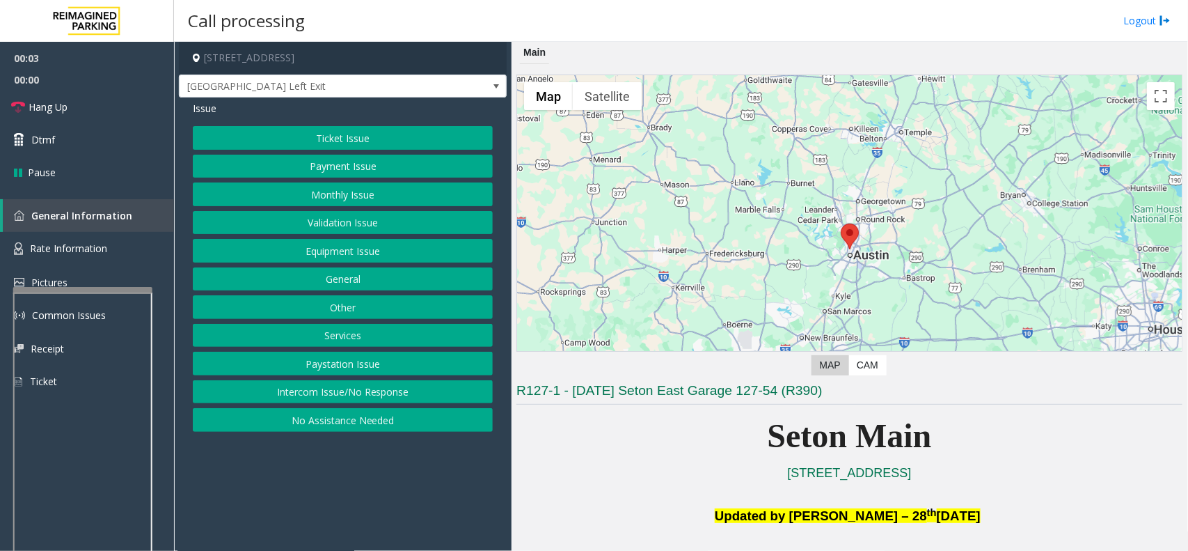
click at [374, 248] on button "Equipment Issue" at bounding box center [343, 251] width 300 height 24
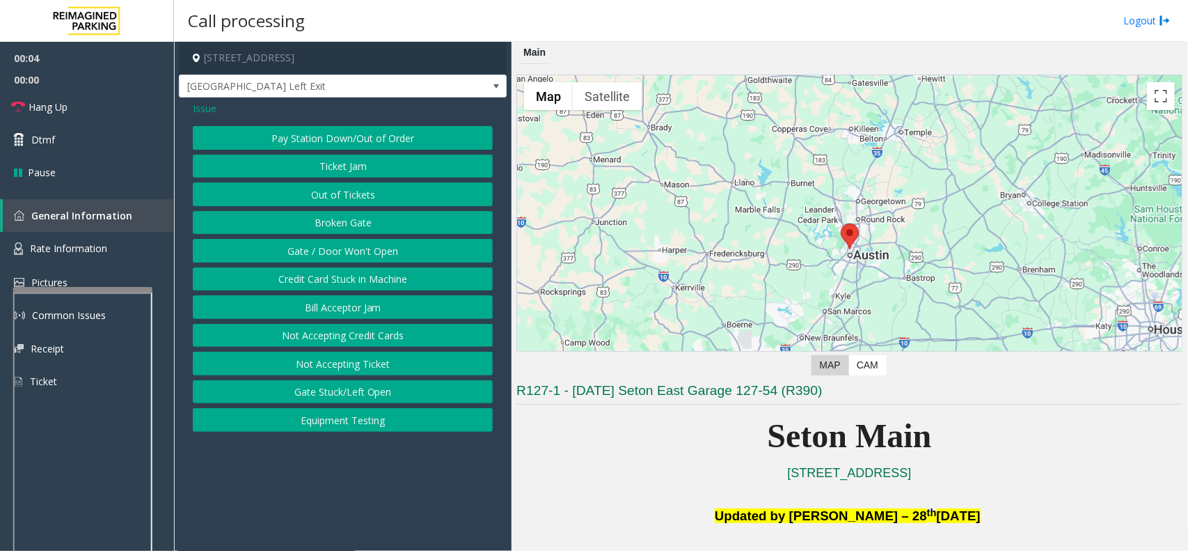
click at [361, 248] on button "Gate / Door Won't Open" at bounding box center [343, 251] width 300 height 24
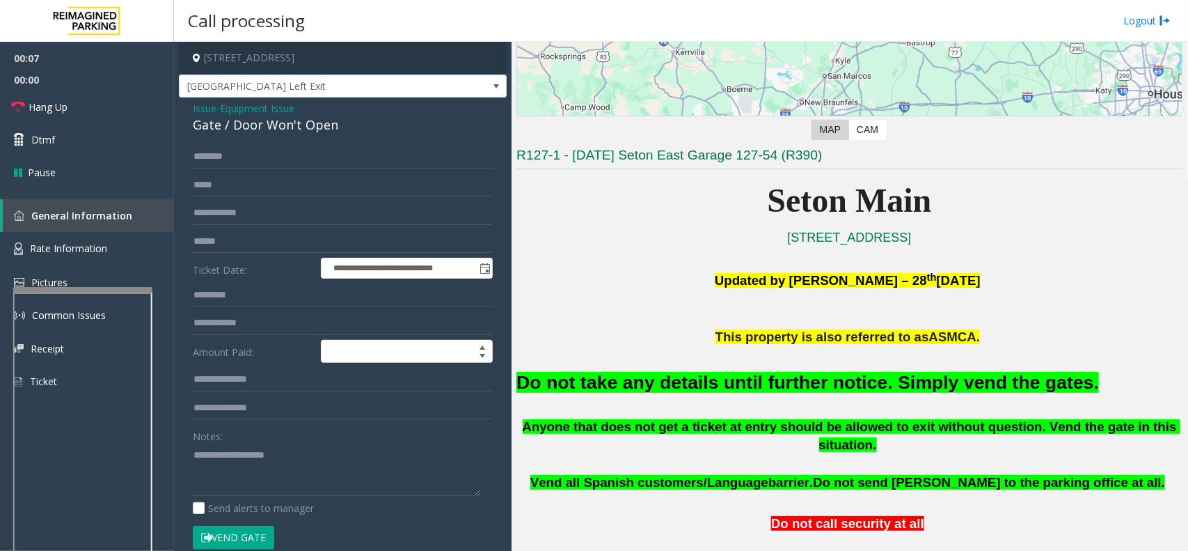
scroll to position [261, 0]
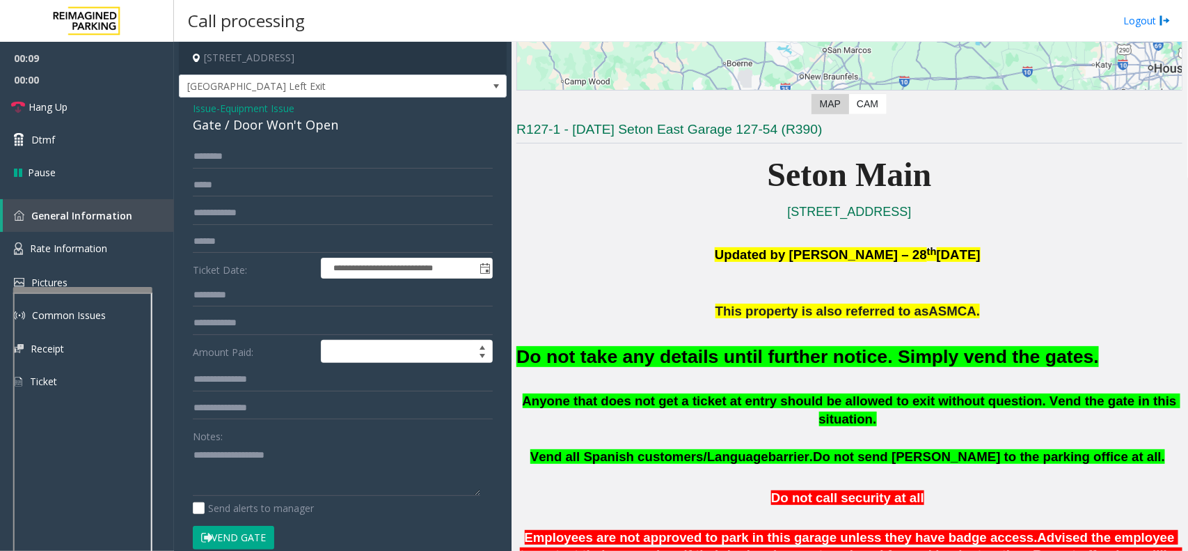
click at [224, 534] on button "Vend Gate" at bounding box center [233, 538] width 81 height 24
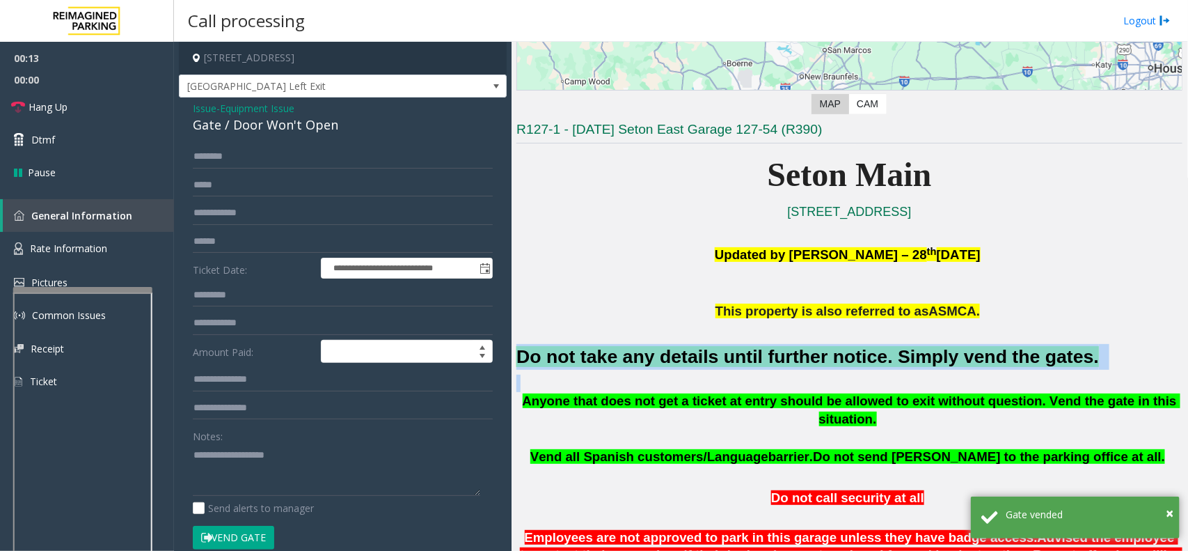
drag, startPoint x: 517, startPoint y: 356, endPoint x: 1013, endPoint y: 376, distance: 496.0
click at [1013, 376] on div "Do not take any details until further notice. Simply vend the gates." at bounding box center [849, 355] width 666 height 71
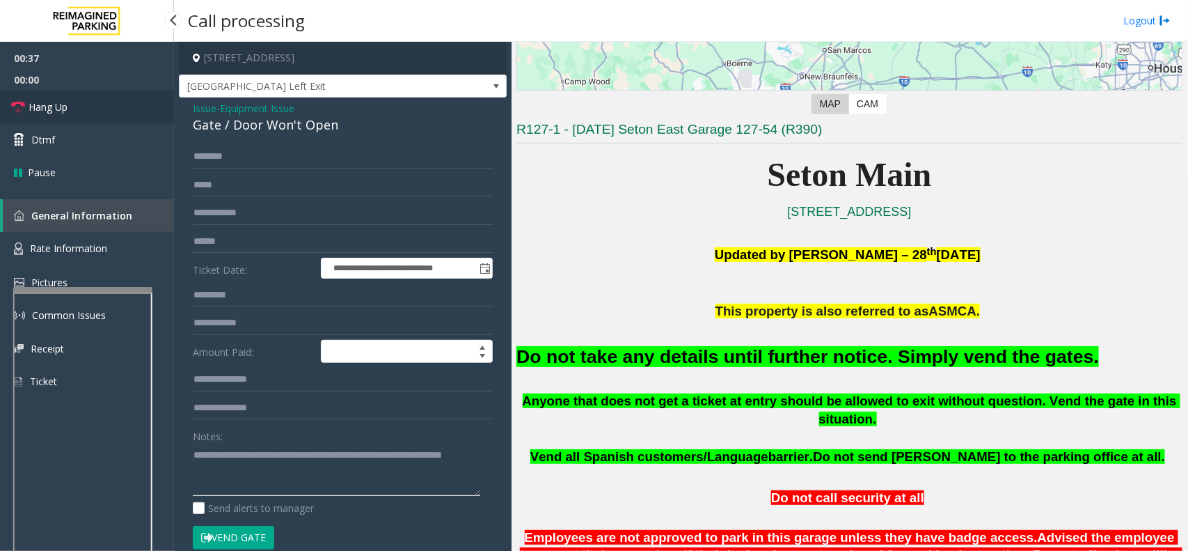
type textarea "**********"
click at [56, 106] on span "Hang Up" at bounding box center [48, 107] width 39 height 15
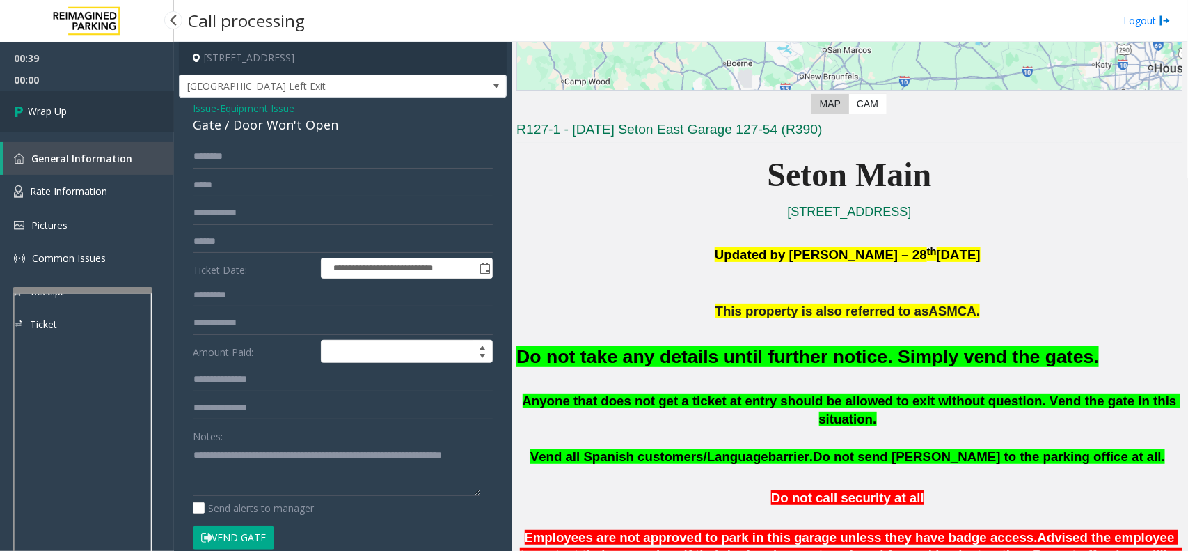
click at [56, 109] on span "Wrap Up" at bounding box center [47, 111] width 39 height 15
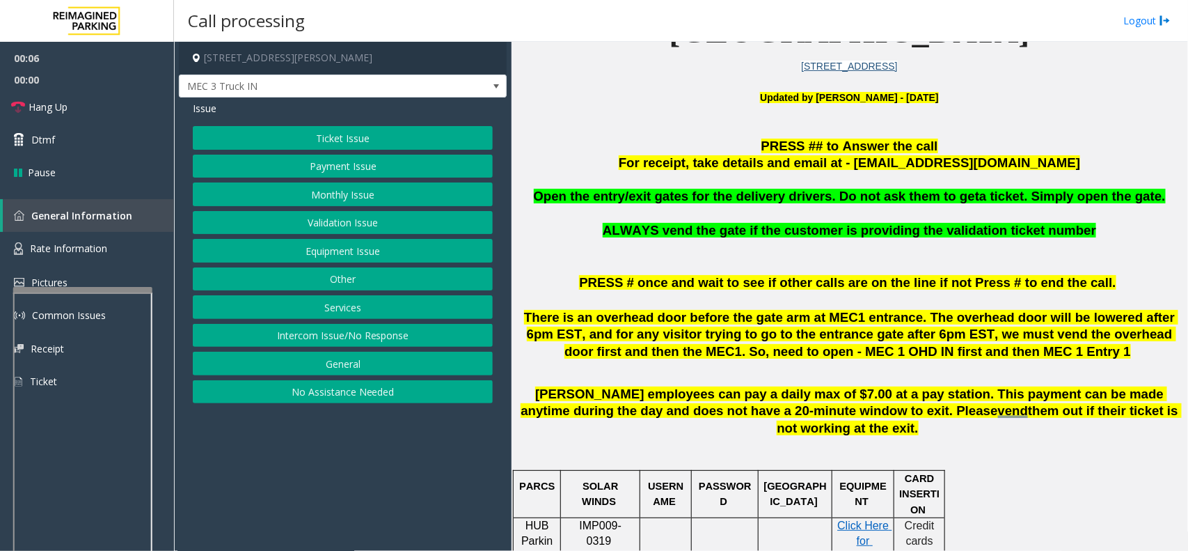
scroll to position [435, 0]
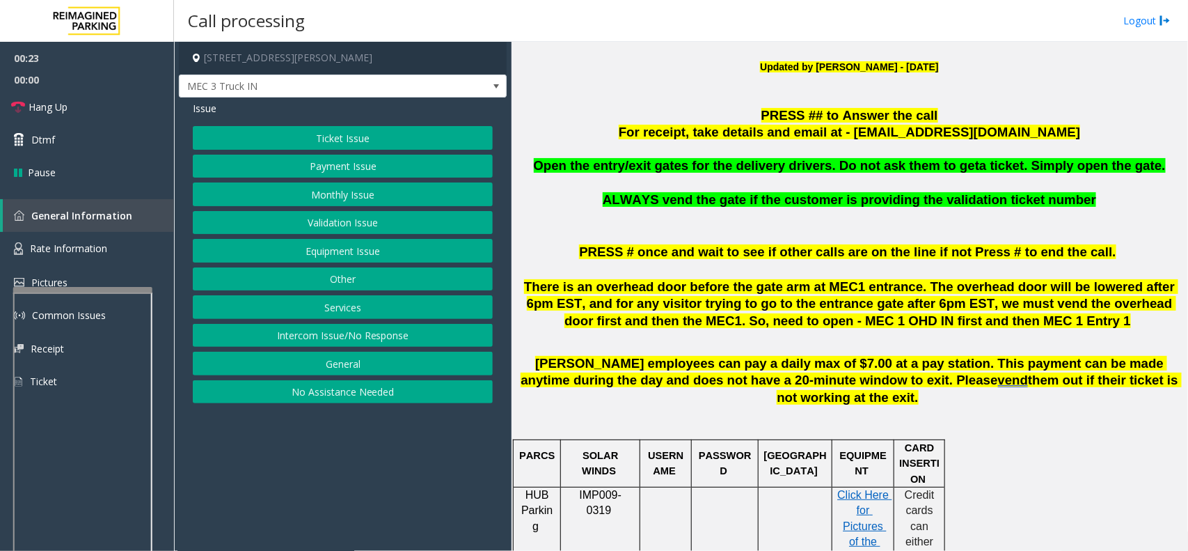
click at [355, 307] on button "Services" at bounding box center [343, 307] width 300 height 24
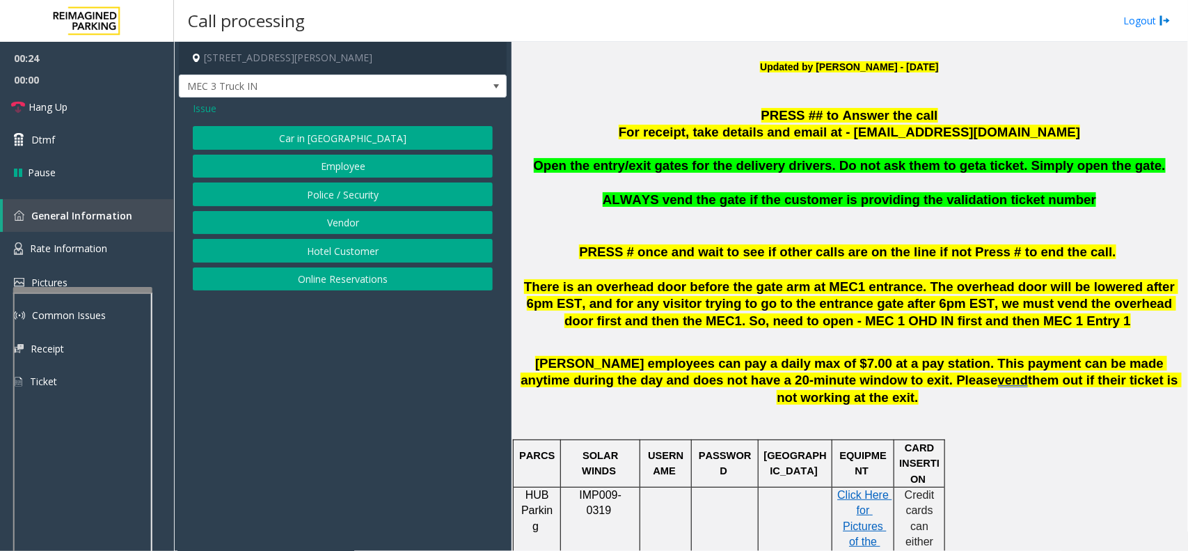
click at [342, 226] on button "Vendor" at bounding box center [343, 223] width 300 height 24
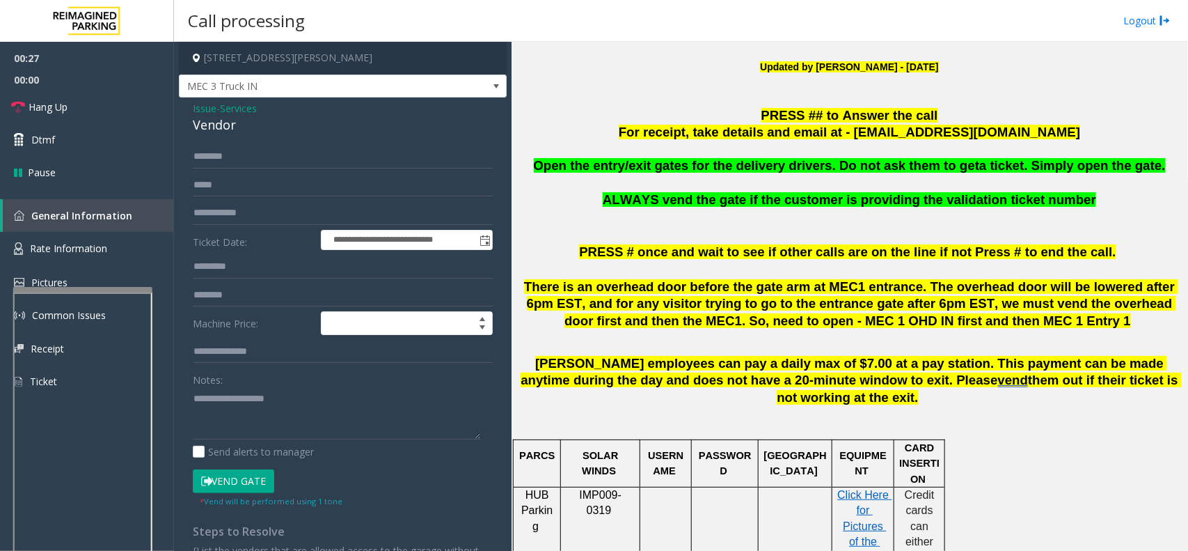
click at [218, 480] on button "Vend Gate" at bounding box center [233, 481] width 81 height 24
click at [40, 105] on span "Hang Up" at bounding box center [48, 107] width 39 height 15
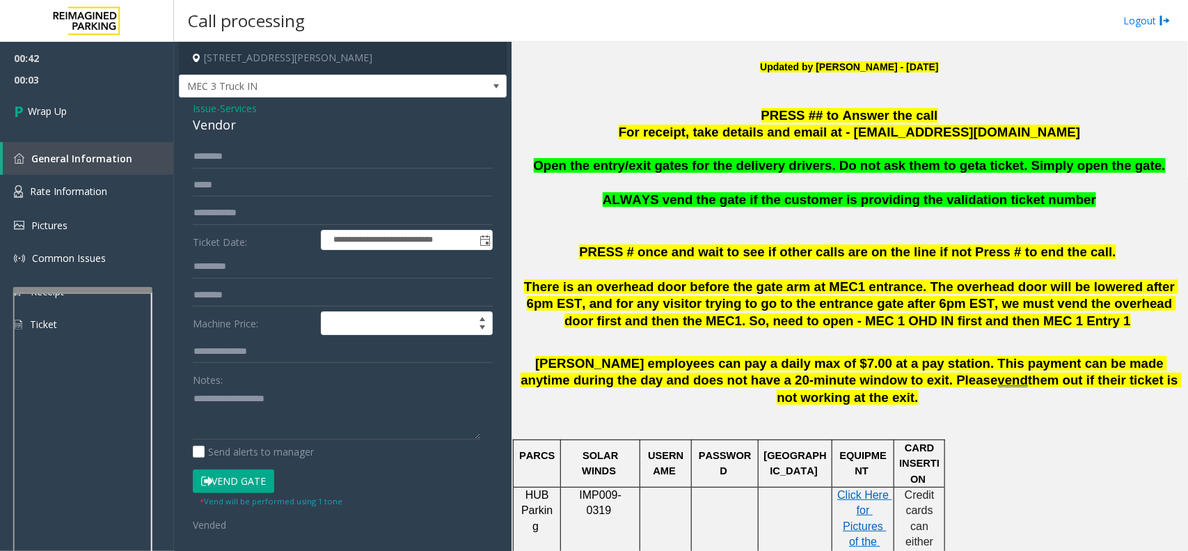
drag, startPoint x: 562, startPoint y: 168, endPoint x: 1126, endPoint y: 164, distance: 564.5
click at [1126, 164] on p "Open the entry/exit gates for the delivery drivers. Do not ask them to get a ti…" at bounding box center [849, 165] width 666 height 17
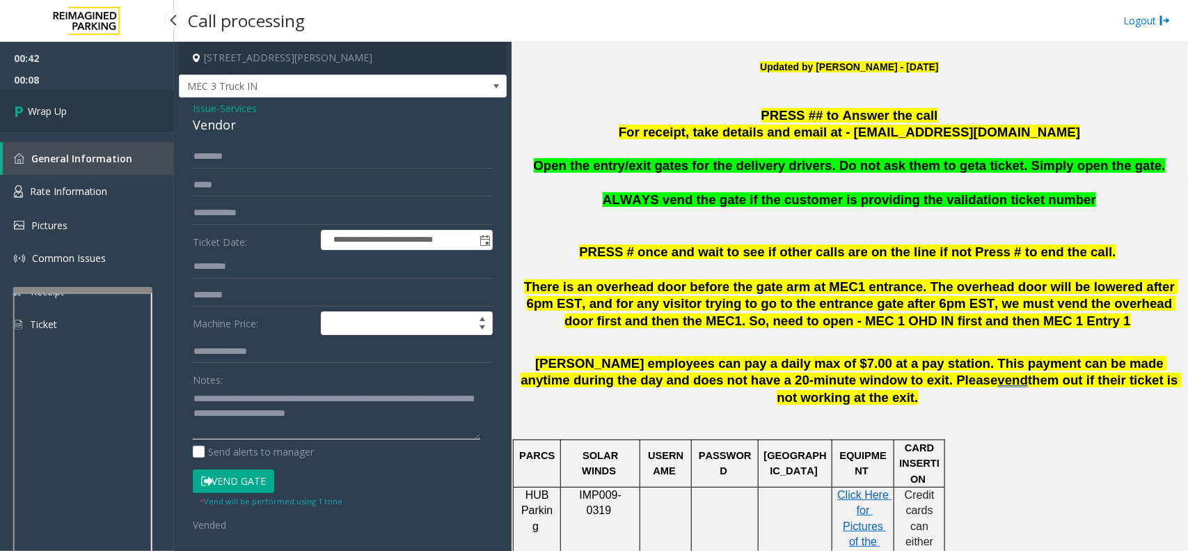
type textarea "**********"
click at [68, 118] on link "Wrap Up" at bounding box center [87, 110] width 174 height 41
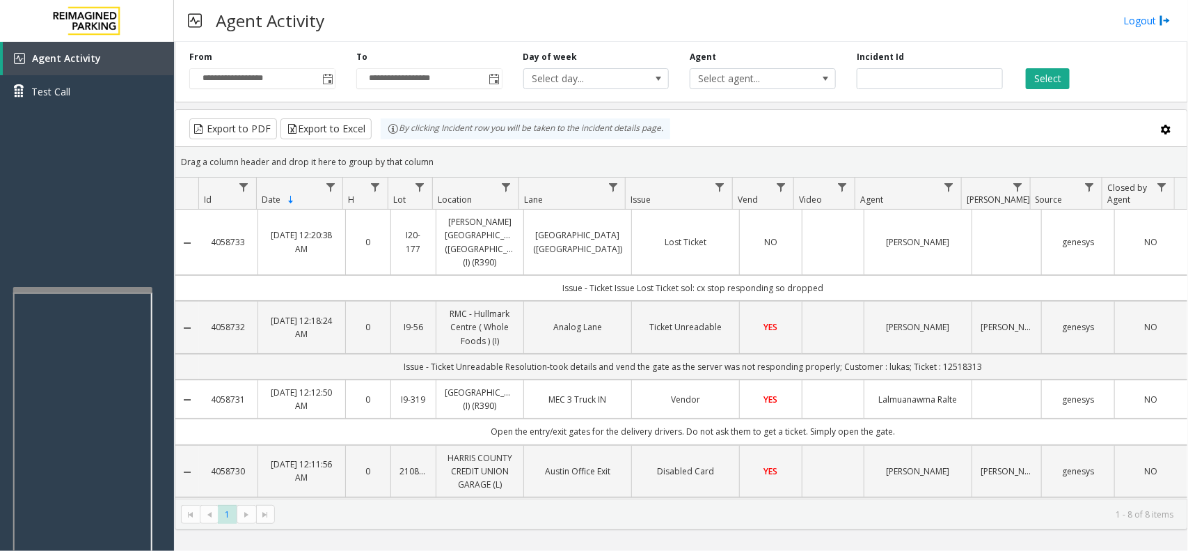
click at [1140, 57] on div "Select" at bounding box center [1096, 70] width 167 height 38
click at [858, 534] on div "**********" at bounding box center [681, 296] width 1014 height 509
click at [1107, 43] on div "**********" at bounding box center [681, 69] width 1013 height 66
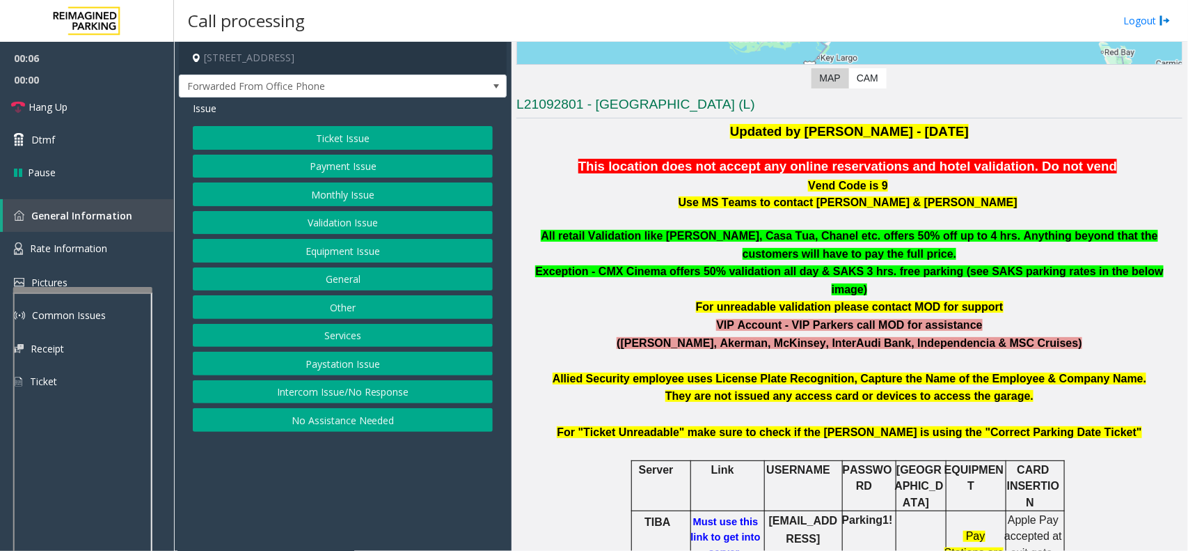
scroll to position [348, 0]
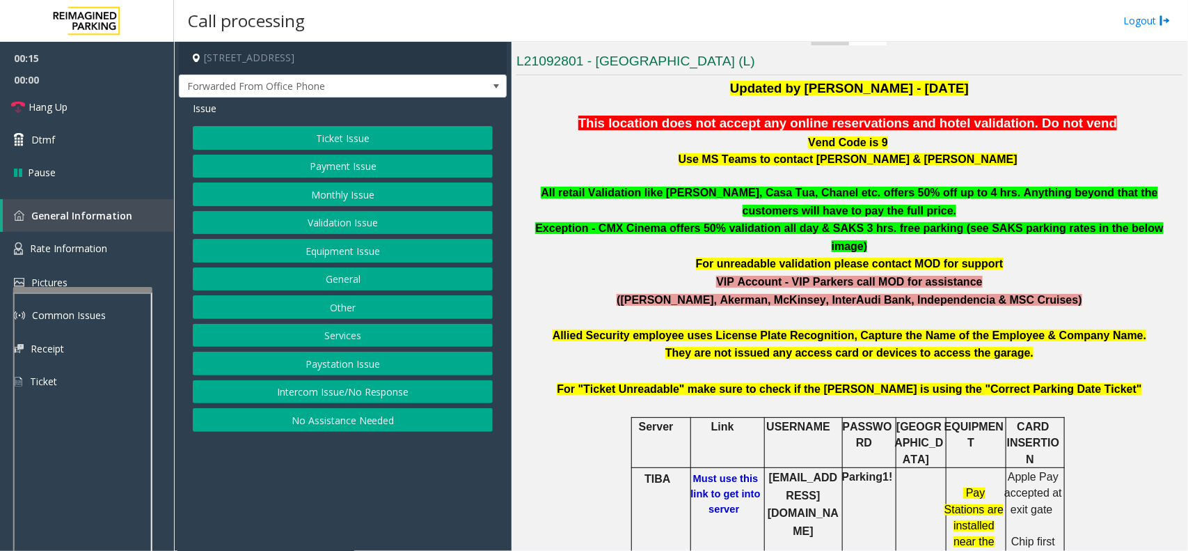
click at [718, 473] on b "Must use this link to get into server" at bounding box center [726, 494] width 70 height 42
click at [49, 248] on span "Rate Information" at bounding box center [68, 248] width 77 height 13
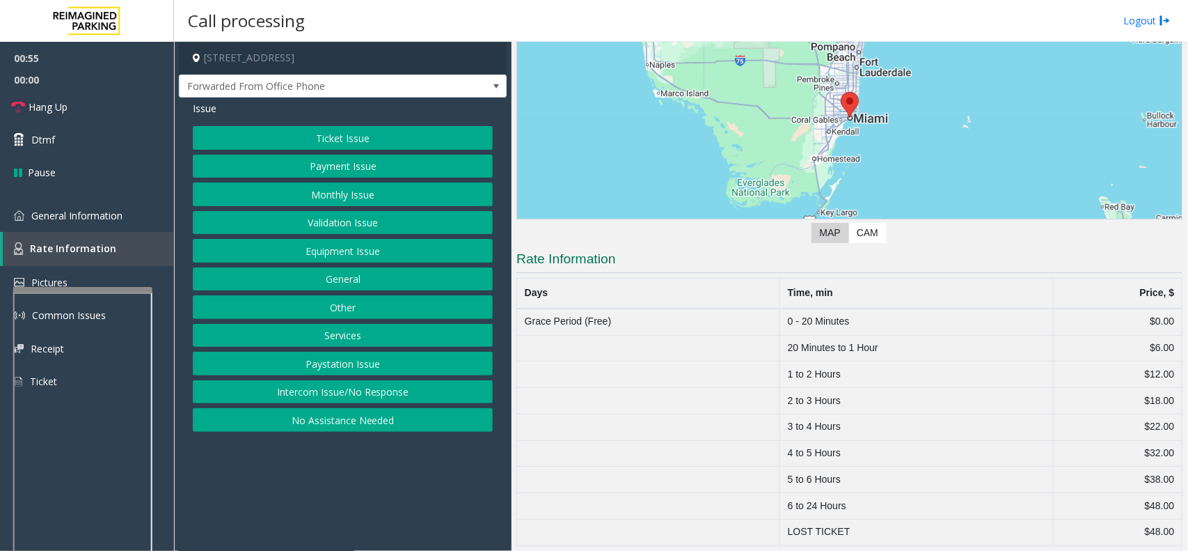
scroll to position [159, 0]
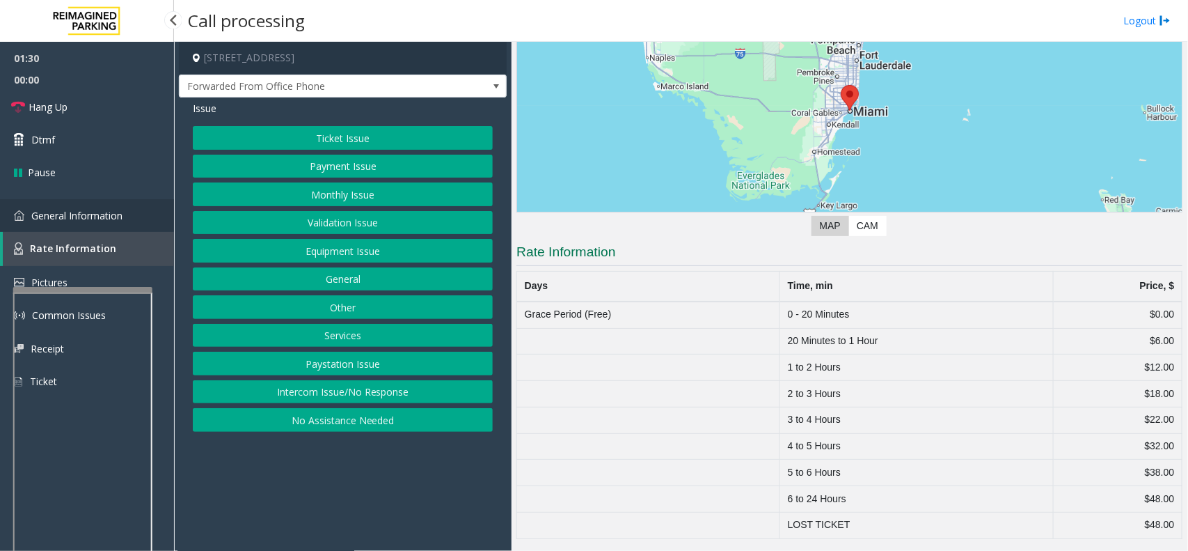
click at [118, 210] on span "General Information" at bounding box center [76, 215] width 91 height 13
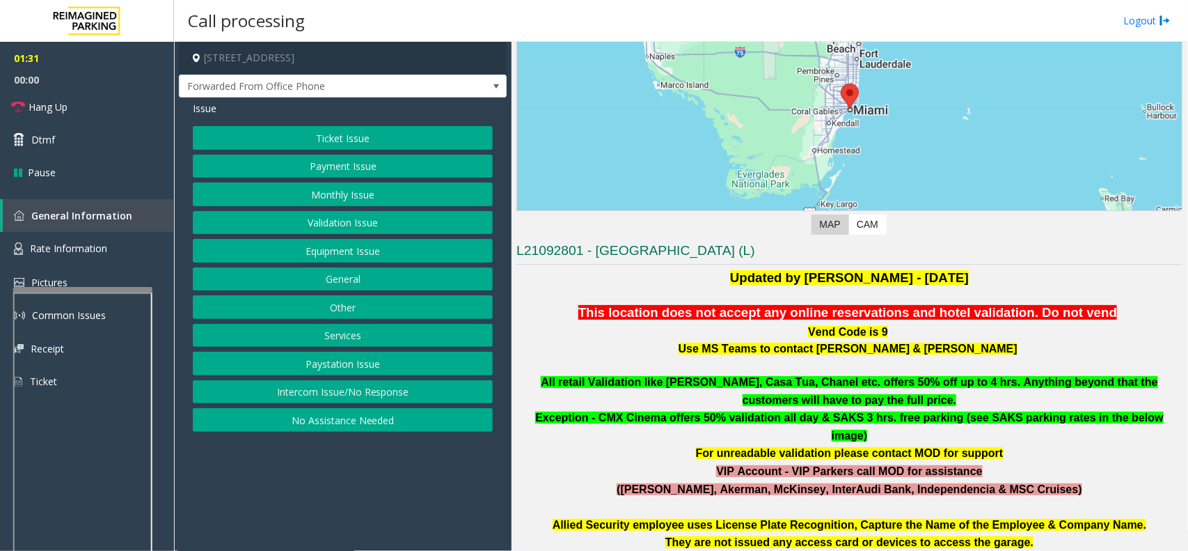
click at [334, 131] on button "Ticket Issue" at bounding box center [343, 138] width 300 height 24
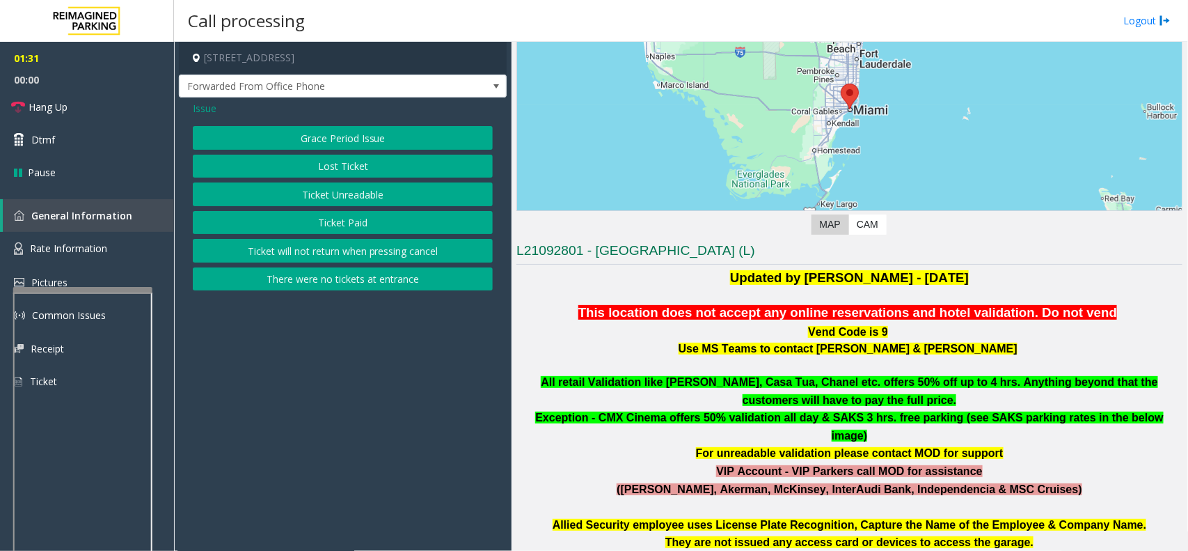
click at [335, 193] on button "Ticket Unreadable" at bounding box center [343, 194] width 300 height 24
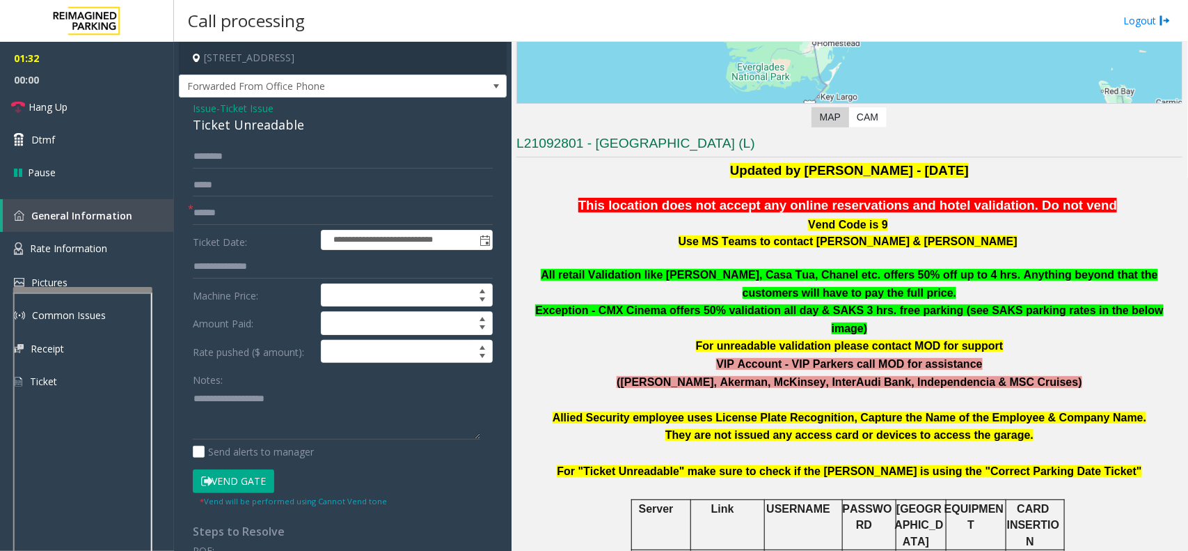
scroll to position [420, 0]
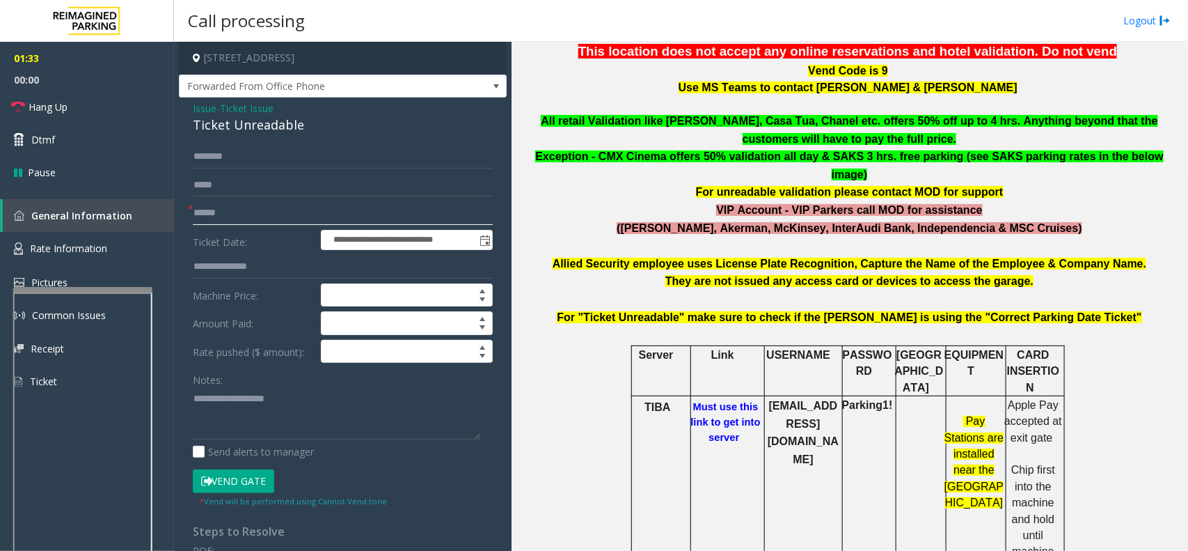
click at [232, 216] on input "text" at bounding box center [343, 213] width 300 height 24
click at [252, 227] on form "**********" at bounding box center [343, 326] width 300 height 362
click at [245, 207] on input "text" at bounding box center [343, 213] width 300 height 24
click at [237, 214] on input "text" at bounding box center [343, 213] width 300 height 24
click at [273, 423] on textarea at bounding box center [336, 413] width 287 height 52
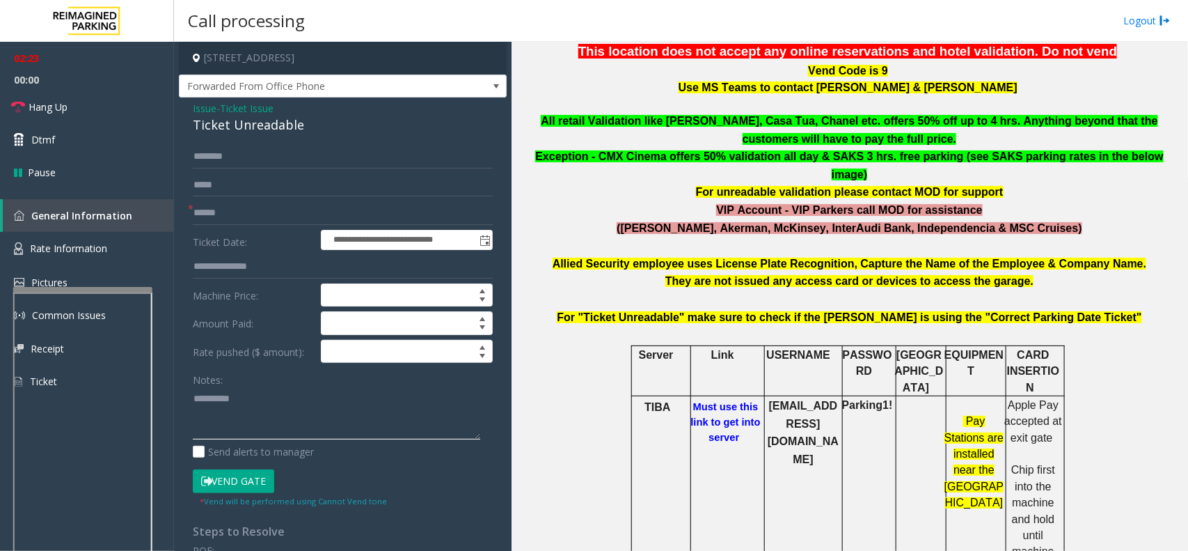
type textarea "**********"
click at [799, 400] on b "[EMAIL_ADDRESS][DOMAIN_NAME]" at bounding box center [803, 432] width 71 height 65
click at [794, 400] on b "[EMAIL_ADDRESS][DOMAIN_NAME]" at bounding box center [803, 432] width 71 height 65
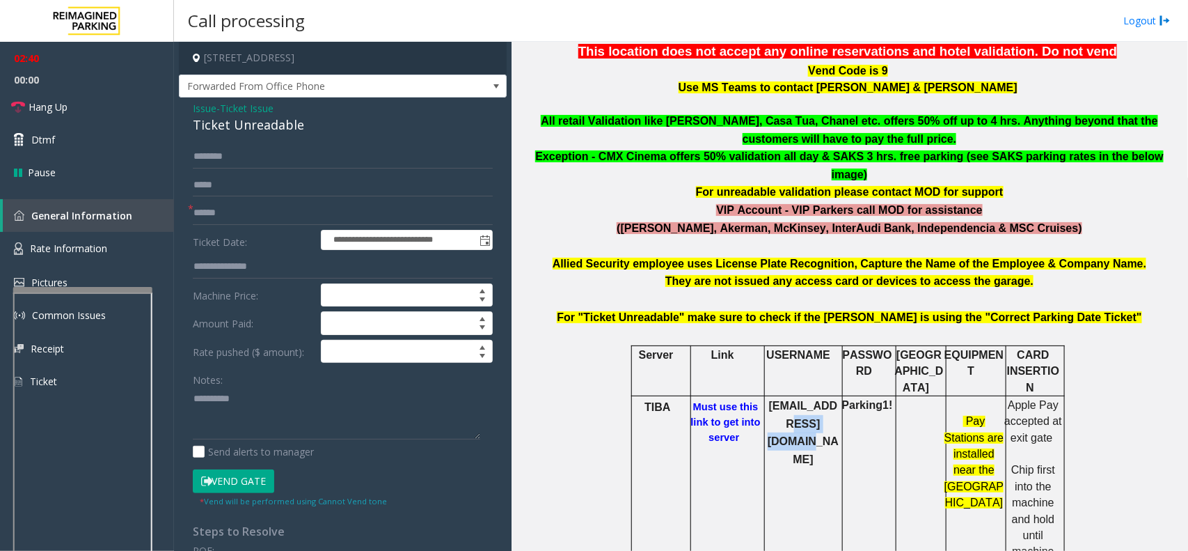
click at [794, 400] on b "[EMAIL_ADDRESS][DOMAIN_NAME]" at bounding box center [803, 432] width 71 height 65
click at [864, 399] on b "Parking1!" at bounding box center [867, 405] width 51 height 12
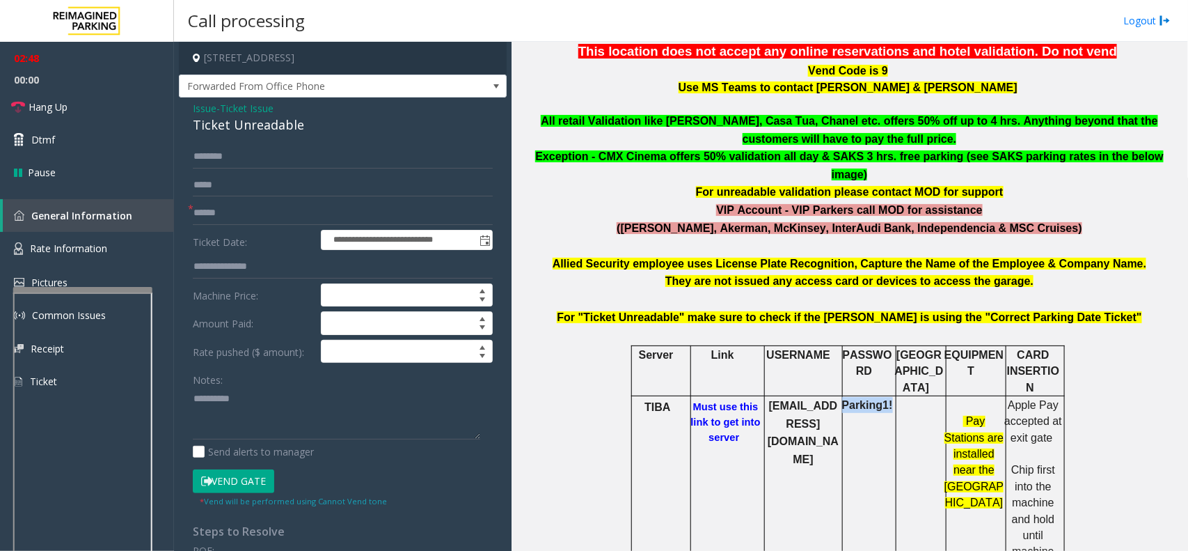
copy b "Parking1!"
click at [210, 113] on span "Issue" at bounding box center [205, 108] width 24 height 15
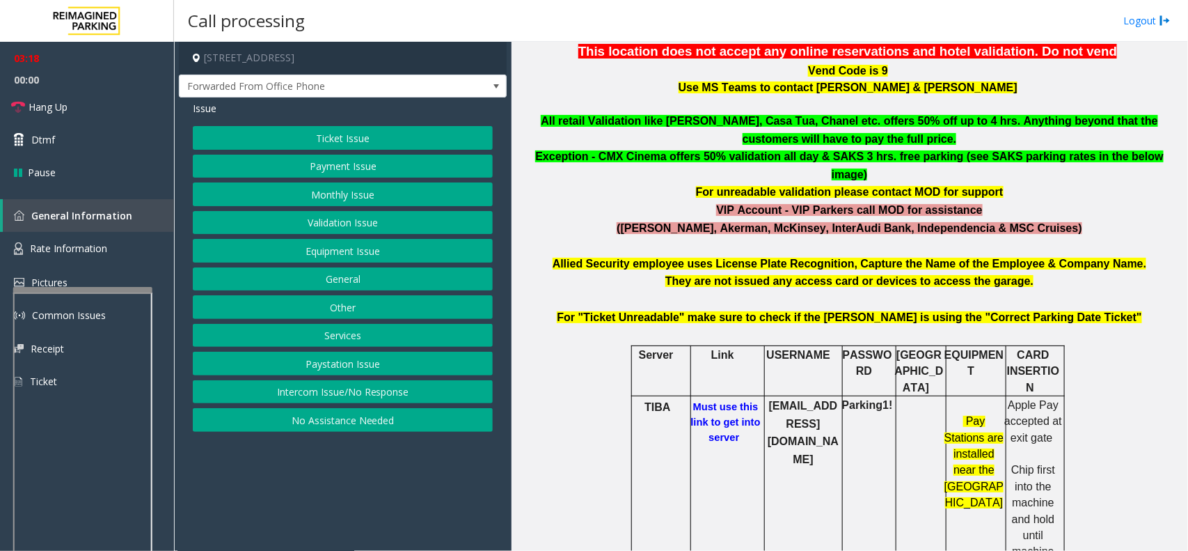
click at [280, 129] on button "Ticket Issue" at bounding box center [343, 138] width 300 height 24
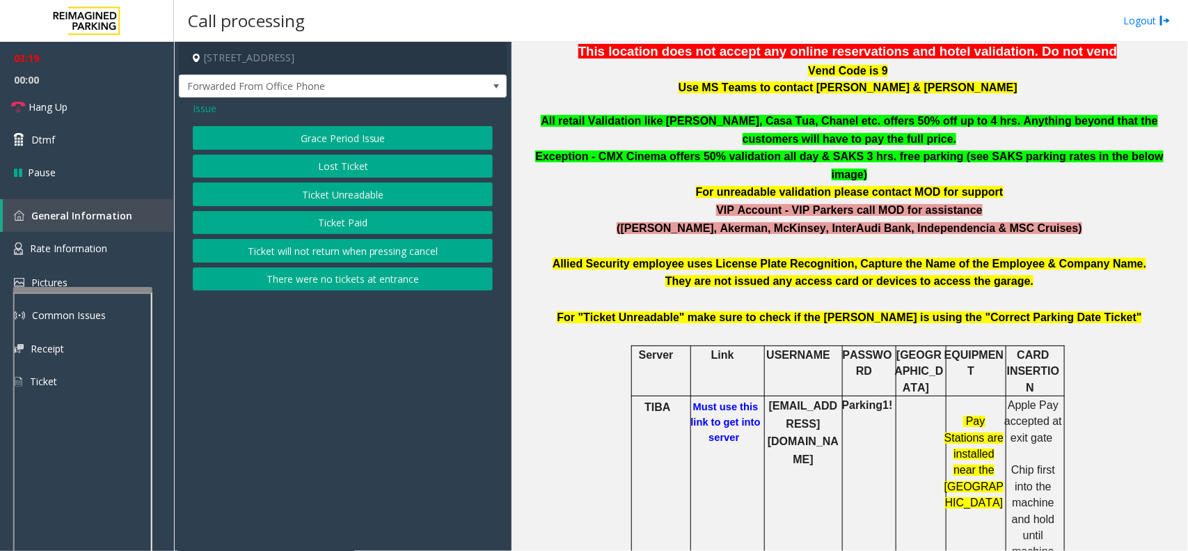
click at [340, 141] on button "Grace Period Issue" at bounding box center [343, 138] width 300 height 24
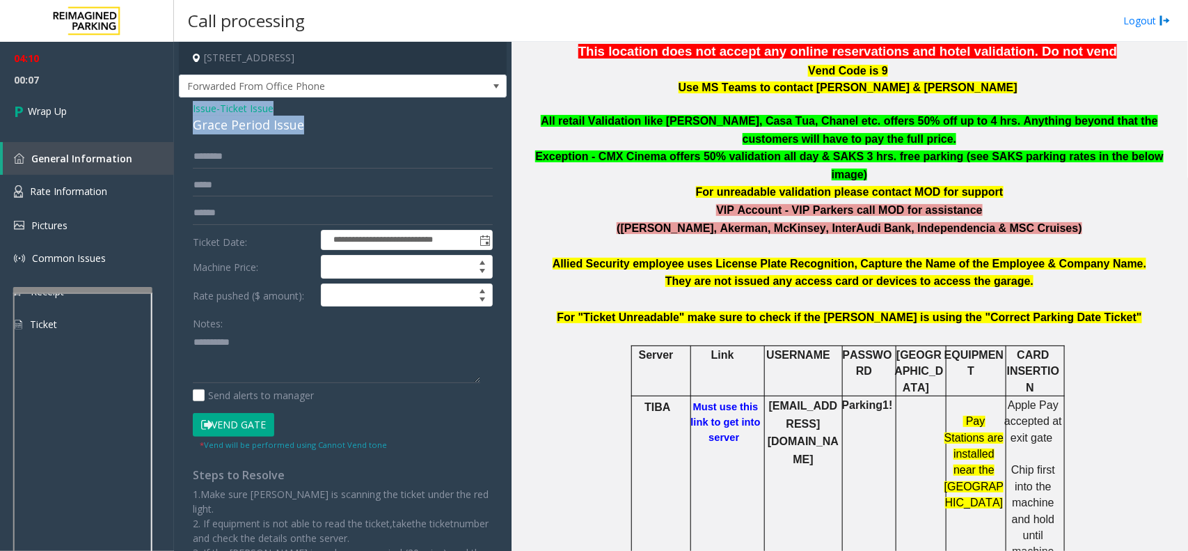
drag, startPoint x: 191, startPoint y: 105, endPoint x: 304, endPoint y: 129, distance: 115.4
click at [304, 129] on div "**********" at bounding box center [343, 364] width 328 height 534
click at [190, 342] on div "**********" at bounding box center [342, 381] width 321 height 473
click at [196, 339] on textarea at bounding box center [336, 357] width 287 height 52
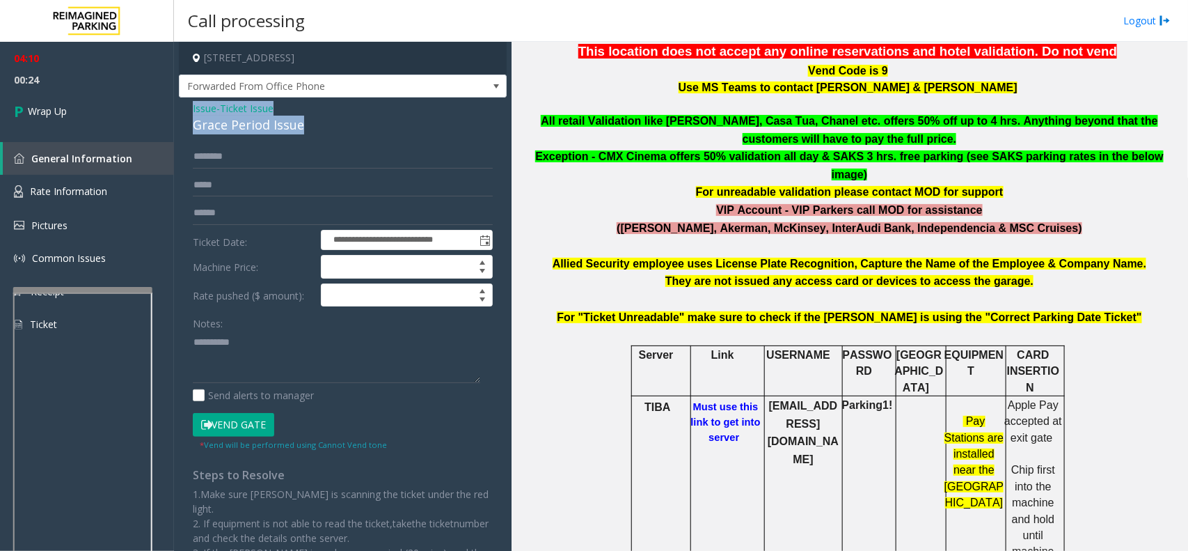
drag, startPoint x: 190, startPoint y: 105, endPoint x: 303, endPoint y: 129, distance: 115.9
click at [303, 129] on div "**********" at bounding box center [343, 364] width 328 height 534
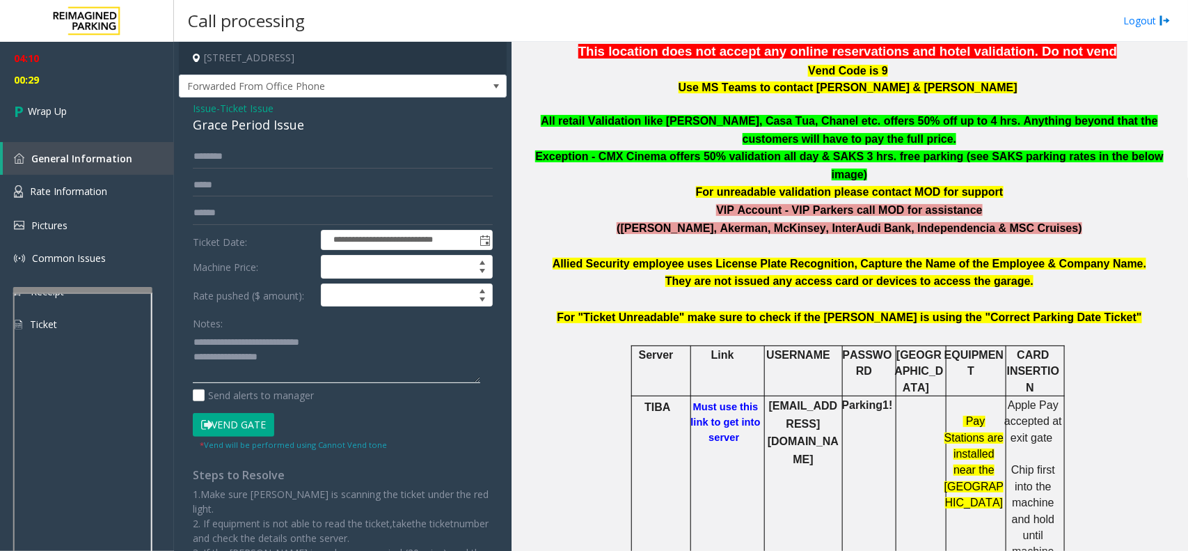
click at [247, 345] on textarea at bounding box center [336, 357] width 287 height 52
type textarea "**********"
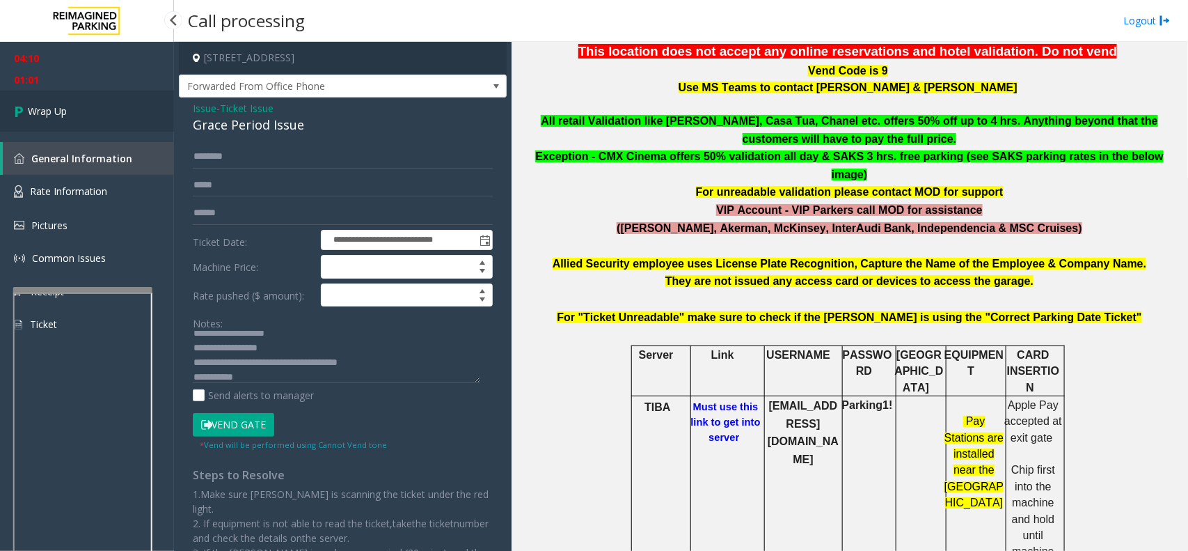
click at [106, 115] on link "Wrap Up" at bounding box center [87, 110] width 174 height 41
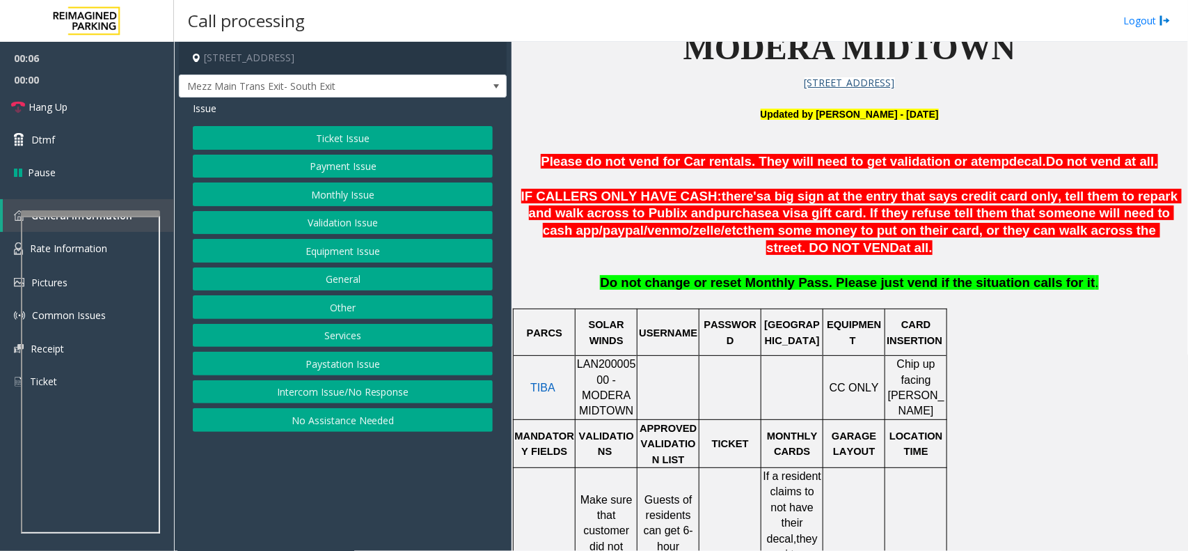
scroll to position [435, 0]
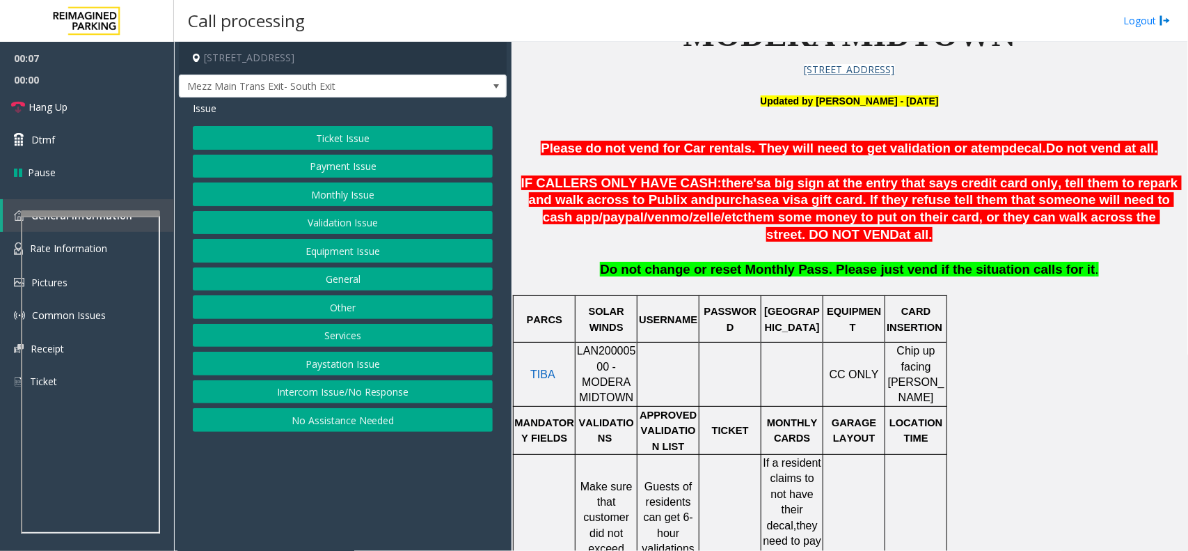
click at [611, 357] on span "LAN20000500 - MODERA MIDTOWN" at bounding box center [606, 374] width 59 height 58
click at [609, 357] on span "LAN20000500 - MODERA MIDTOWN" at bounding box center [606, 374] width 59 height 58
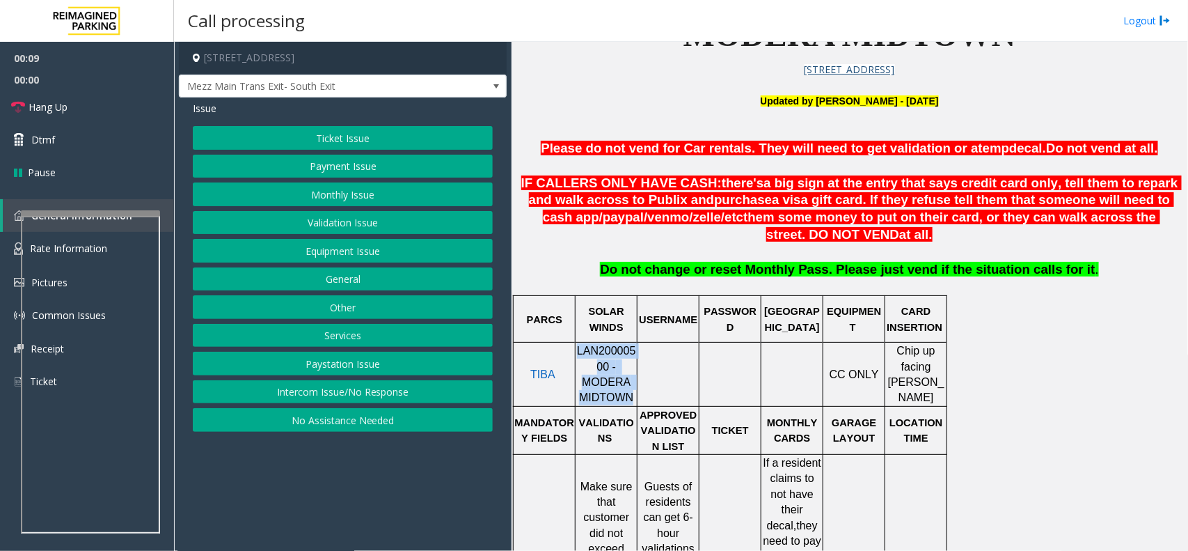
click at [609, 357] on span "LAN20000500 - MODERA MIDTOWN" at bounding box center [606, 374] width 59 height 58
click at [604, 361] on span "LAN20000500 - MODERA MIDTOWN" at bounding box center [606, 374] width 59 height 58
click at [613, 356] on span "LAN20000500 - MODERA MIDTOWN" at bounding box center [606, 374] width 59 height 58
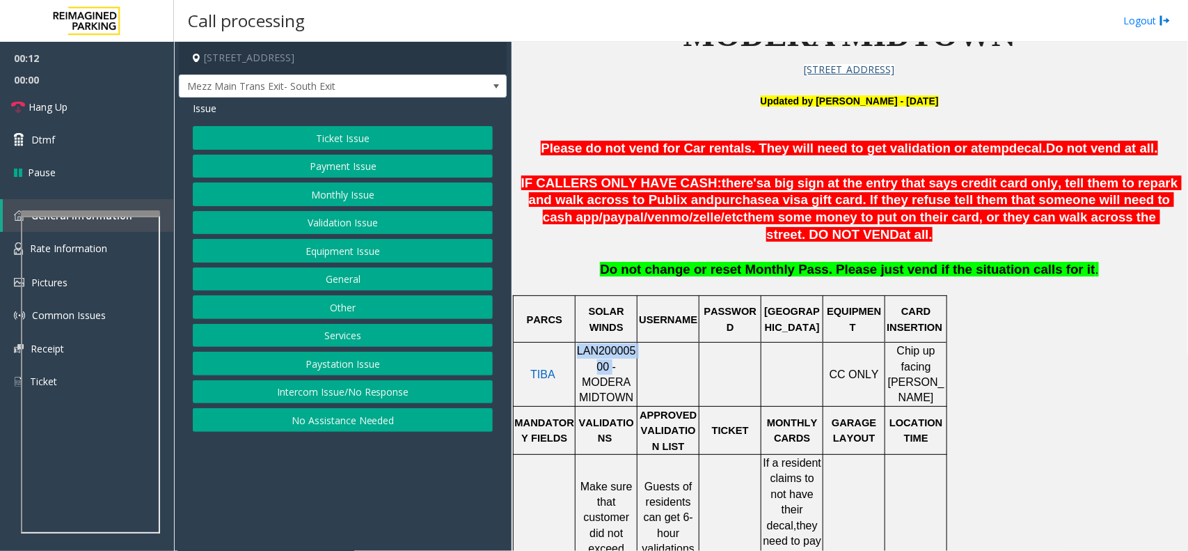
click at [613, 356] on span "LAN20000500 - MODERA MIDTOWN" at bounding box center [606, 374] width 59 height 58
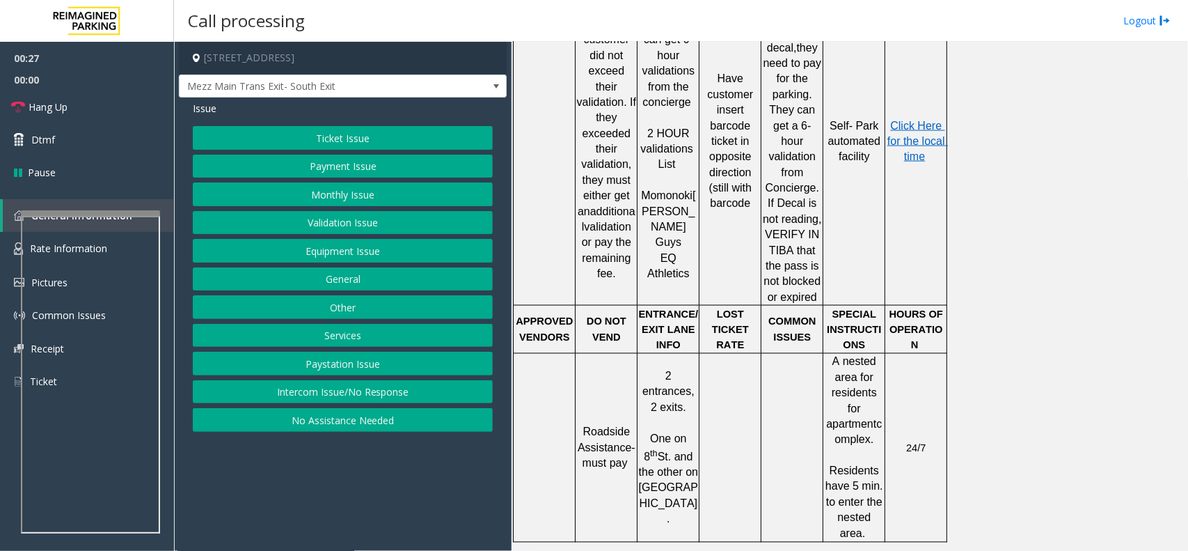
scroll to position [957, 0]
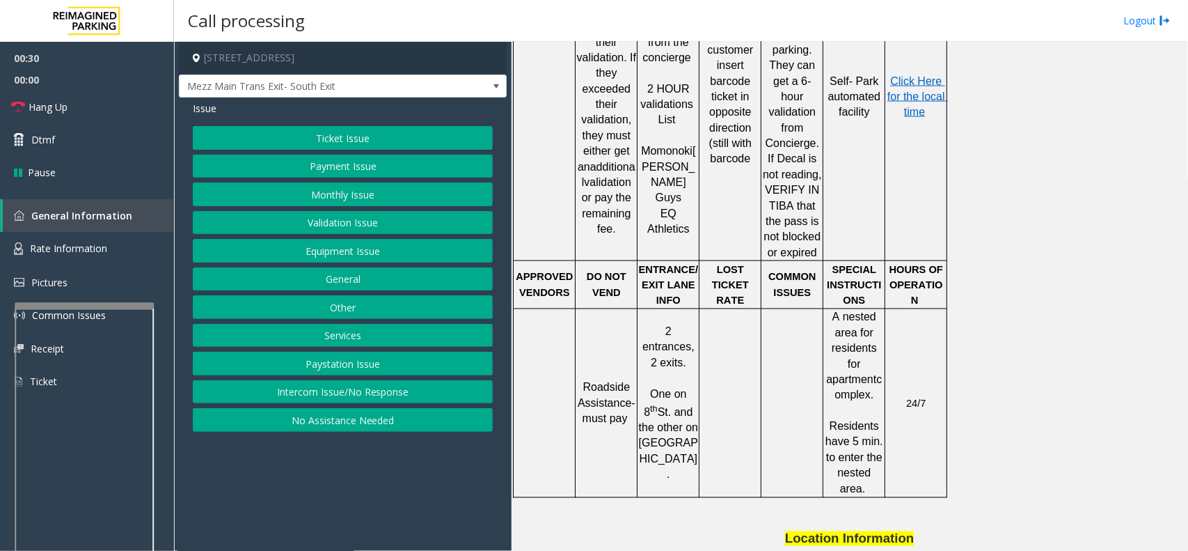
click at [90, 307] on div at bounding box center [84, 306] width 139 height 6
click at [95, 242] on span "Rate Information" at bounding box center [68, 248] width 77 height 13
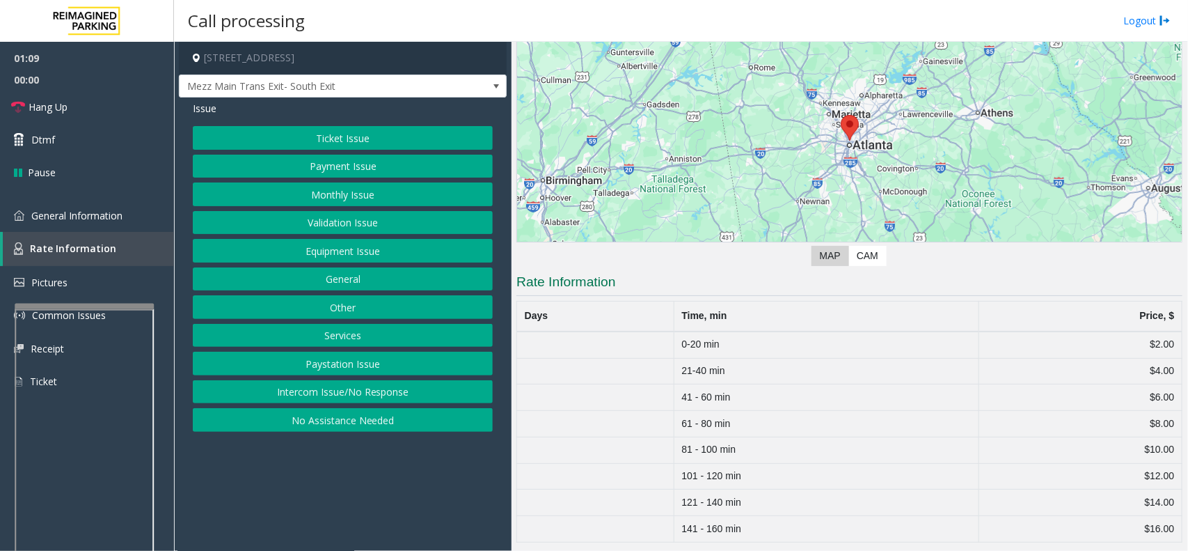
scroll to position [132, 0]
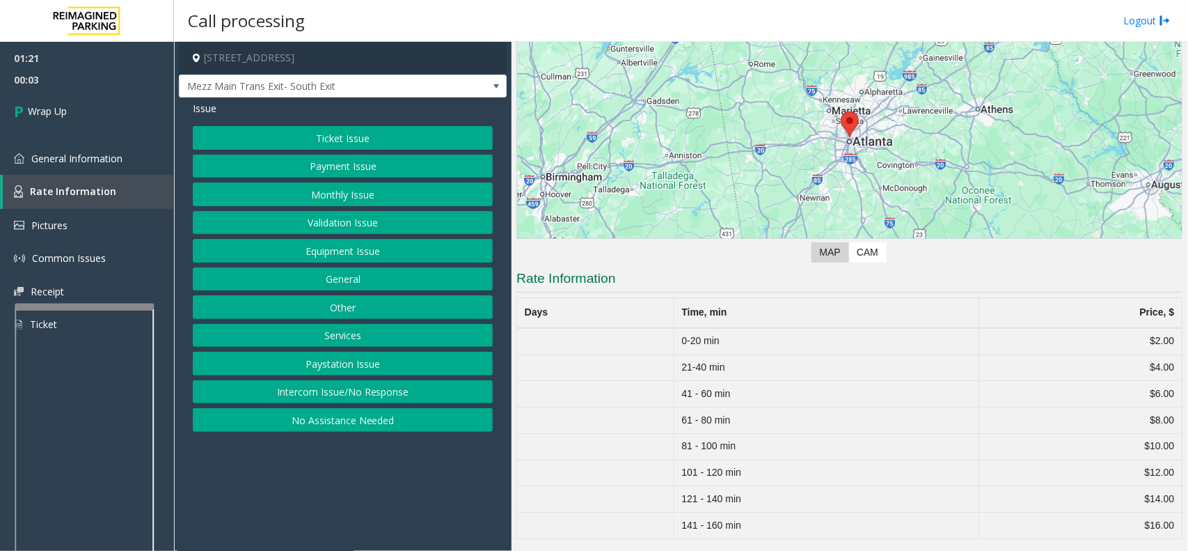
click at [332, 134] on button "Ticket Issue" at bounding box center [343, 138] width 300 height 24
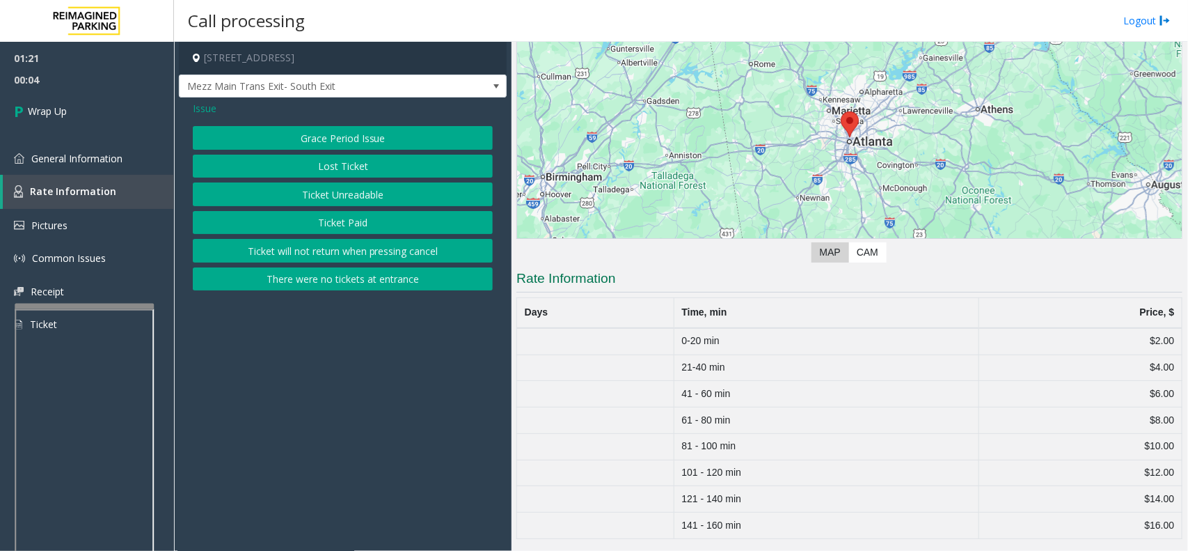
click at [329, 162] on button "Lost Ticket" at bounding box center [343, 167] width 300 height 24
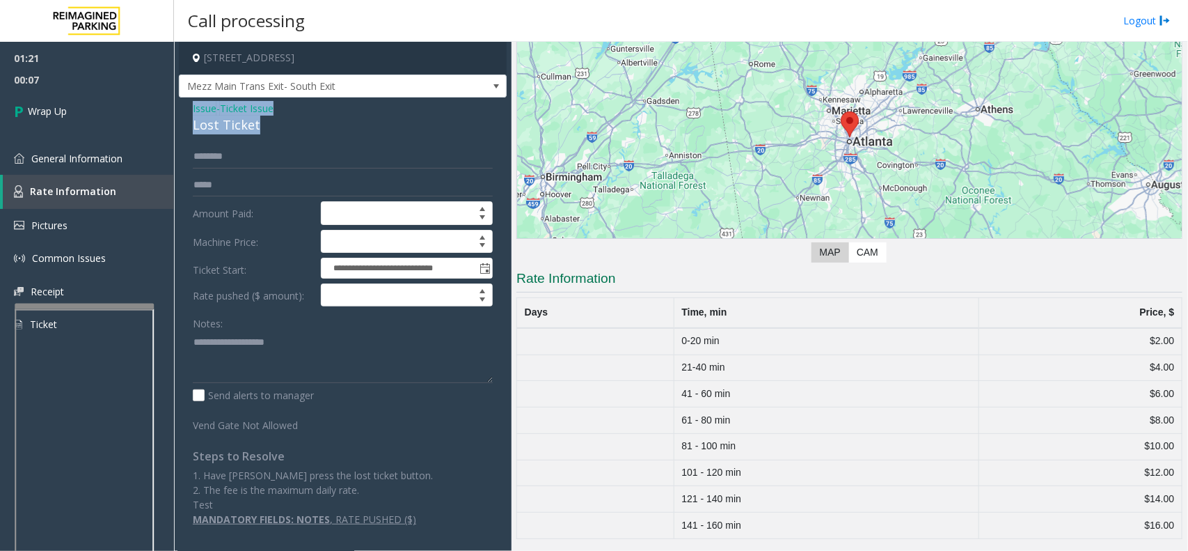
drag, startPoint x: 192, startPoint y: 103, endPoint x: 270, endPoint y: 127, distance: 81.7
click at [270, 127] on div "Issue - Ticket Issue Lost Ticket" at bounding box center [343, 117] width 300 height 33
click at [255, 361] on textarea at bounding box center [343, 357] width 300 height 52
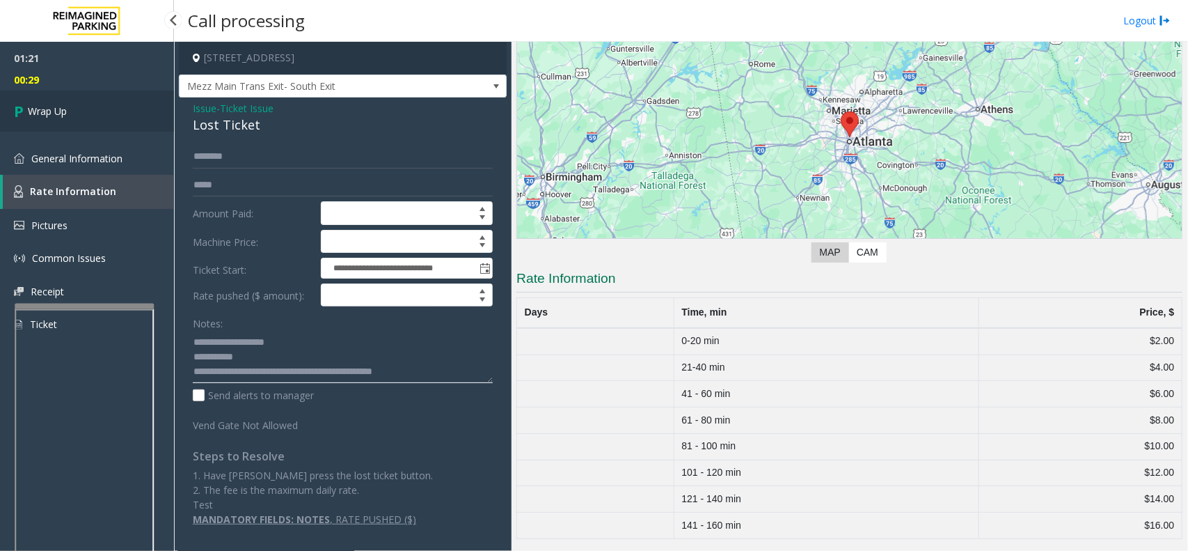
type textarea "**********"
click at [33, 125] on link "Wrap Up" at bounding box center [87, 110] width 174 height 41
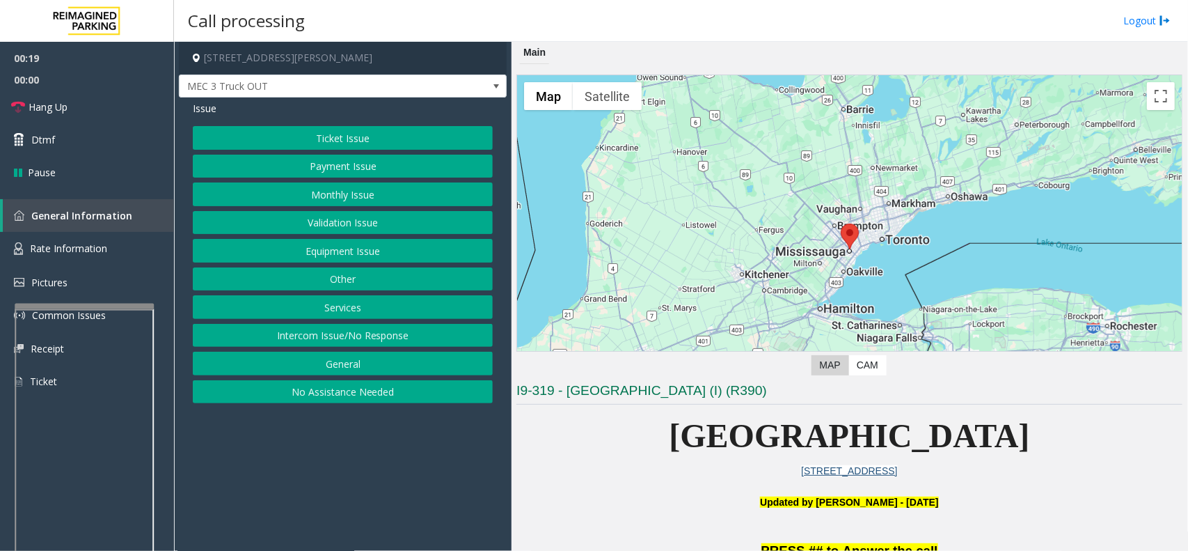
click at [345, 244] on button "Equipment Issue" at bounding box center [343, 251] width 300 height 24
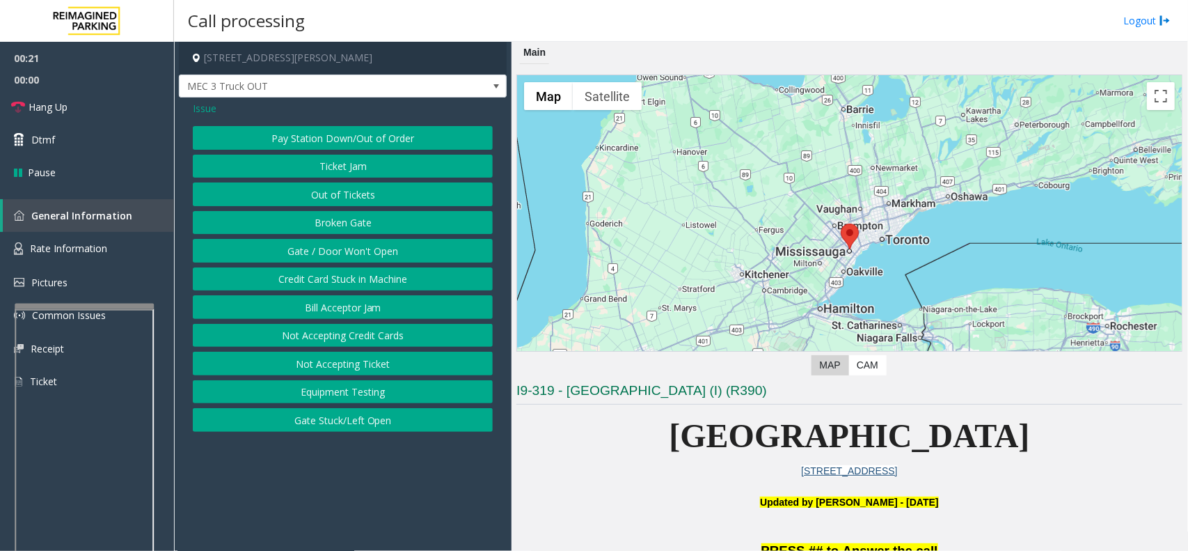
click at [200, 109] on span "Issue" at bounding box center [205, 108] width 24 height 15
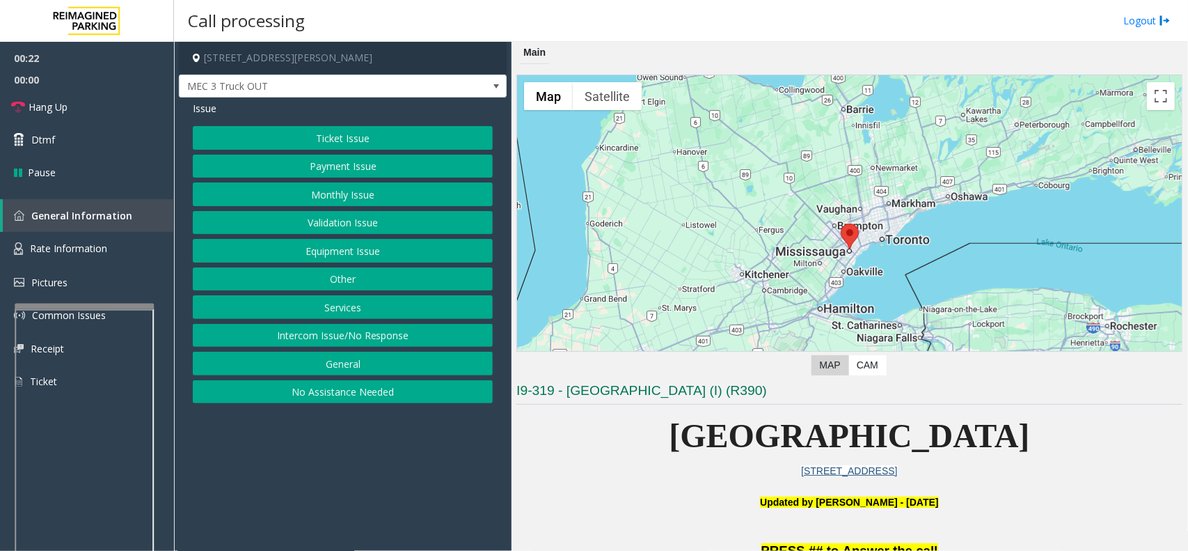
click at [312, 312] on button "Services" at bounding box center [343, 307] width 300 height 24
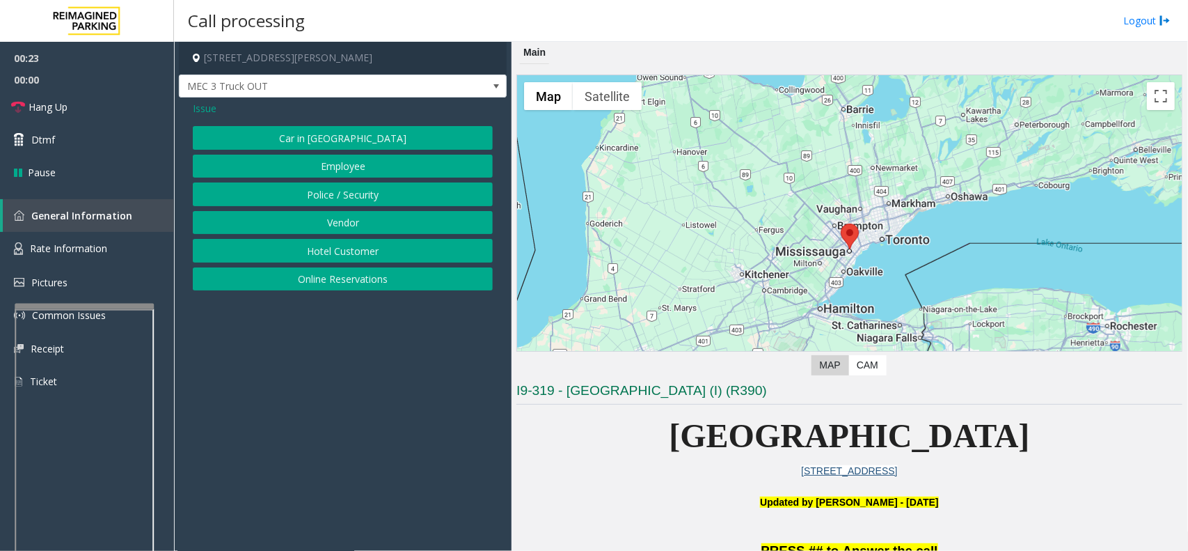
click at [294, 218] on button "Vendor" at bounding box center [343, 223] width 300 height 24
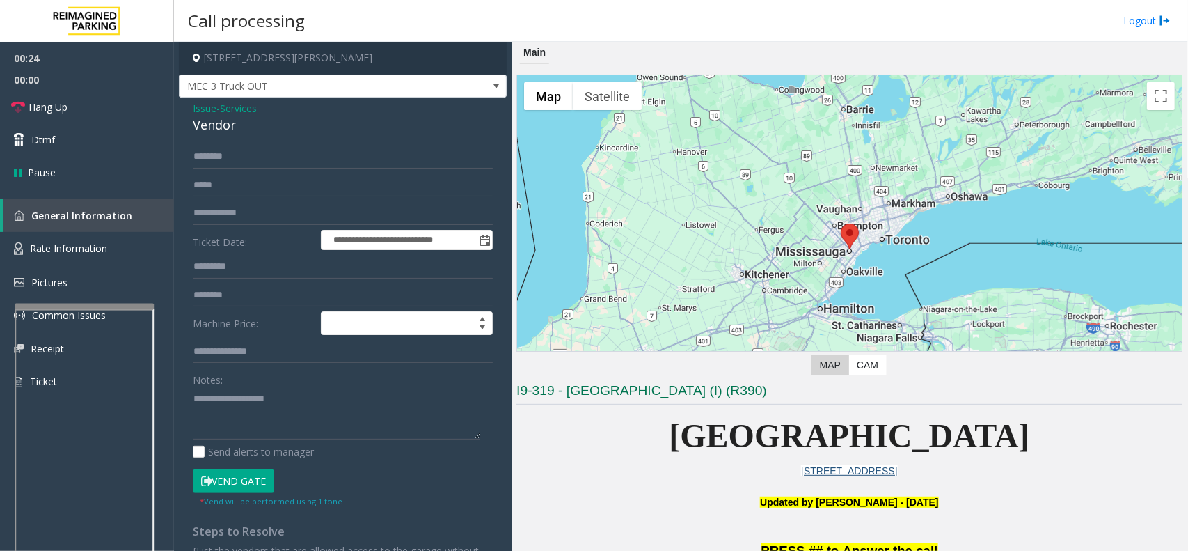
click at [246, 485] on button "Vend Gate" at bounding box center [233, 481] width 81 height 24
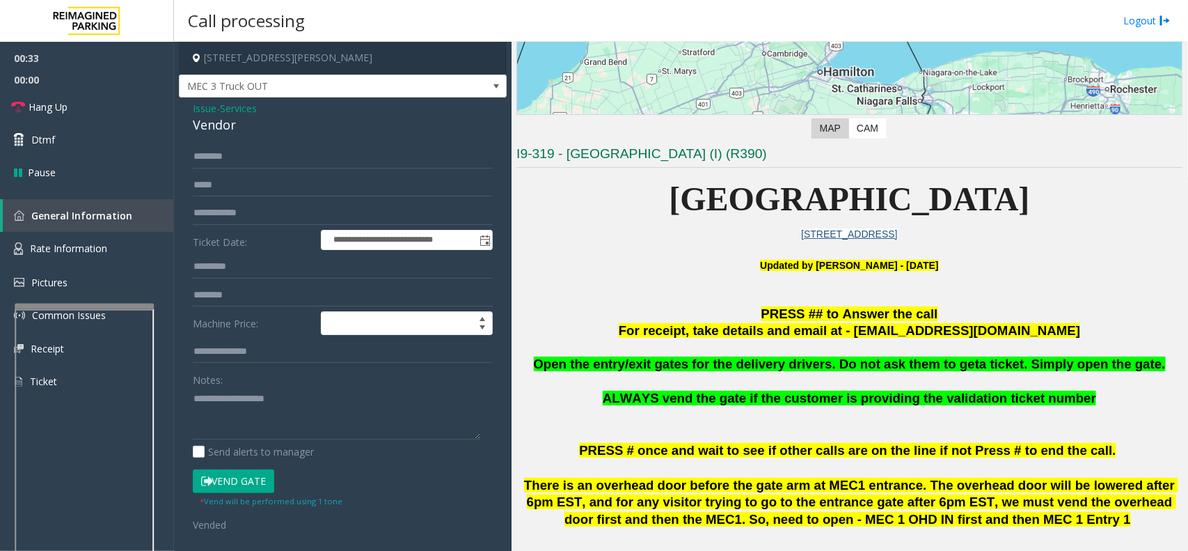
scroll to position [261, 0]
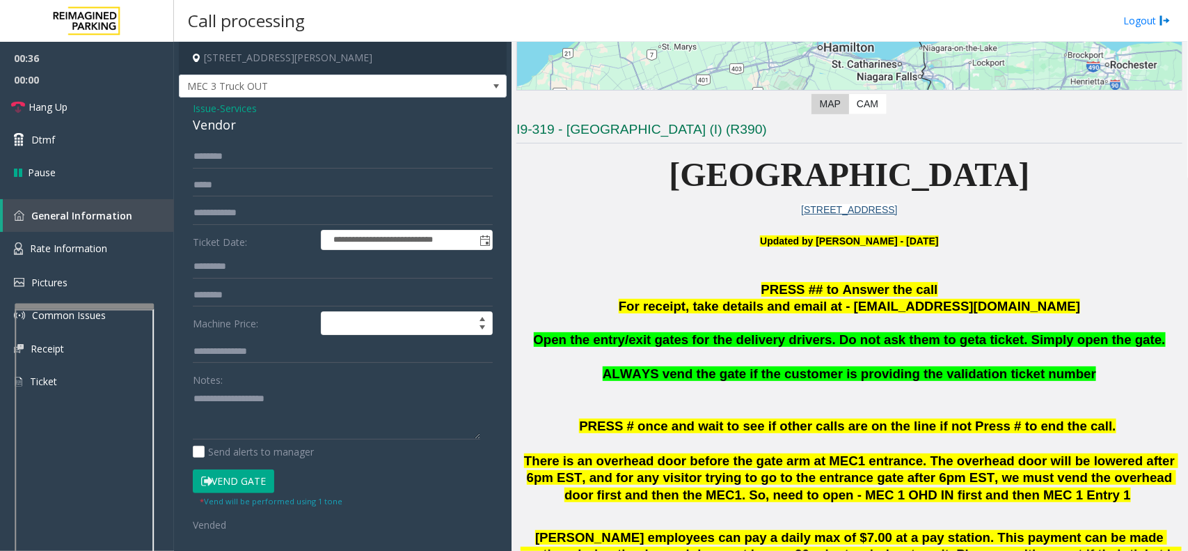
drag, startPoint x: 561, startPoint y: 342, endPoint x: 326, endPoint y: 266, distance: 247.2
click at [63, 115] on link "Hang Up" at bounding box center [87, 106] width 174 height 33
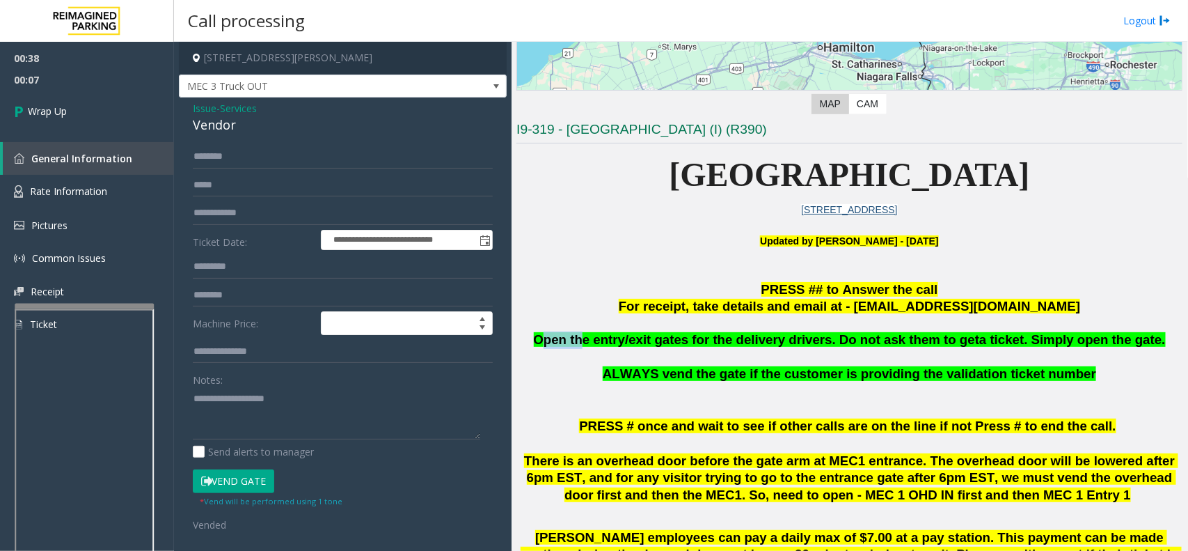
drag, startPoint x: 567, startPoint y: 338, endPoint x: 593, endPoint y: 343, distance: 26.2
click at [596, 343] on span "Open the entry/exit gates for the delivery drivers. Do not ask them to get" at bounding box center [757, 339] width 446 height 15
drag, startPoint x: 562, startPoint y: 339, endPoint x: 1128, endPoint y: 342, distance: 565.9
click at [1128, 342] on p "Open the entry/exit gates for the delivery drivers. Do not ask them to get a ti…" at bounding box center [849, 339] width 666 height 17
copy span "Open the entry/exit gates for the delivery drivers. Do not ask them to get a ti…"
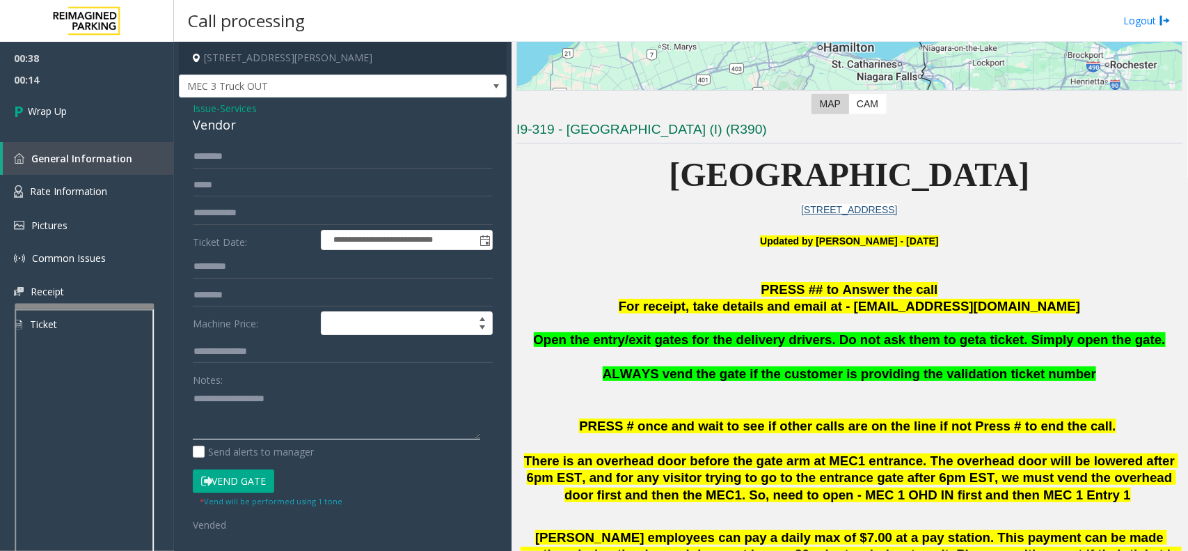
click at [255, 404] on textarea at bounding box center [336, 413] width 287 height 52
paste textarea "**********"
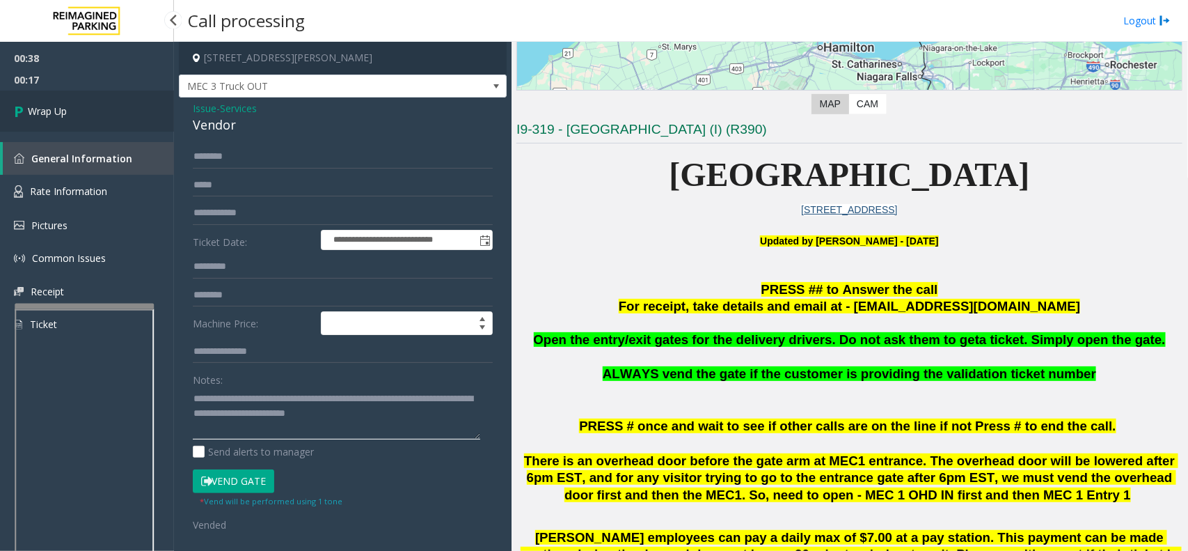
type textarea "**********"
click at [68, 106] on link "Wrap Up" at bounding box center [87, 110] width 174 height 41
